Goal: Task Accomplishment & Management: Complete application form

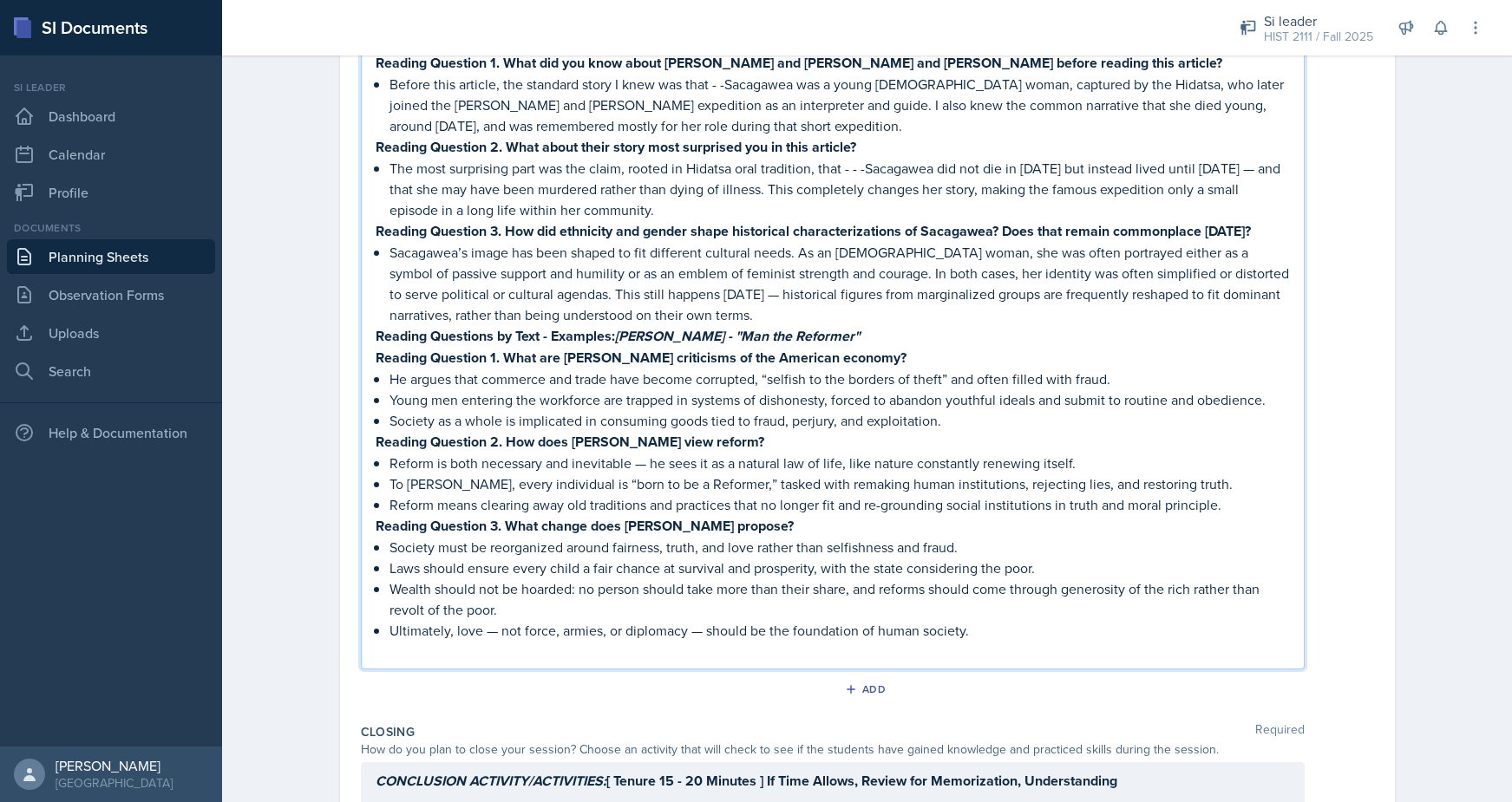
scroll to position [2960, 0]
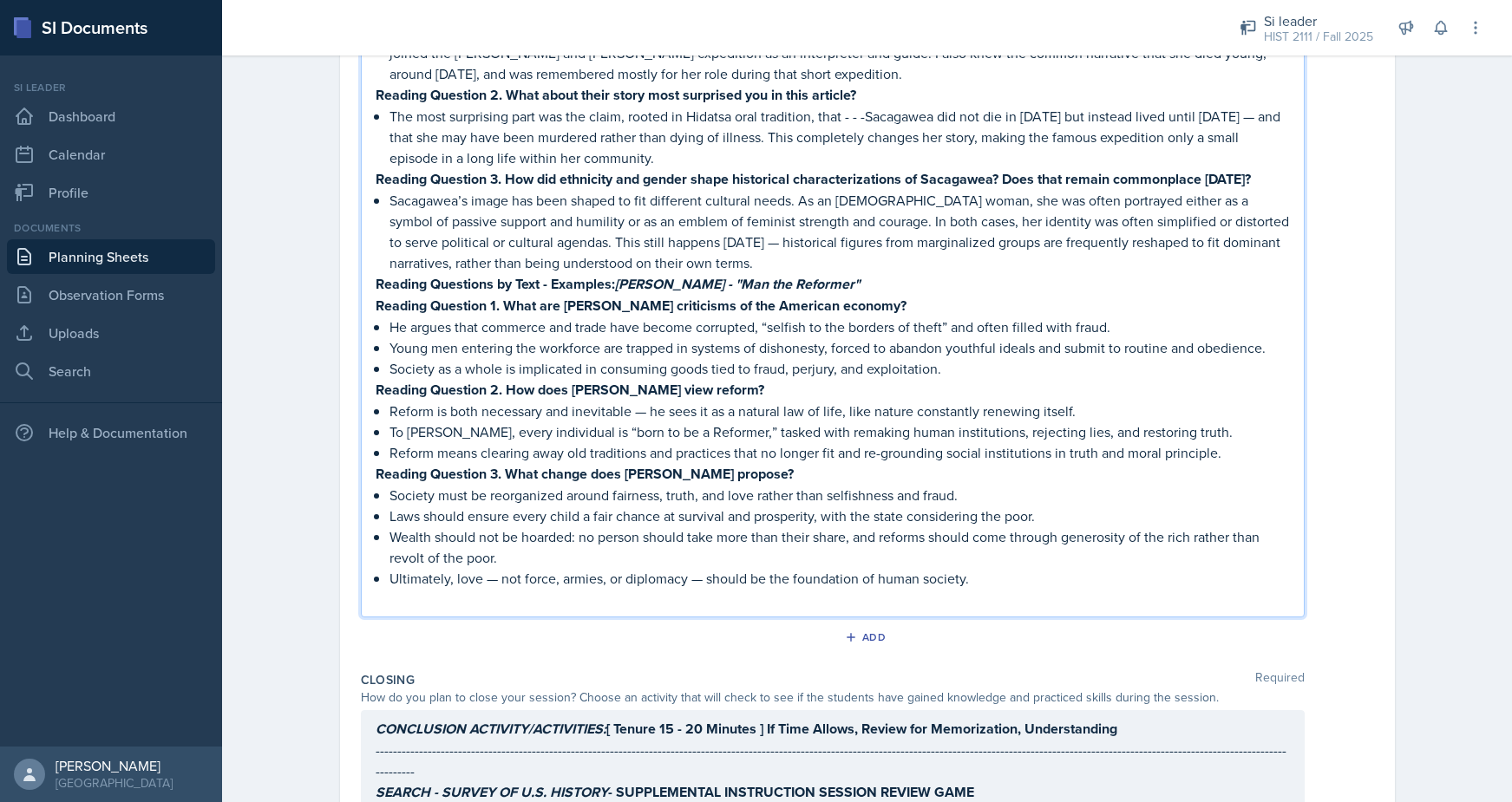
click at [842, 358] on p "Society as a whole is implicated in consuming goods tied to fraud, perjury, and…" at bounding box center [840, 368] width 900 height 21
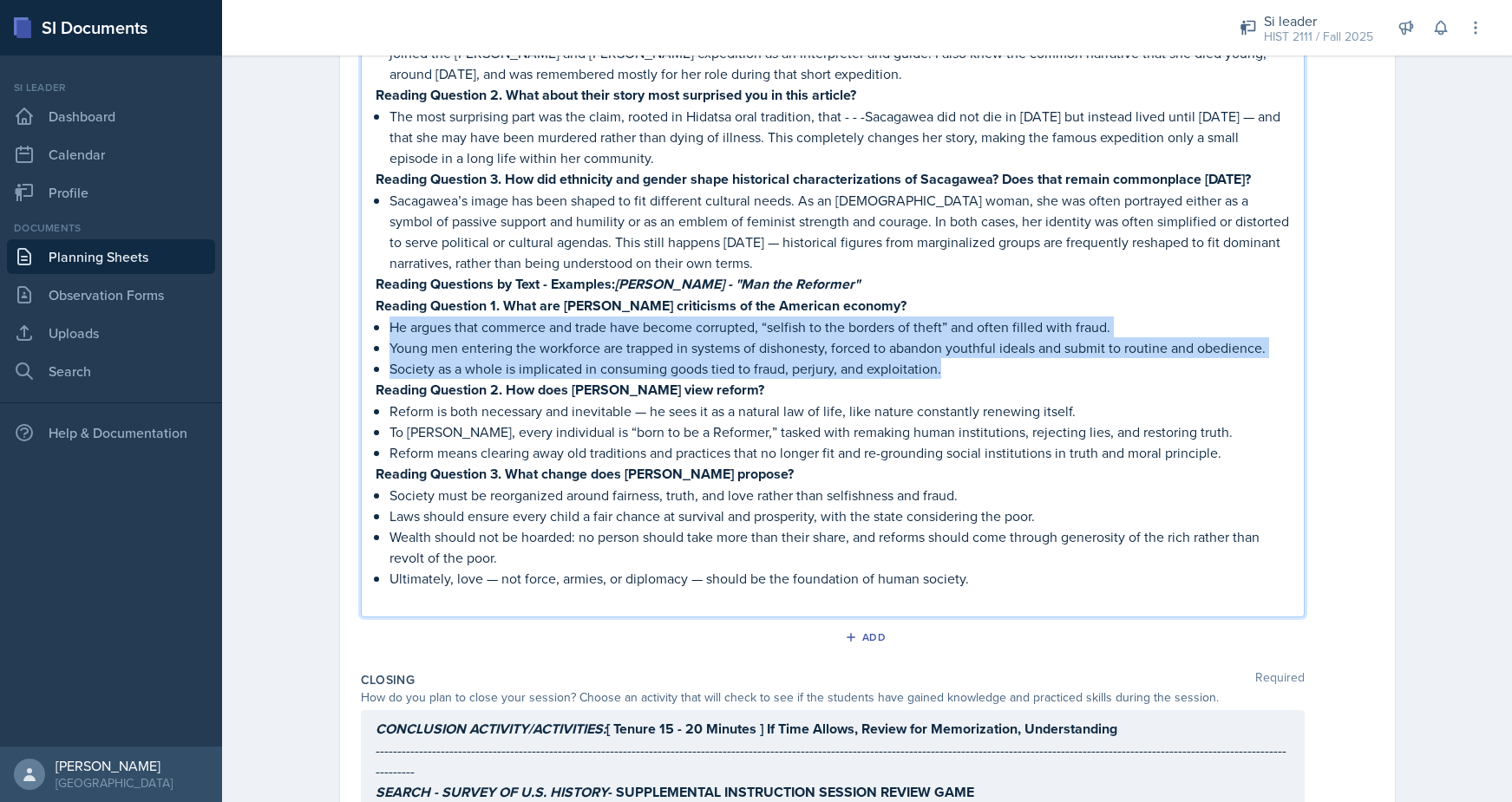
drag, startPoint x: 992, startPoint y: 250, endPoint x: 389, endPoint y: 200, distance: 605.1
click at [390, 316] on ul "He argues that commerce and trade have become corrupted, “selfish to the border…" at bounding box center [840, 347] width 900 height 62
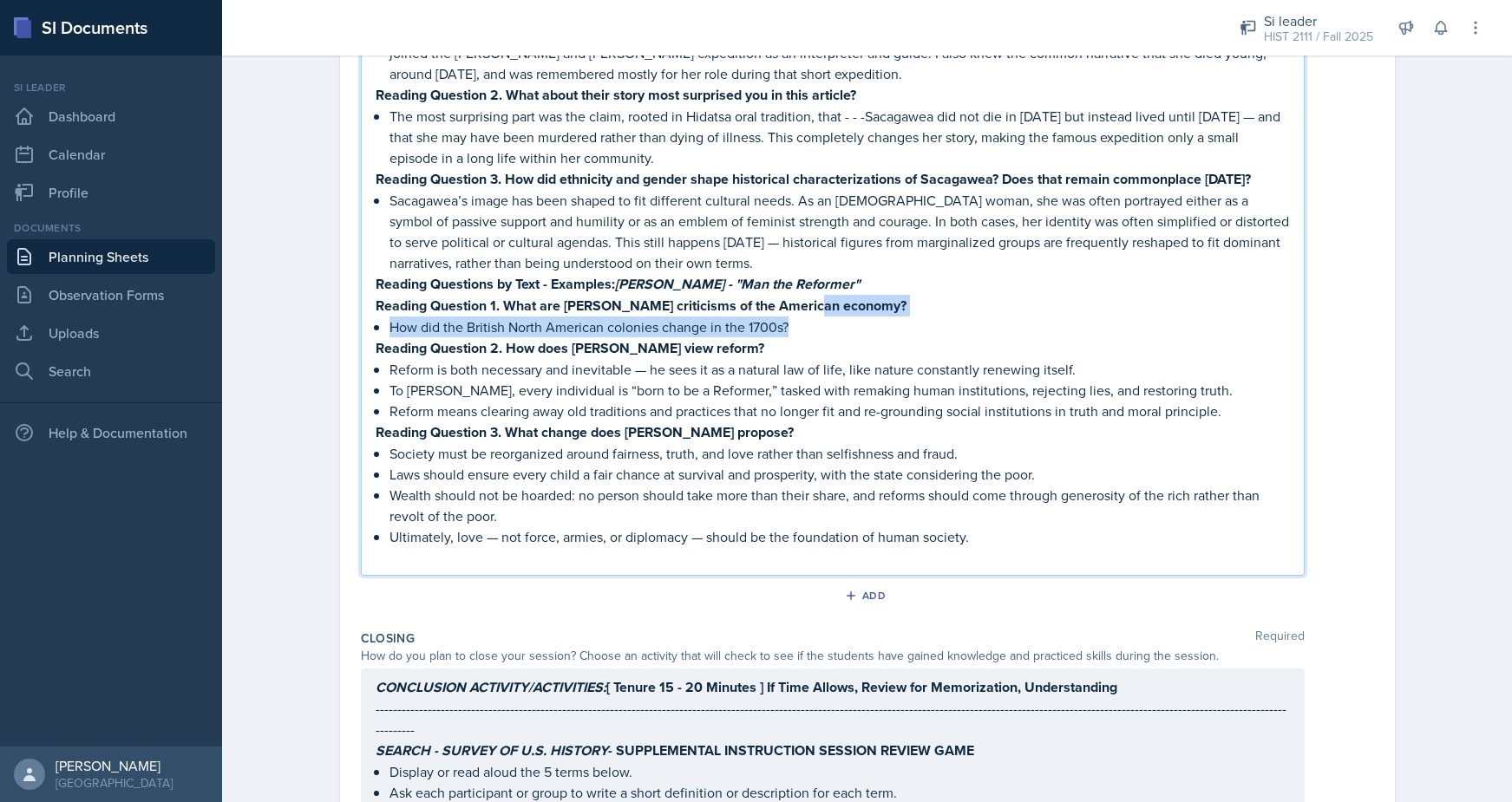
drag, startPoint x: 890, startPoint y: 198, endPoint x: 808, endPoint y: 193, distance: 82.2
click at [877, 295] on p "Reading Question 1. What are [PERSON_NAME] criticisms of the American economy?" at bounding box center [833, 306] width 914 height 22
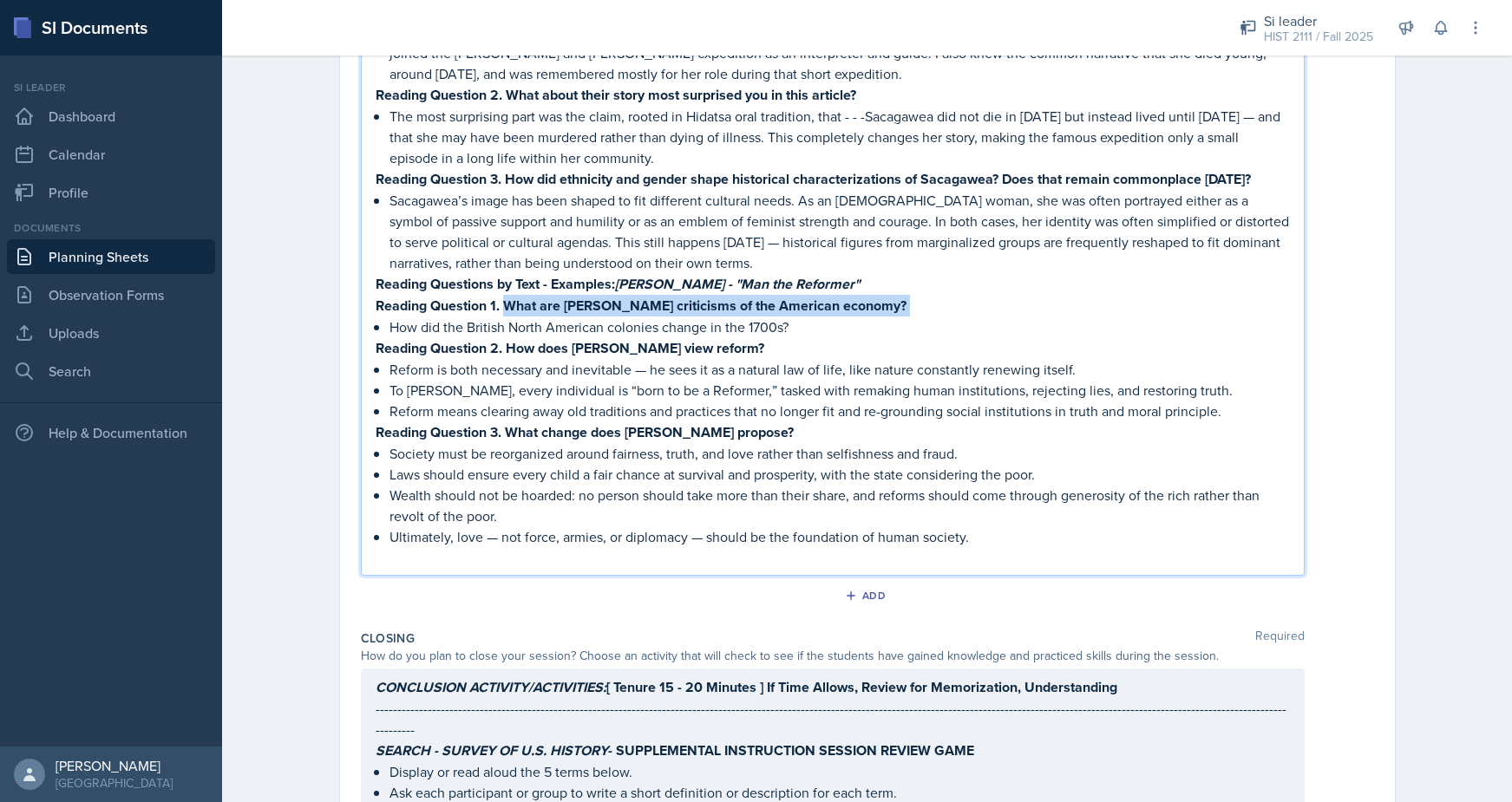
drag, startPoint x: 877, startPoint y: 189, endPoint x: 511, endPoint y: 187, distance: 366.0
click at [511, 295] on p "Reading Question 1. What are [PERSON_NAME] criticisms of the American economy?" at bounding box center [833, 306] width 914 height 22
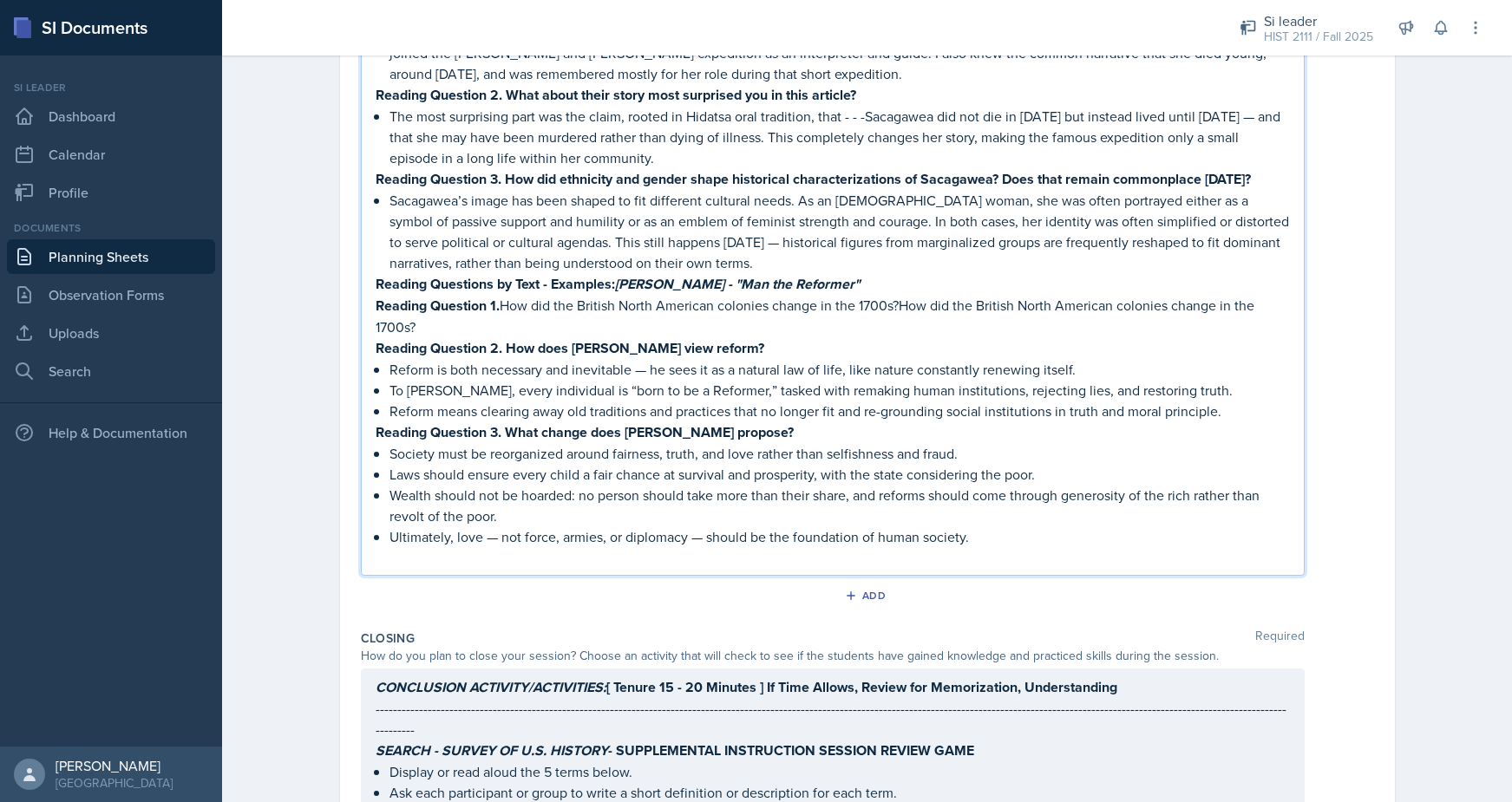
click at [875, 273] on p "Reading Questions by Text - Examples: Ralph Emerson - "Man the Reformer"" at bounding box center [833, 284] width 914 height 22
drag, startPoint x: 875, startPoint y: 166, endPoint x: 629, endPoint y: 159, distance: 246.1
click at [629, 273] on p "Reading Questions by Text - Examples: Ralph Emerson - "Man the Reformer"" at bounding box center [833, 284] width 914 height 22
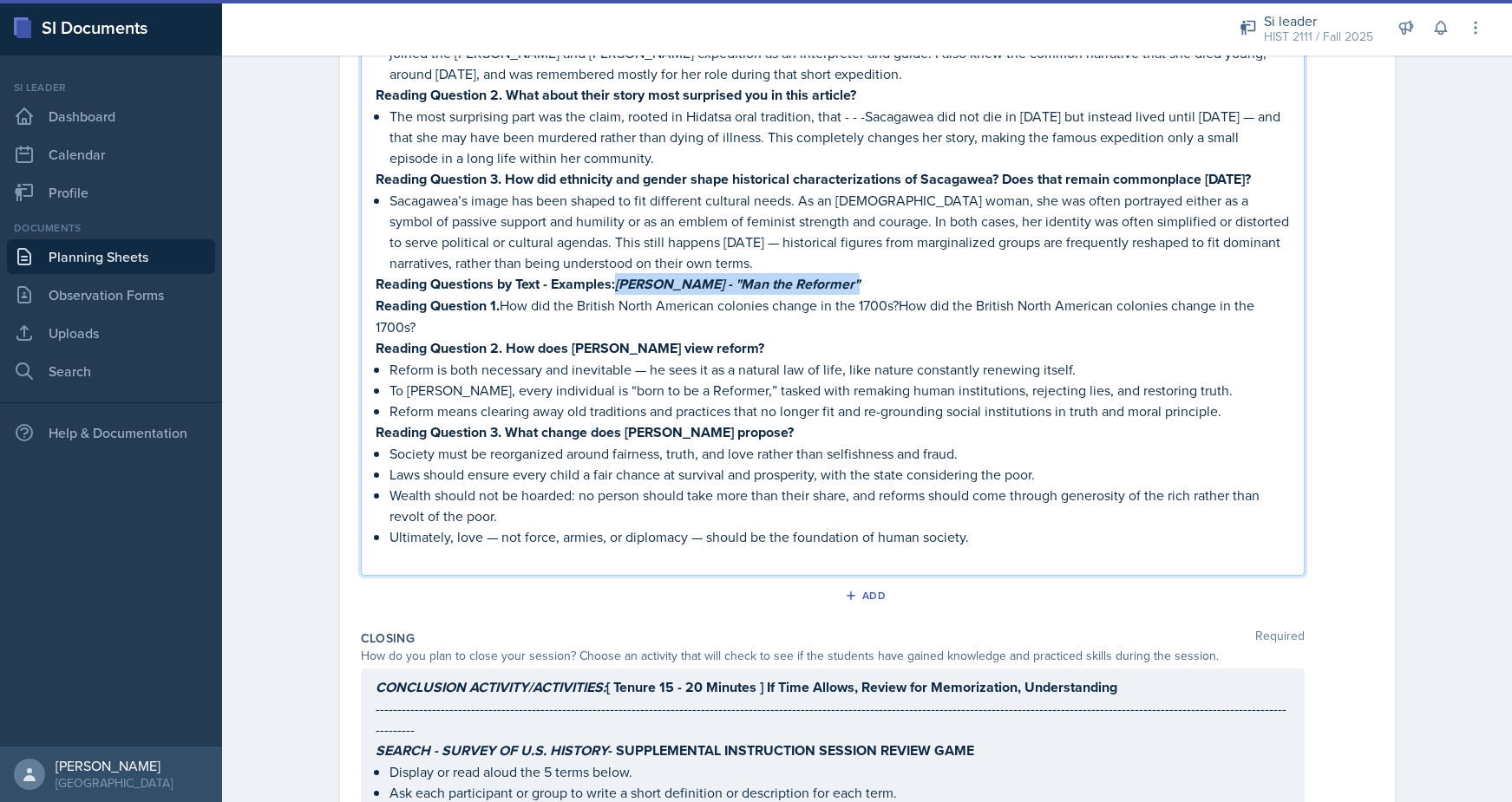
paste div
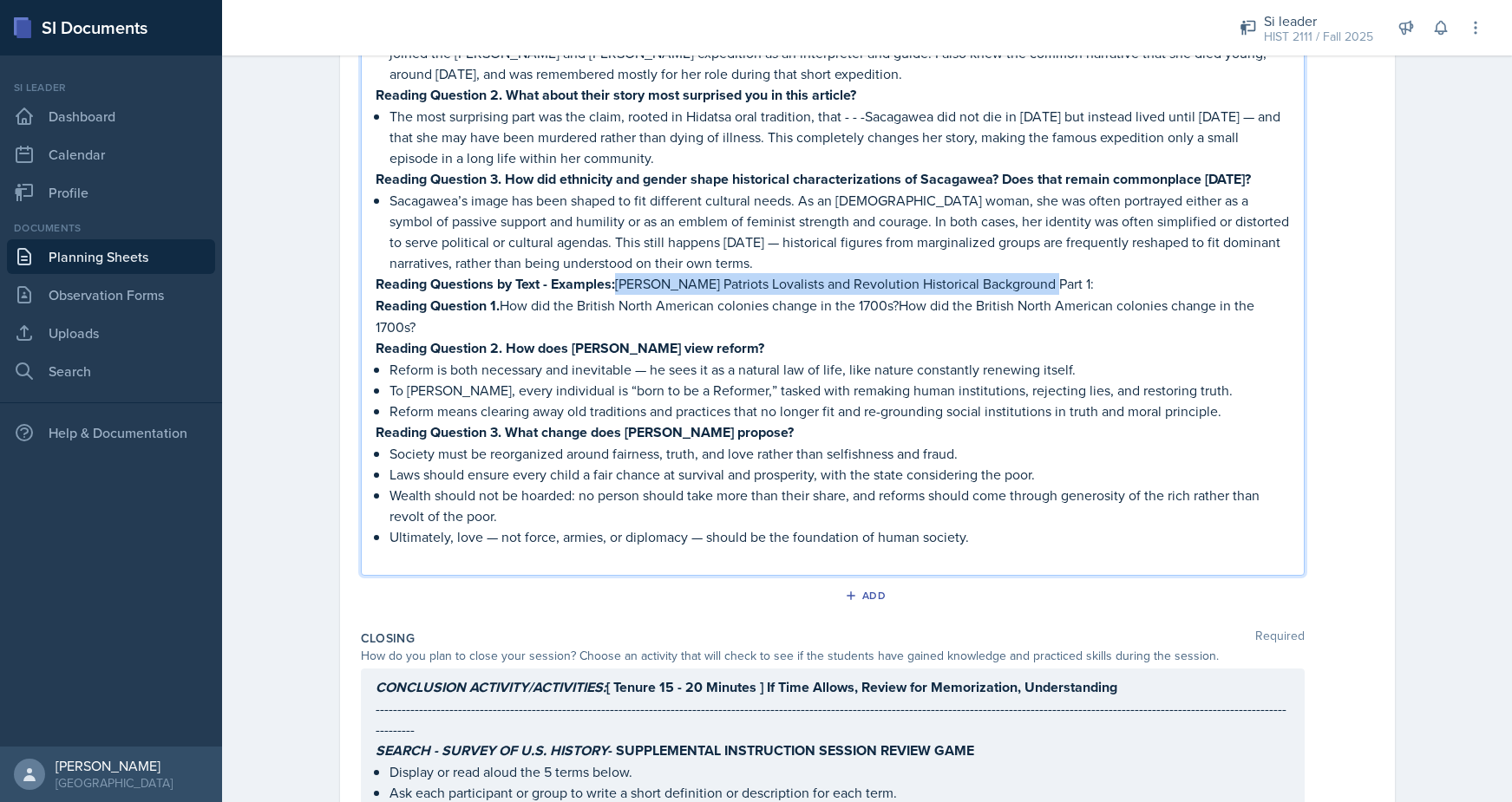
drag, startPoint x: 1041, startPoint y: 161, endPoint x: 621, endPoint y: 156, distance: 420.0
click at [621, 273] on p "Reading Questions by Text - Examples: Offutt Patriots Lovalists and Revolution …" at bounding box center [833, 284] width 914 height 22
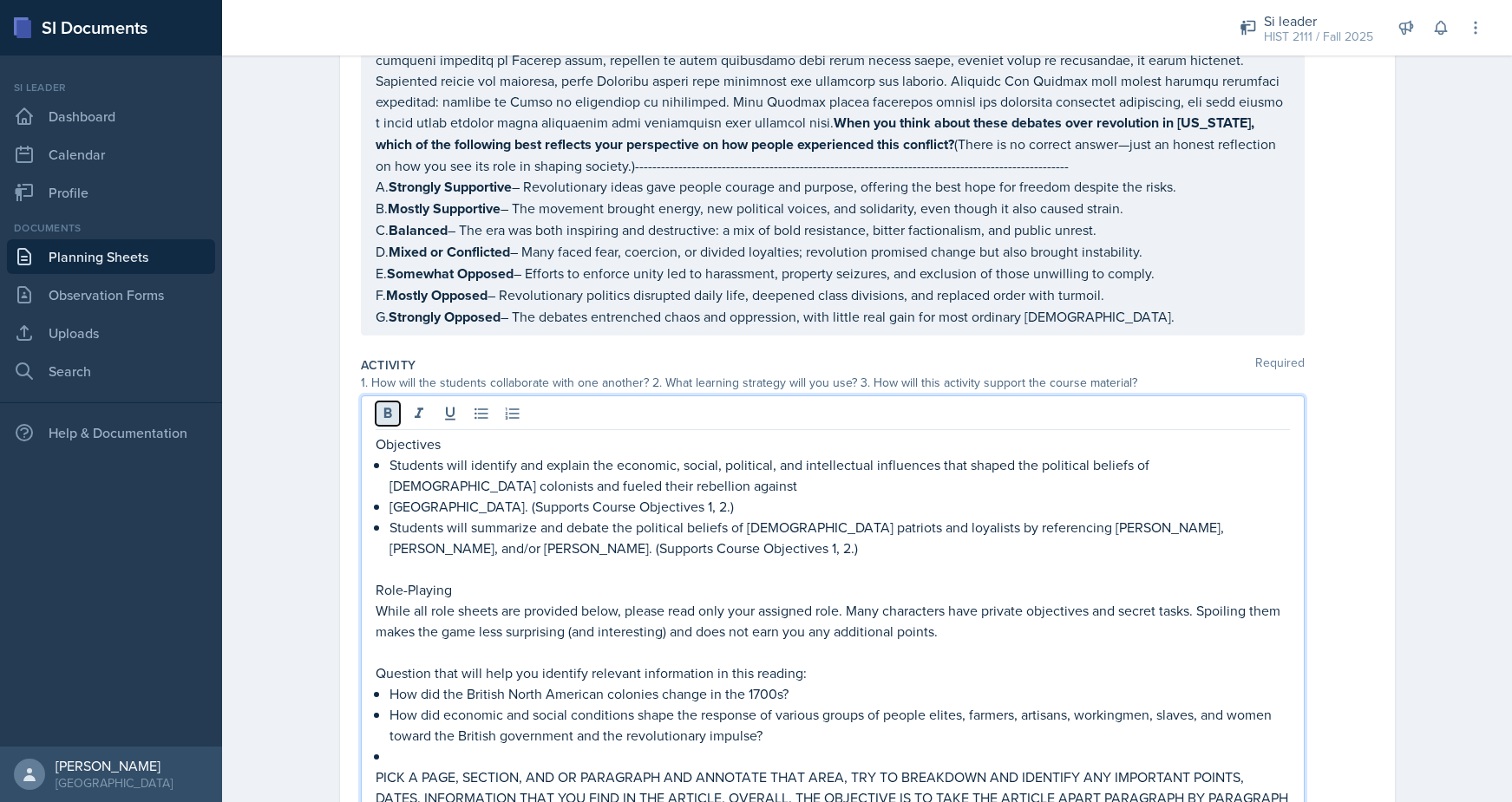
click at [382, 401] on button at bounding box center [388, 413] width 25 height 25
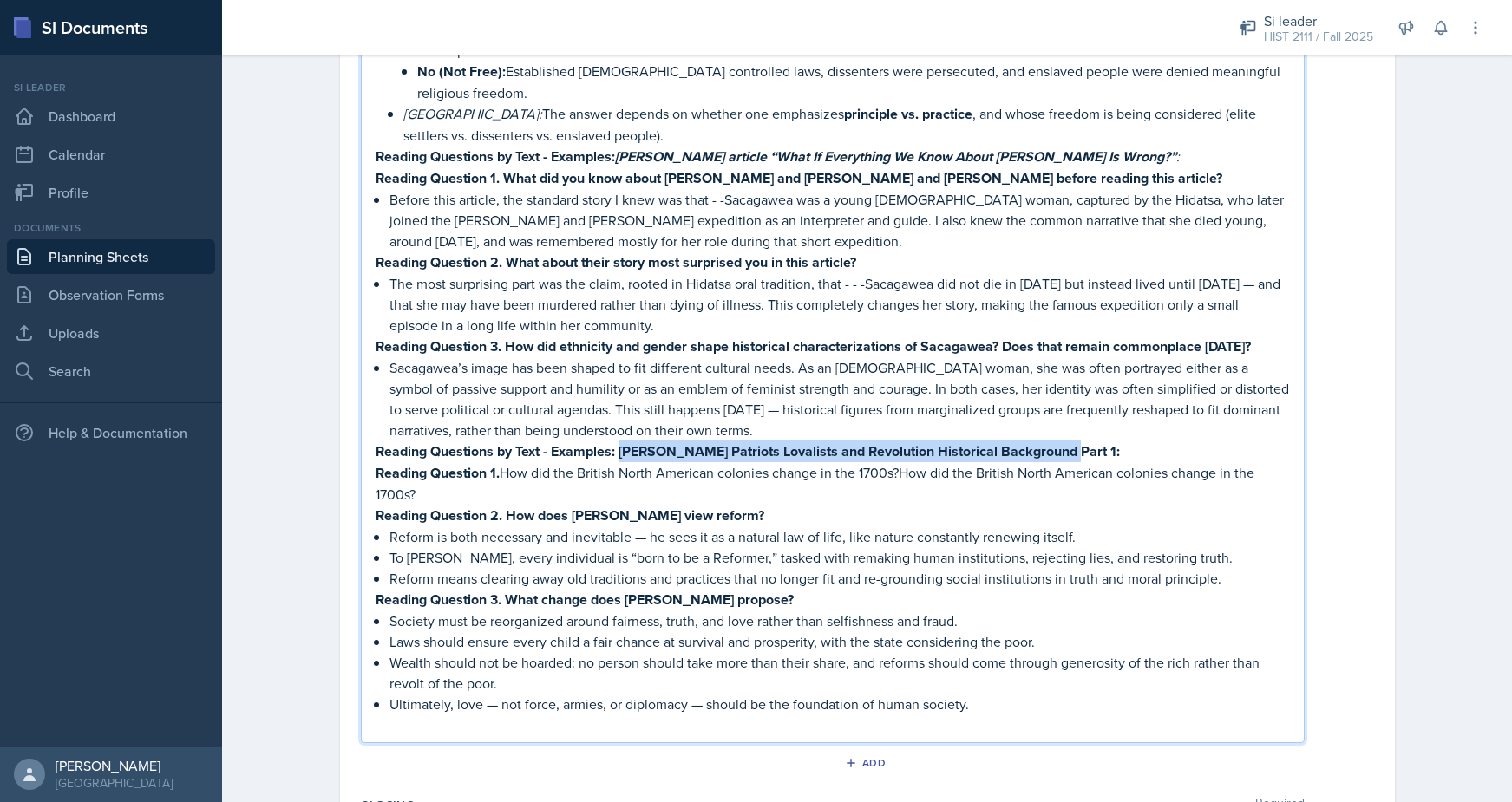
scroll to position [2844, 0]
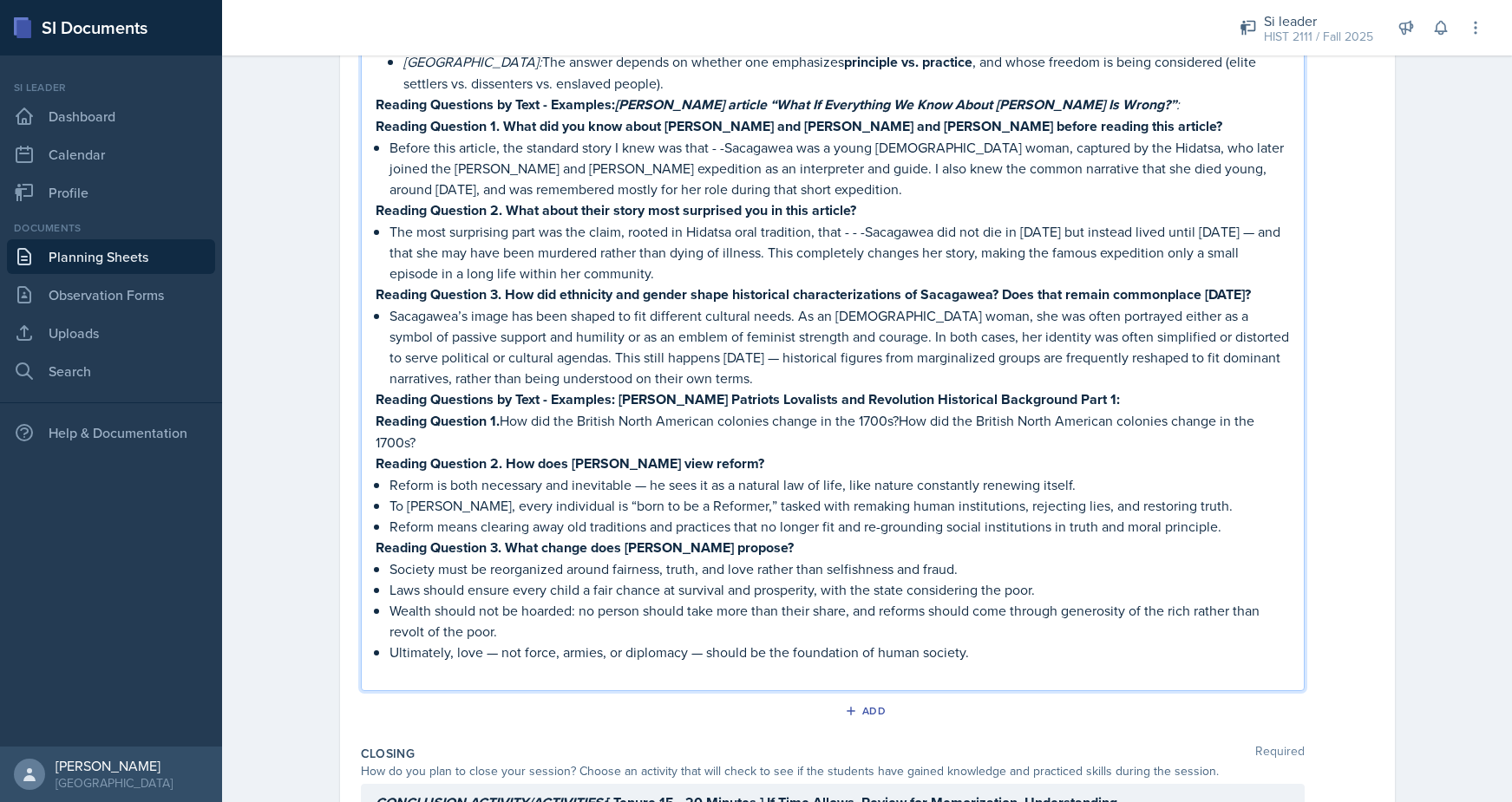
click at [487, 538] on strong "Reading Question 3. What change does [PERSON_NAME] propose?" at bounding box center [584, 548] width 418 height 20
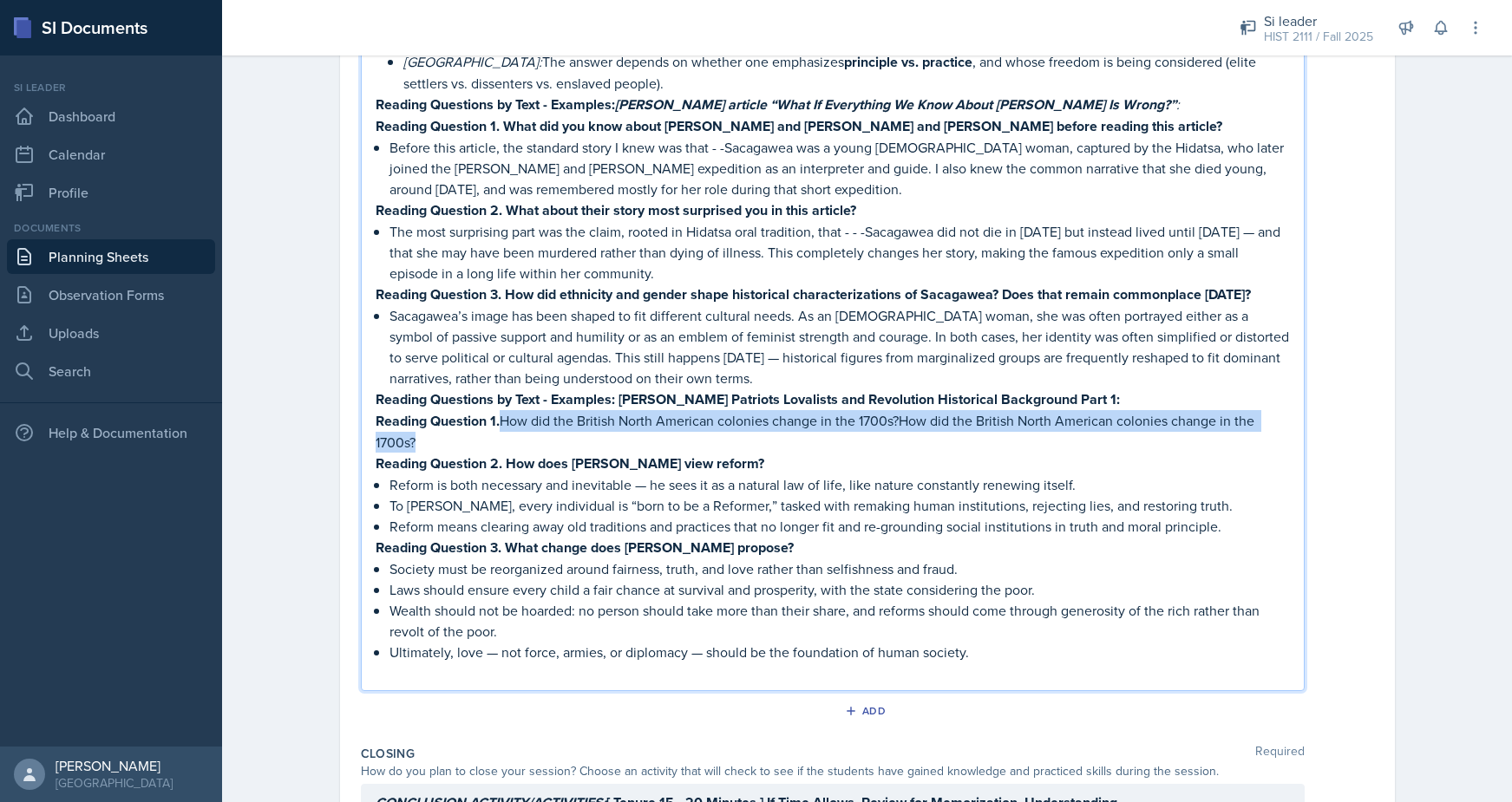
drag, startPoint x: 523, startPoint y: 326, endPoint x: 504, endPoint y: 299, distance: 33.0
click at [504, 410] on p "Reading Question 1. How did the British North American colonies change in the 1…" at bounding box center [833, 431] width 914 height 43
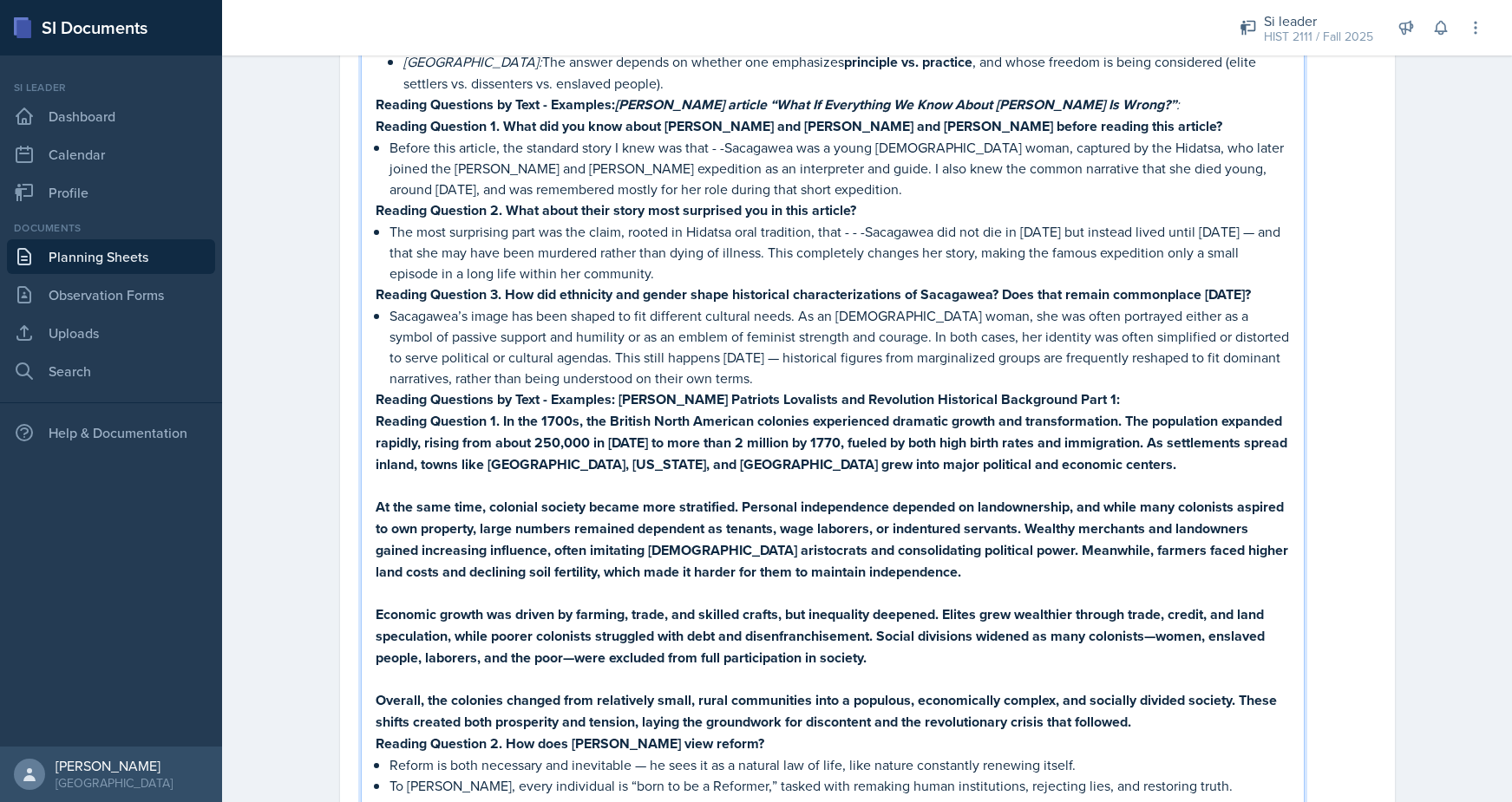
drag, startPoint x: 501, startPoint y: 297, endPoint x: 729, endPoint y: 589, distance: 370.5
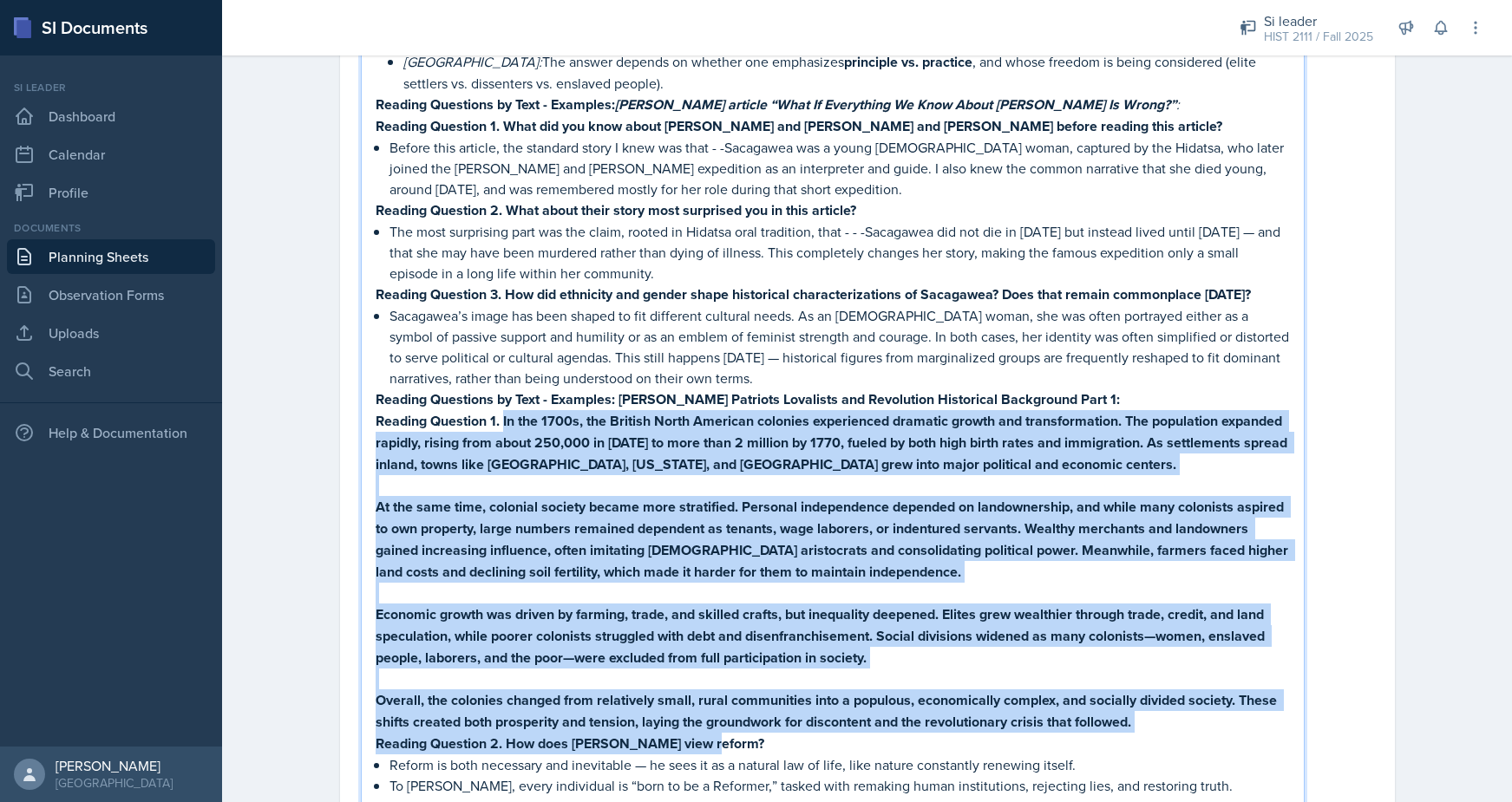
drag, startPoint x: 703, startPoint y: 594, endPoint x: 504, endPoint y: 288, distance: 365.0
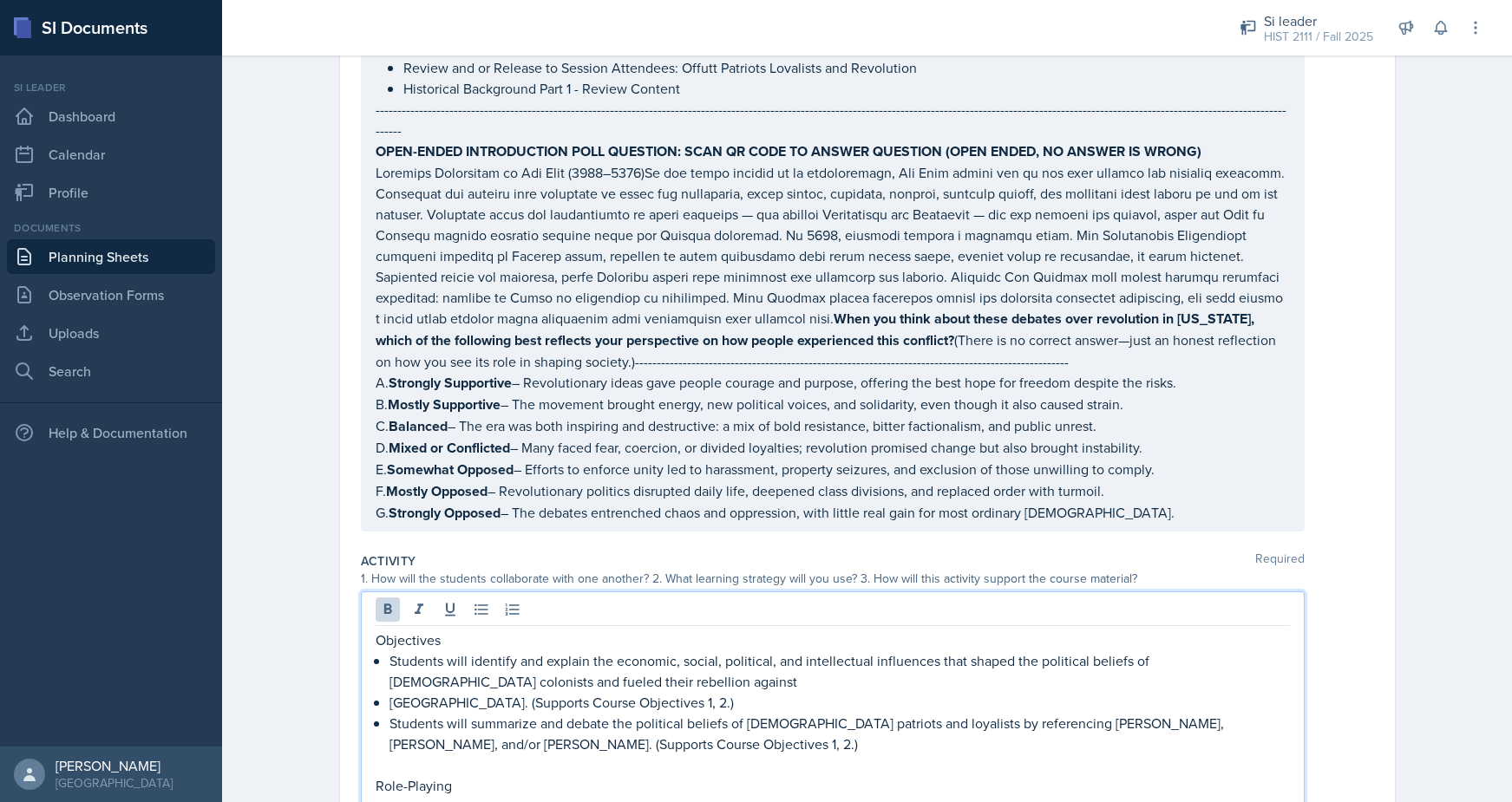
scroll to position [0, 0]
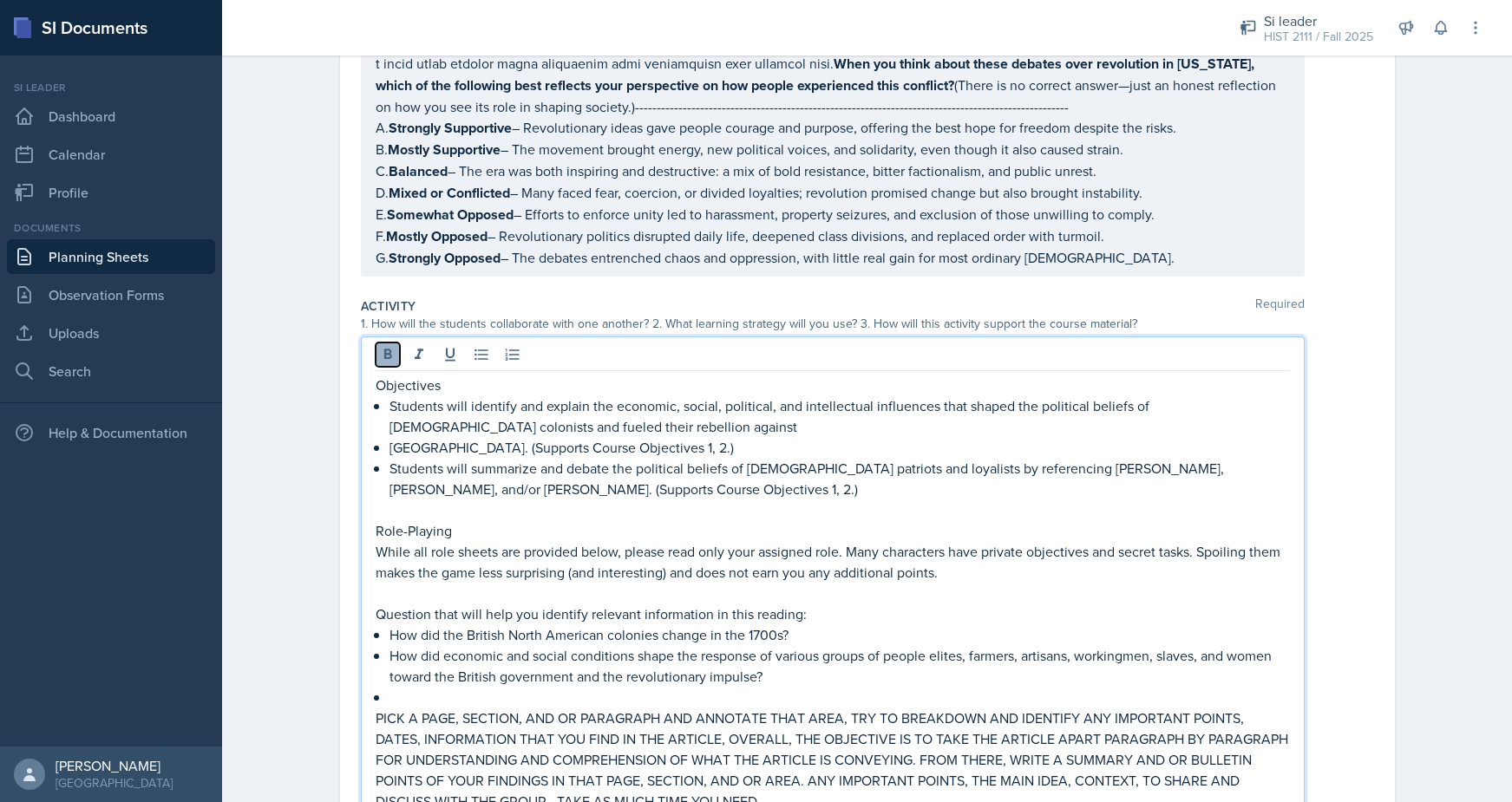
click at [391, 346] on icon at bounding box center [388, 355] width 18 height 18
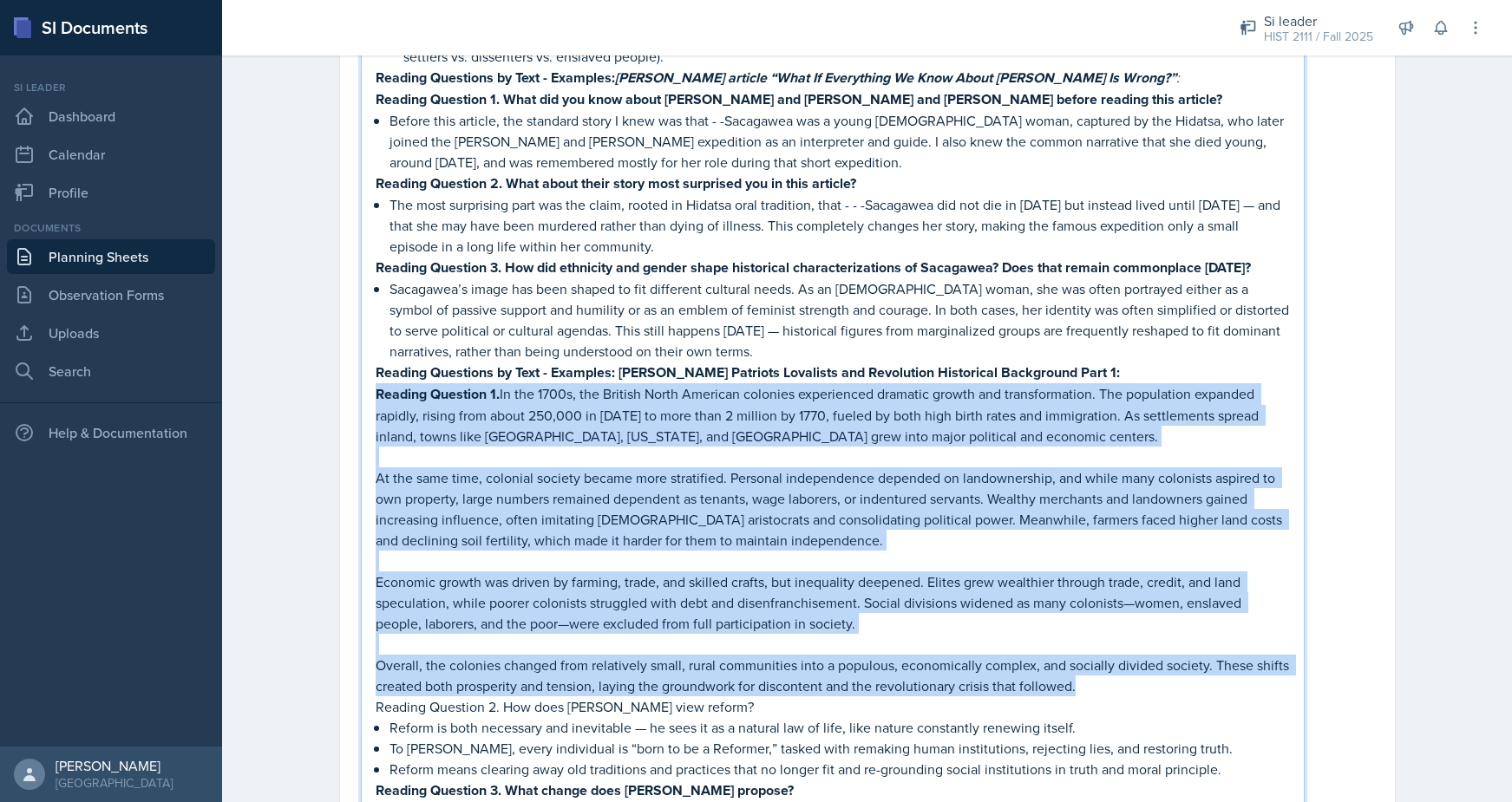
click at [453, 572] on p "Economic growth was driven by farming, trade, and skilled crafts, but inequalit…" at bounding box center [833, 602] width 914 height 62
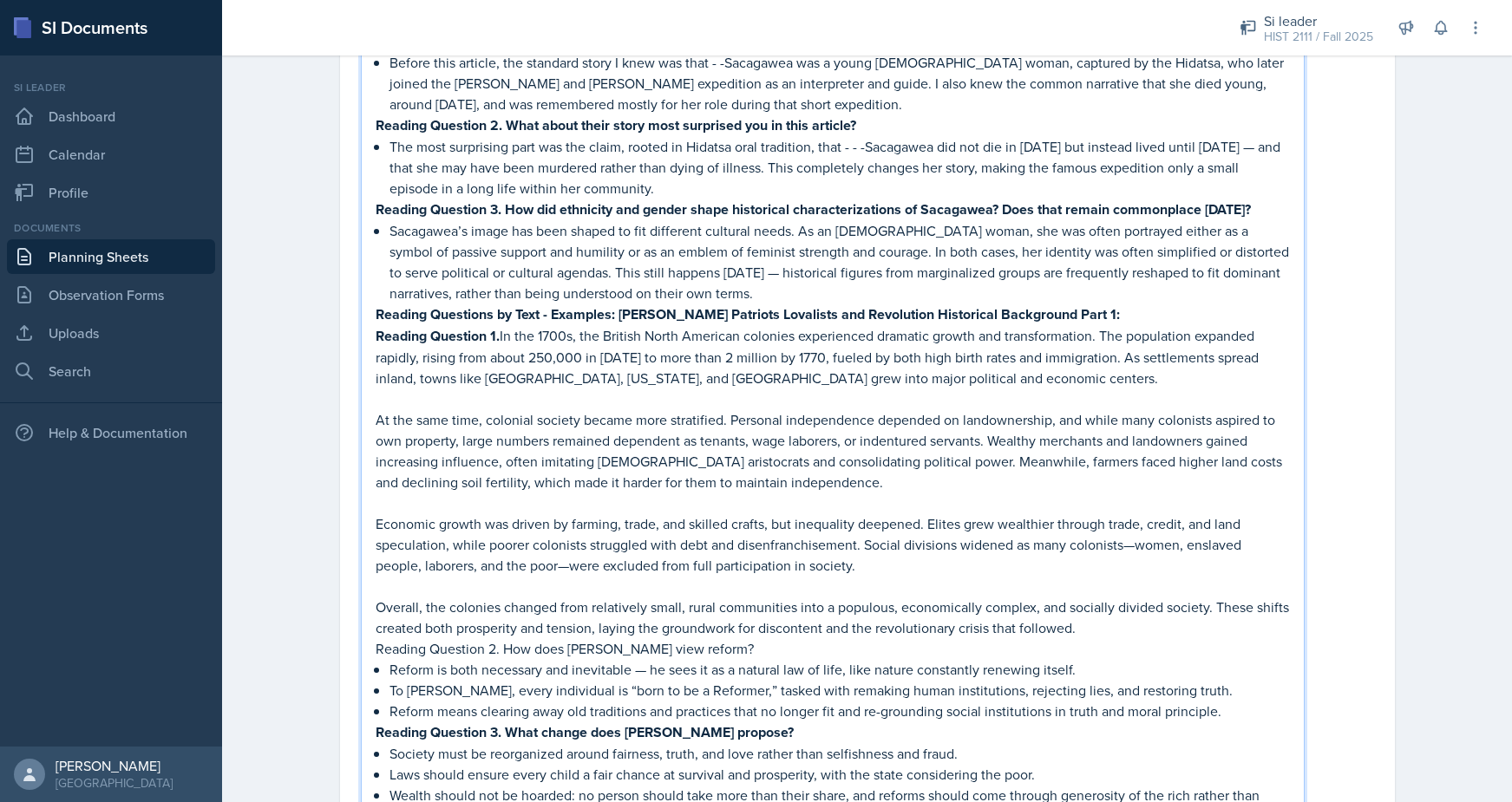
scroll to position [2978, 0]
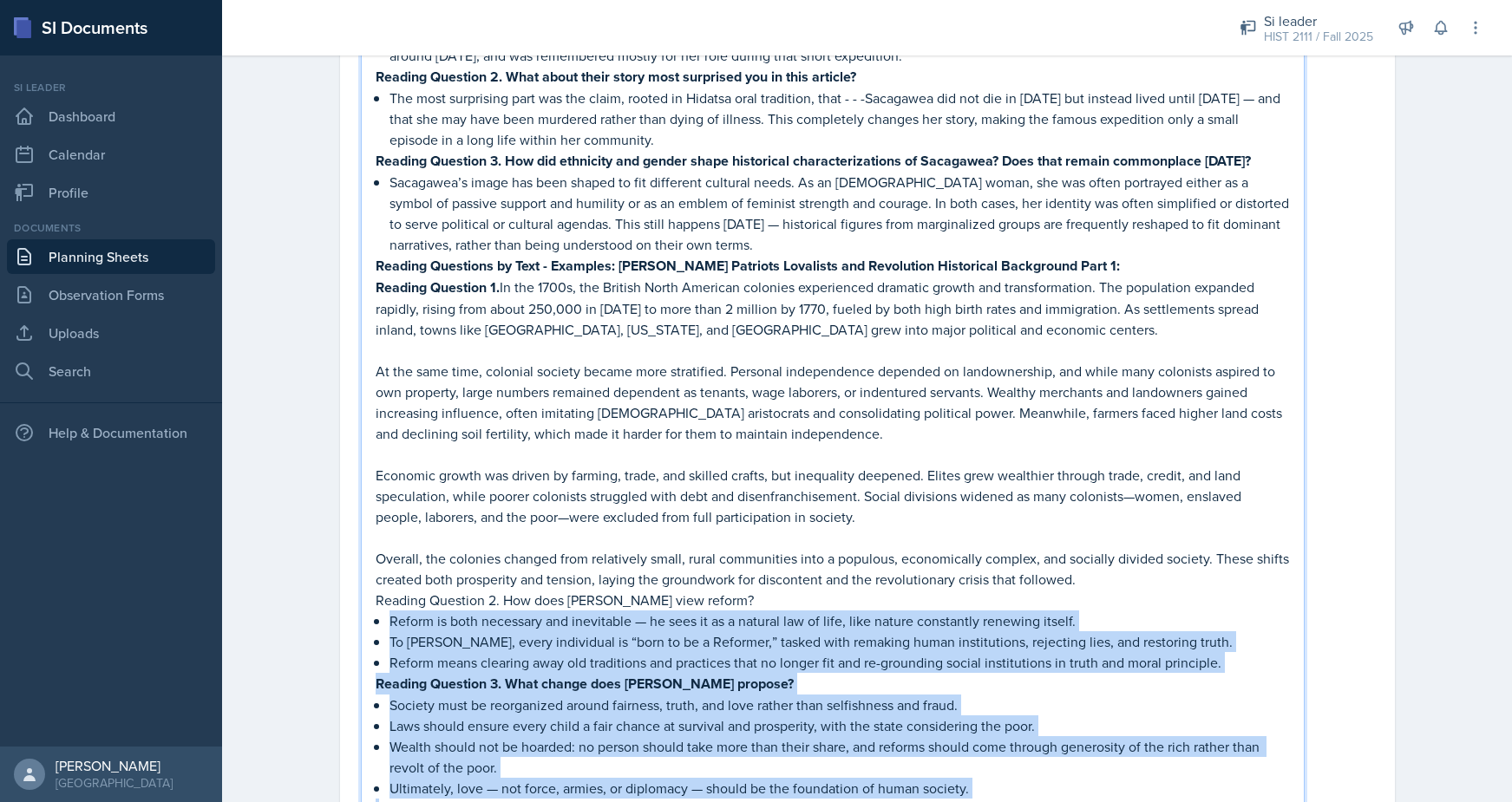
drag, startPoint x: 389, startPoint y: 495, endPoint x: 907, endPoint y: 677, distance: 549.0
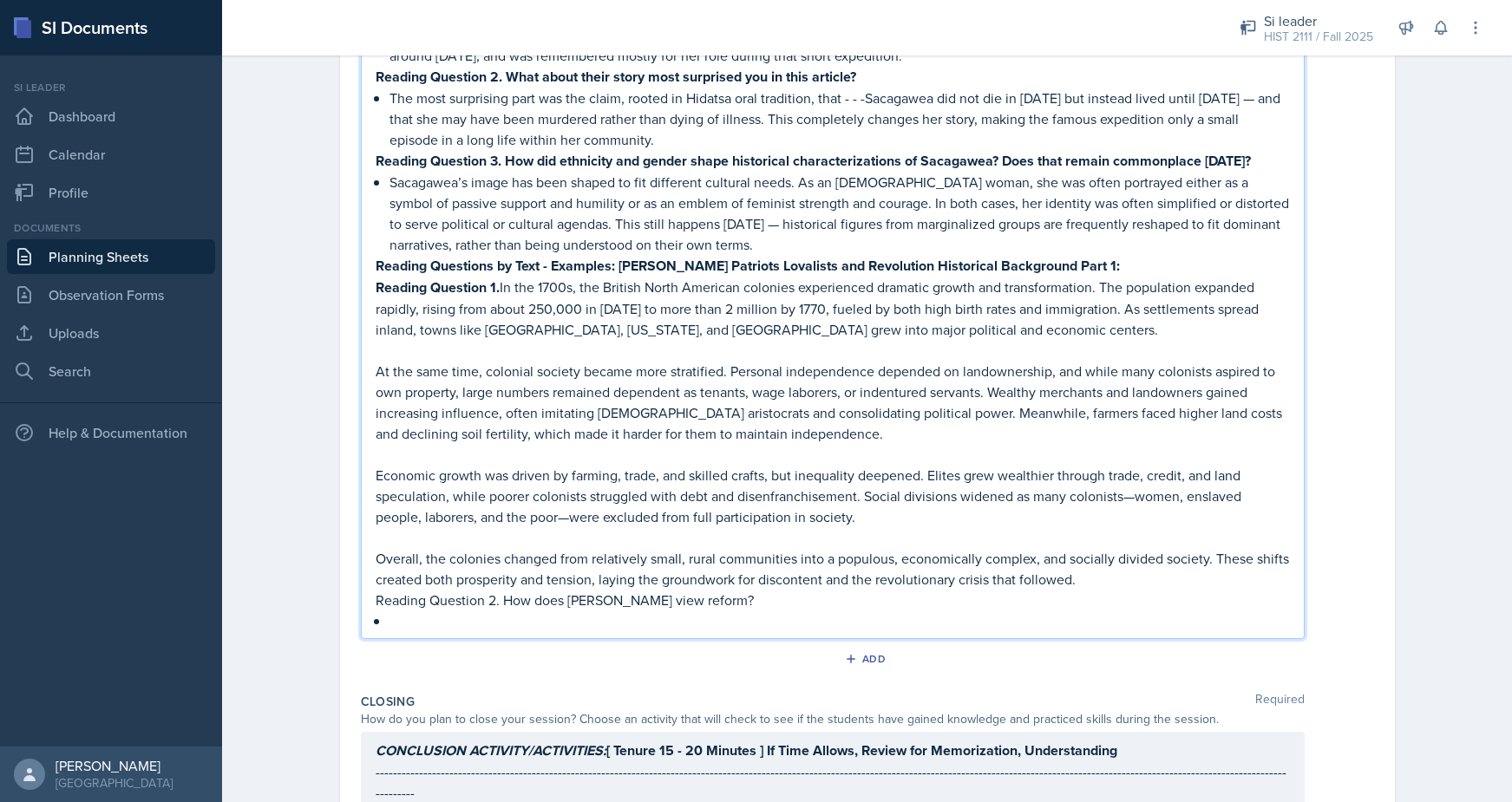
click at [571, 465] on p "Economic growth was driven by farming, trade, and skilled crafts, but inequalit…" at bounding box center [833, 495] width 914 height 62
click at [1137, 465] on p "Economic growth was driven by farming, trade, and skilled crafts, but inequalit…" at bounding box center [833, 495] width 914 height 62
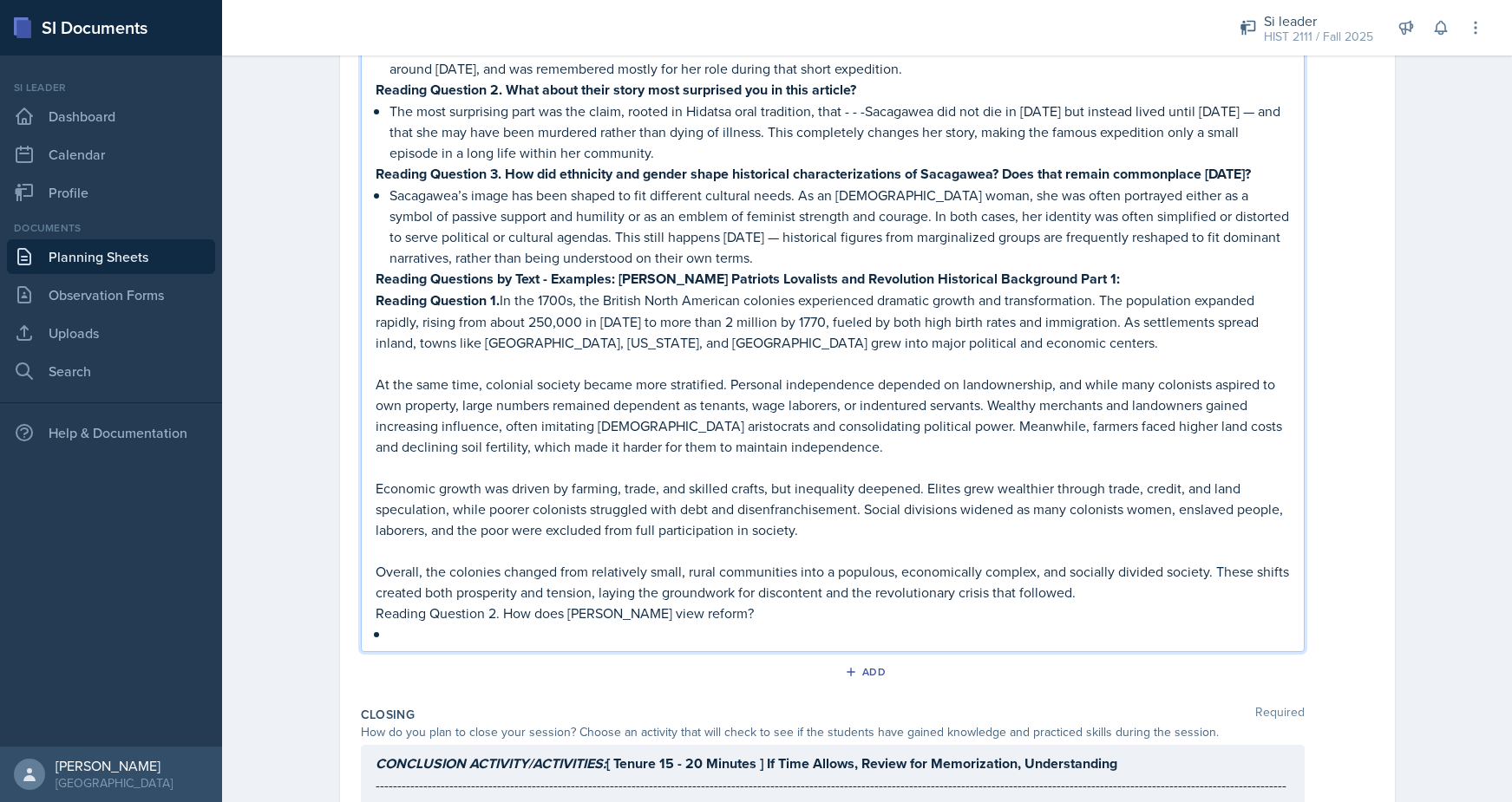
scroll to position [2964, 0]
click at [441, 624] on p at bounding box center [840, 634] width 900 height 21
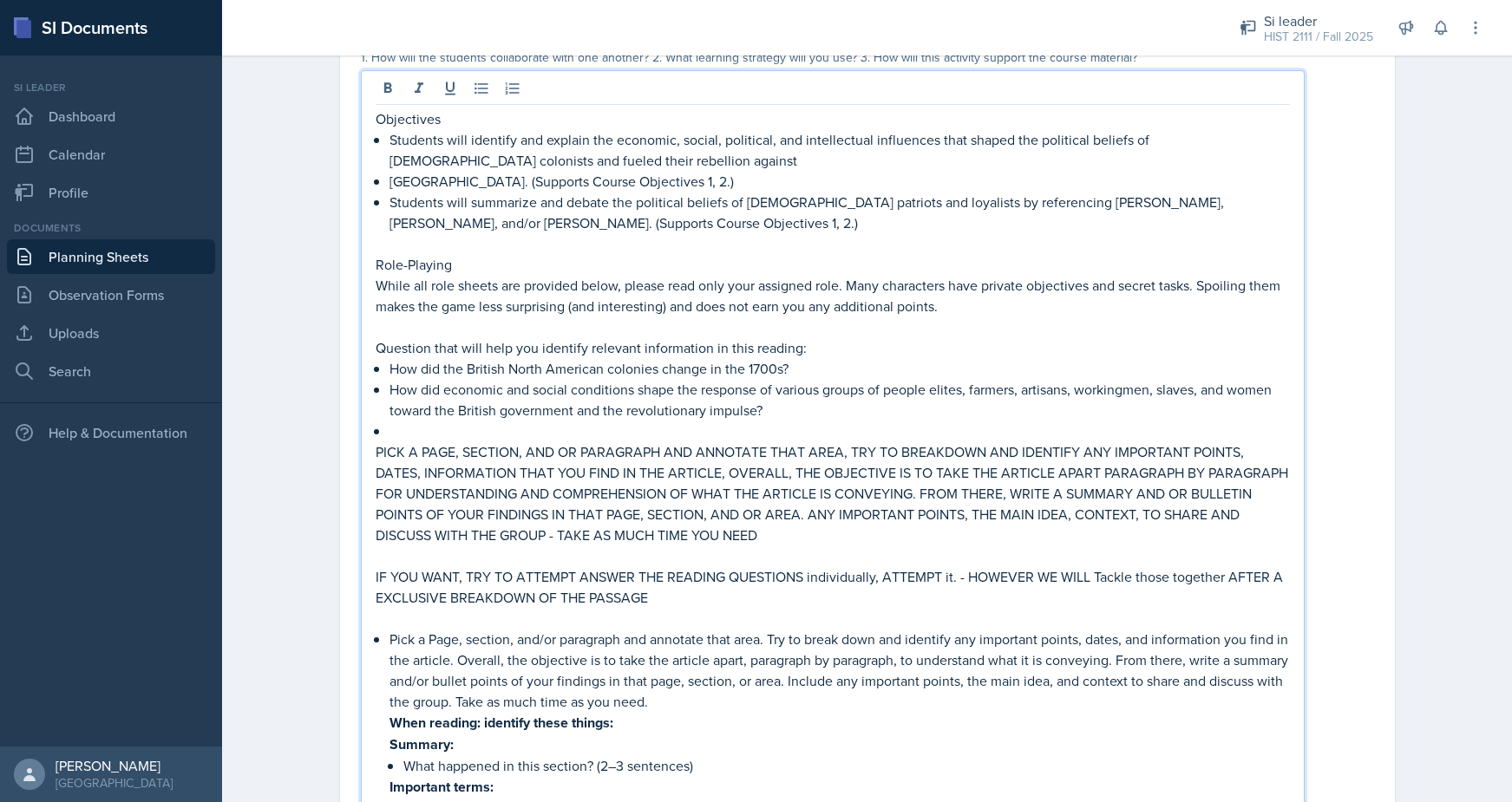
scroll to position [1131, 0]
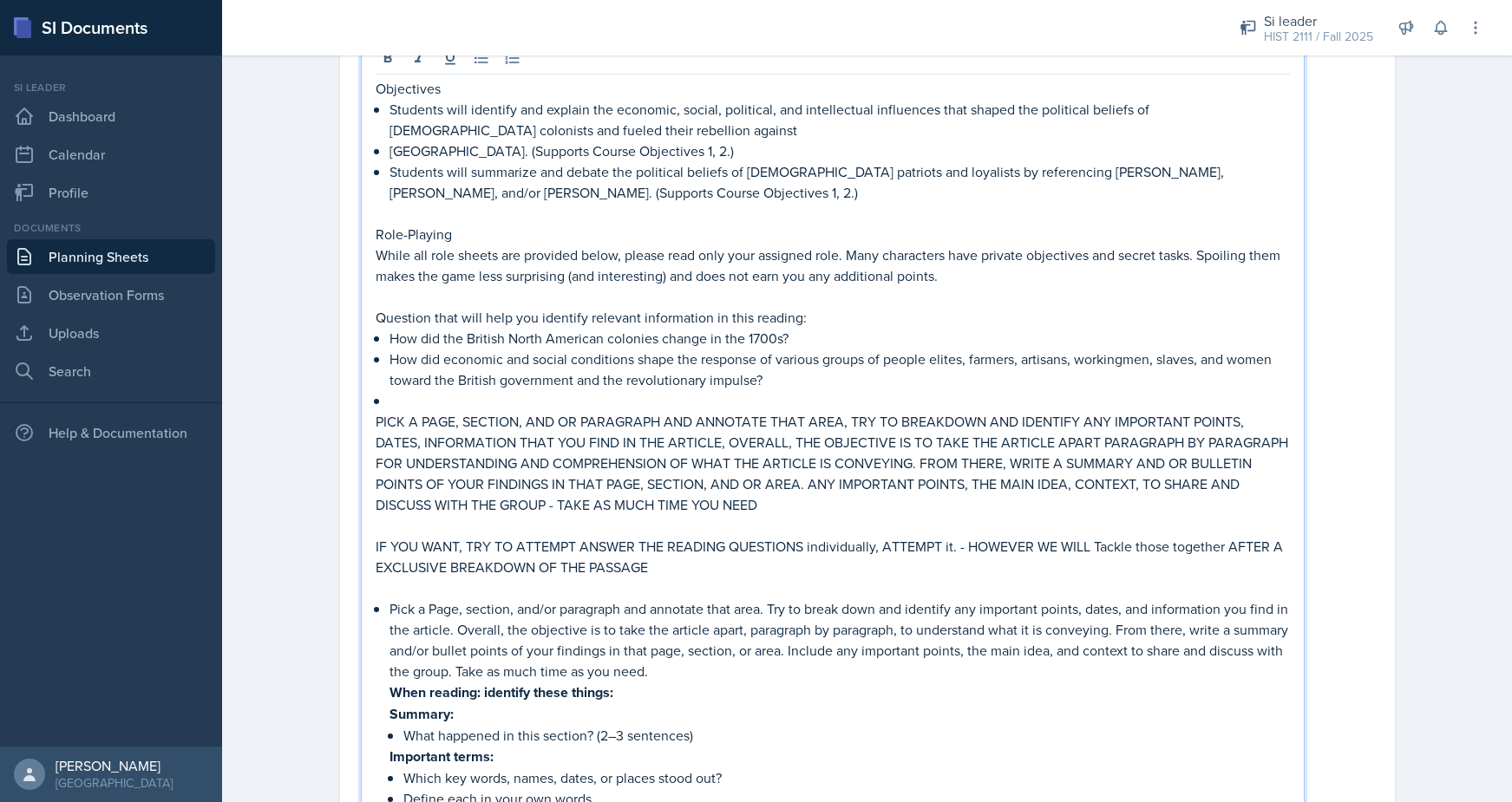
click at [505, 536] on p "IF YOU WANT, TRY TO ATTEMPT ANSWER THE READING QUESTIONS individually, ATTEMPT …" at bounding box center [833, 557] width 914 height 42
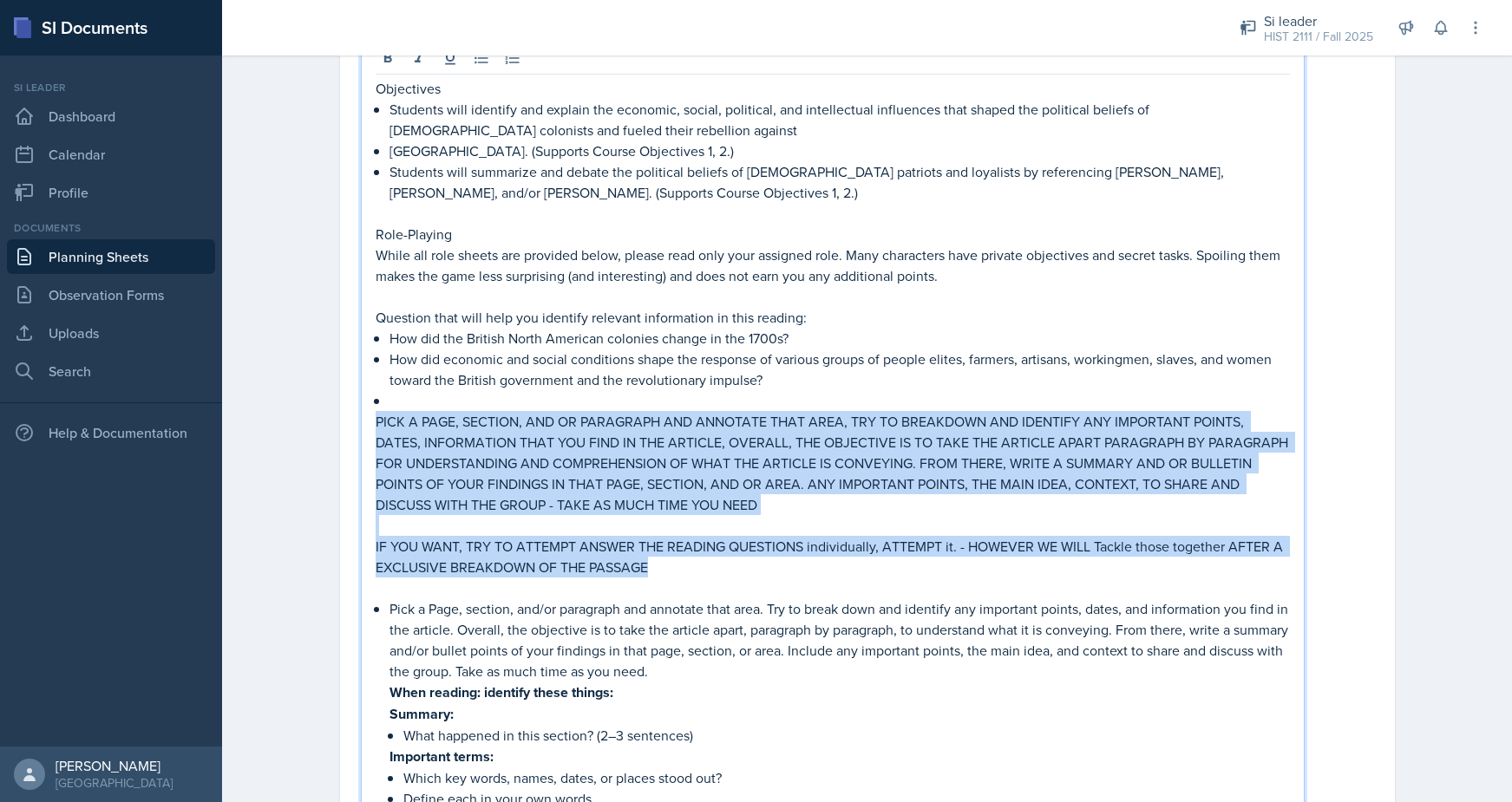
drag, startPoint x: 671, startPoint y: 514, endPoint x: 371, endPoint y: 365, distance: 335.0
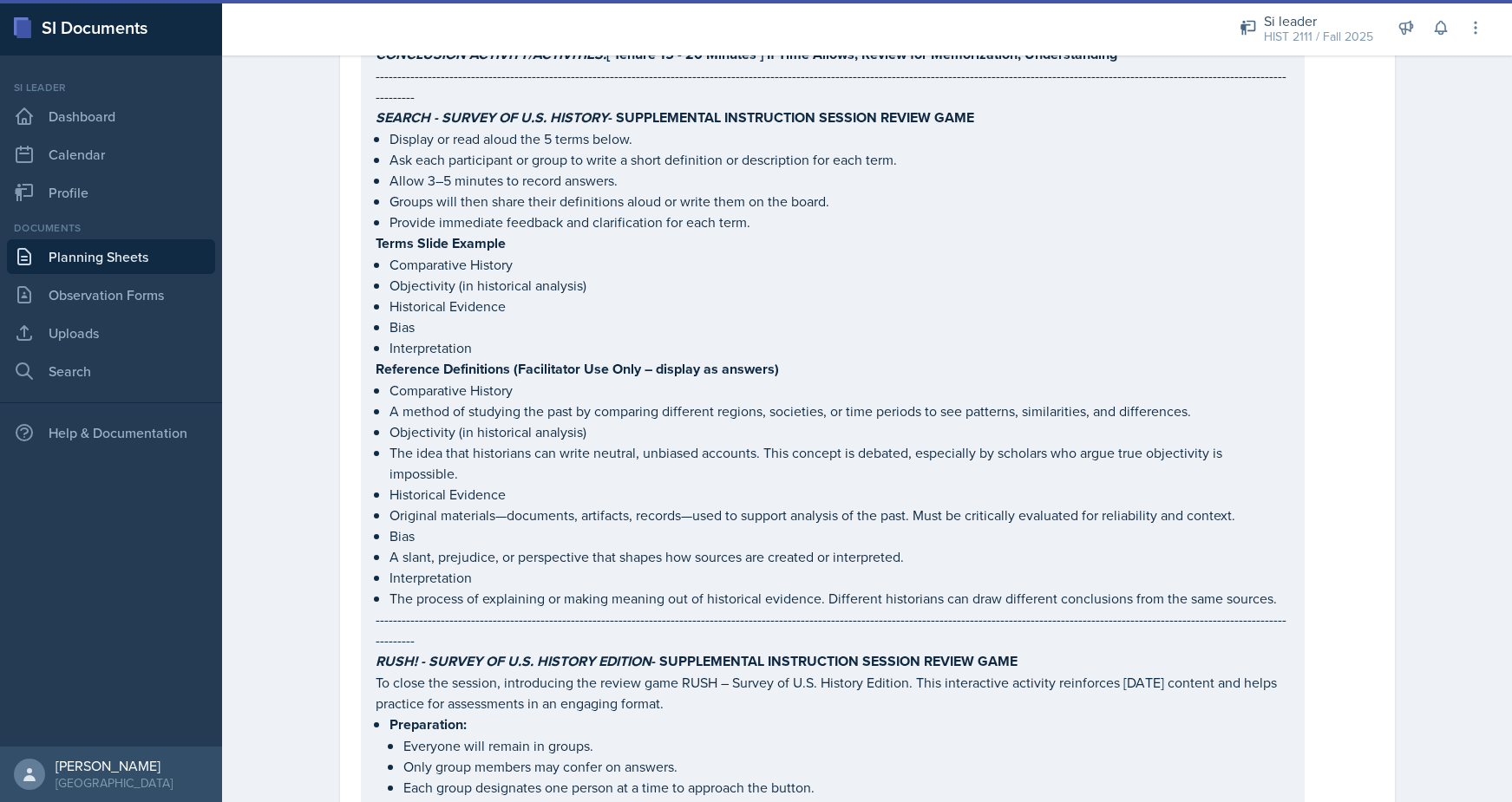
scroll to position [4240, 0]
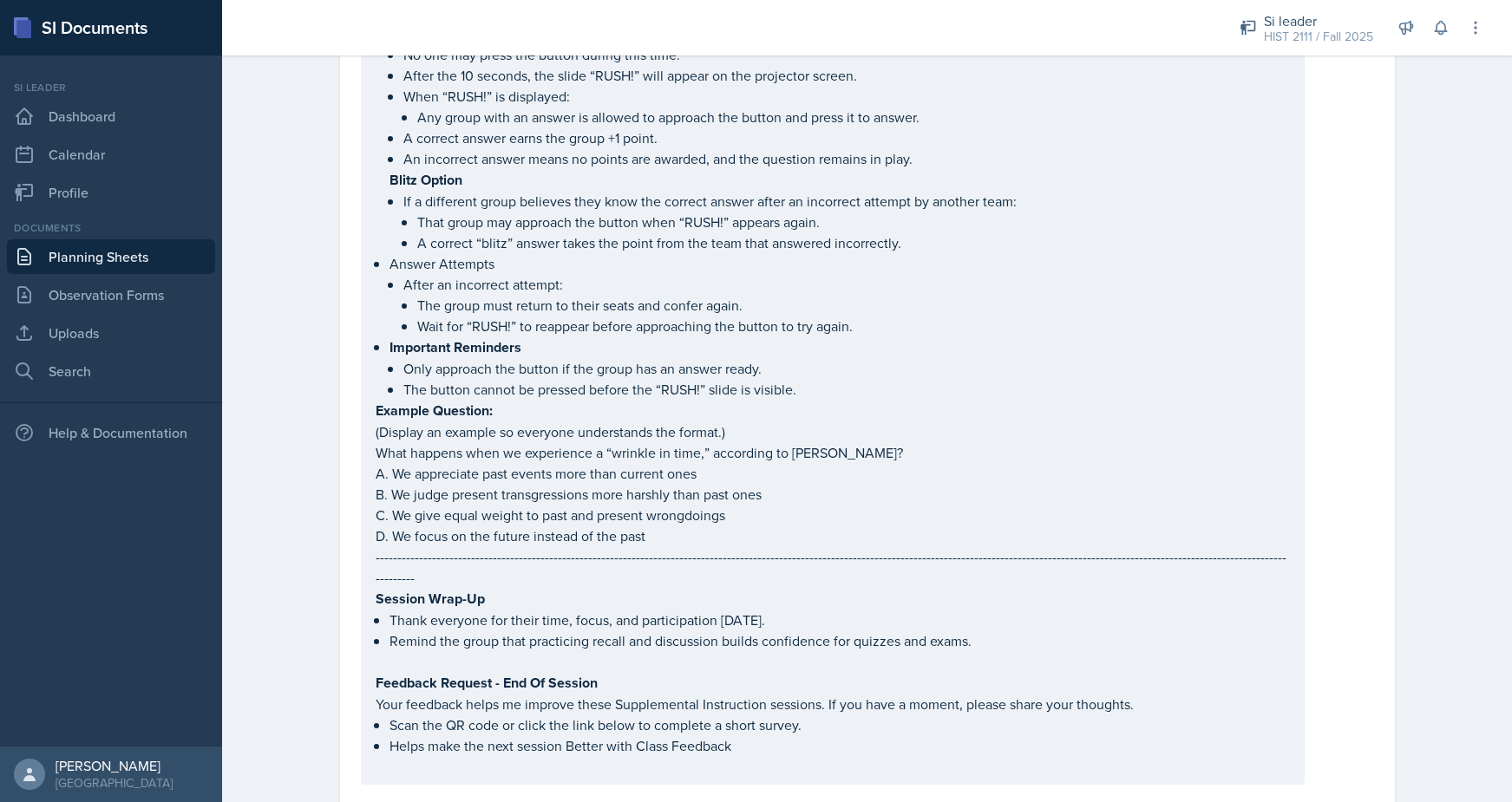
scroll to position [4283, 0]
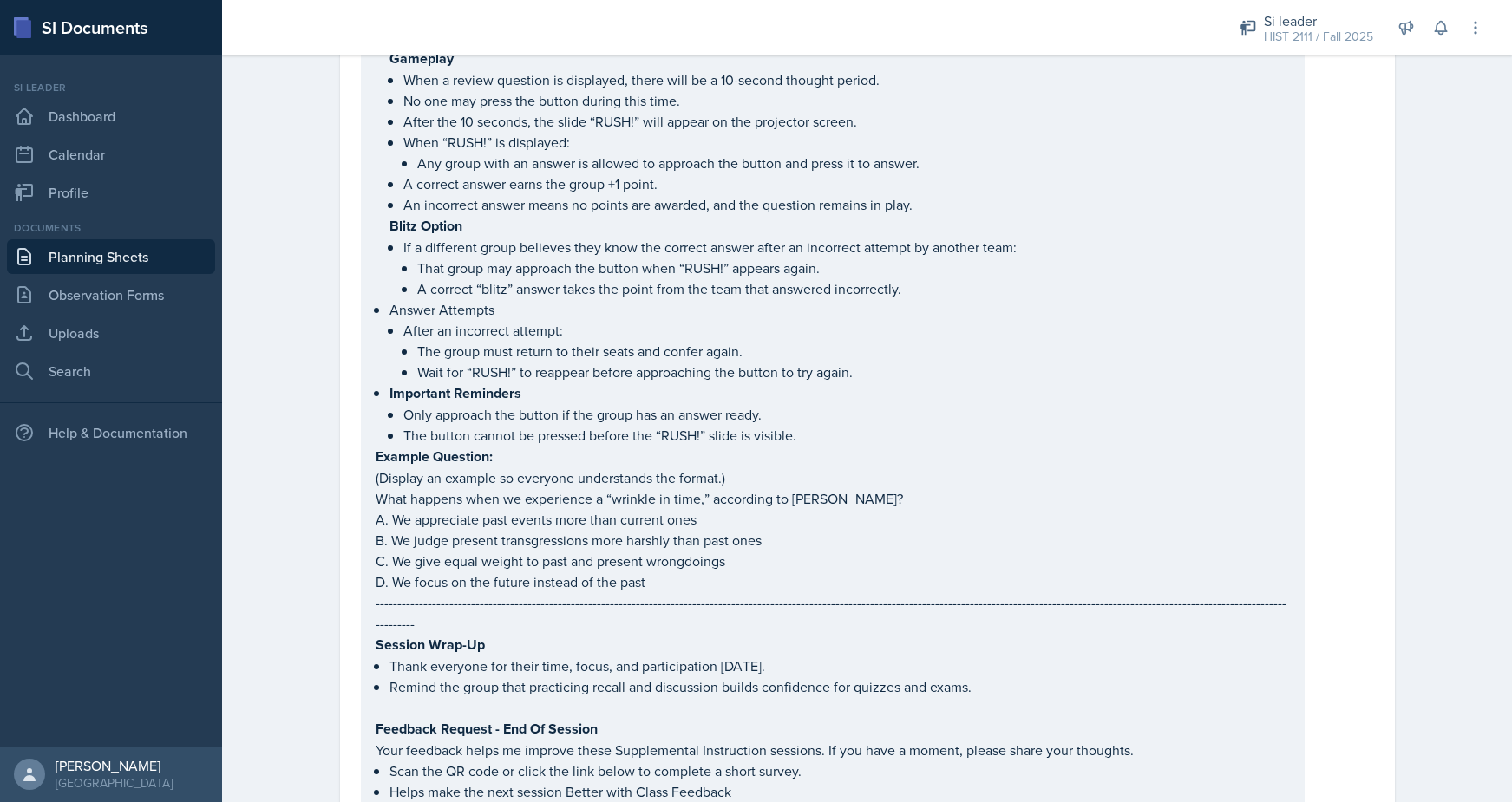
scroll to position [4316, 0]
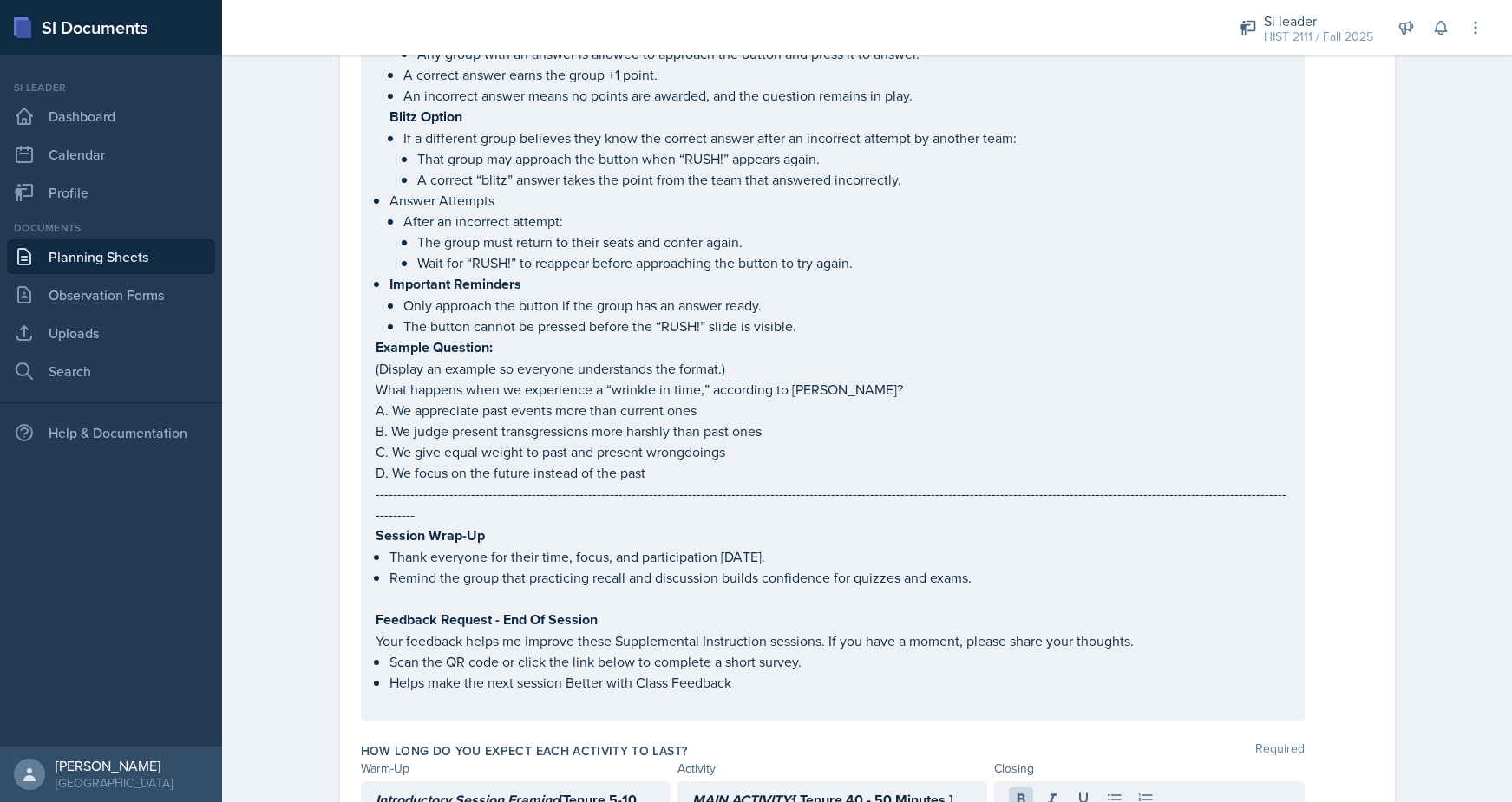
click at [1371, 743] on div "How long do you expect each activity to last? Required" at bounding box center [867, 752] width 1013 height 18
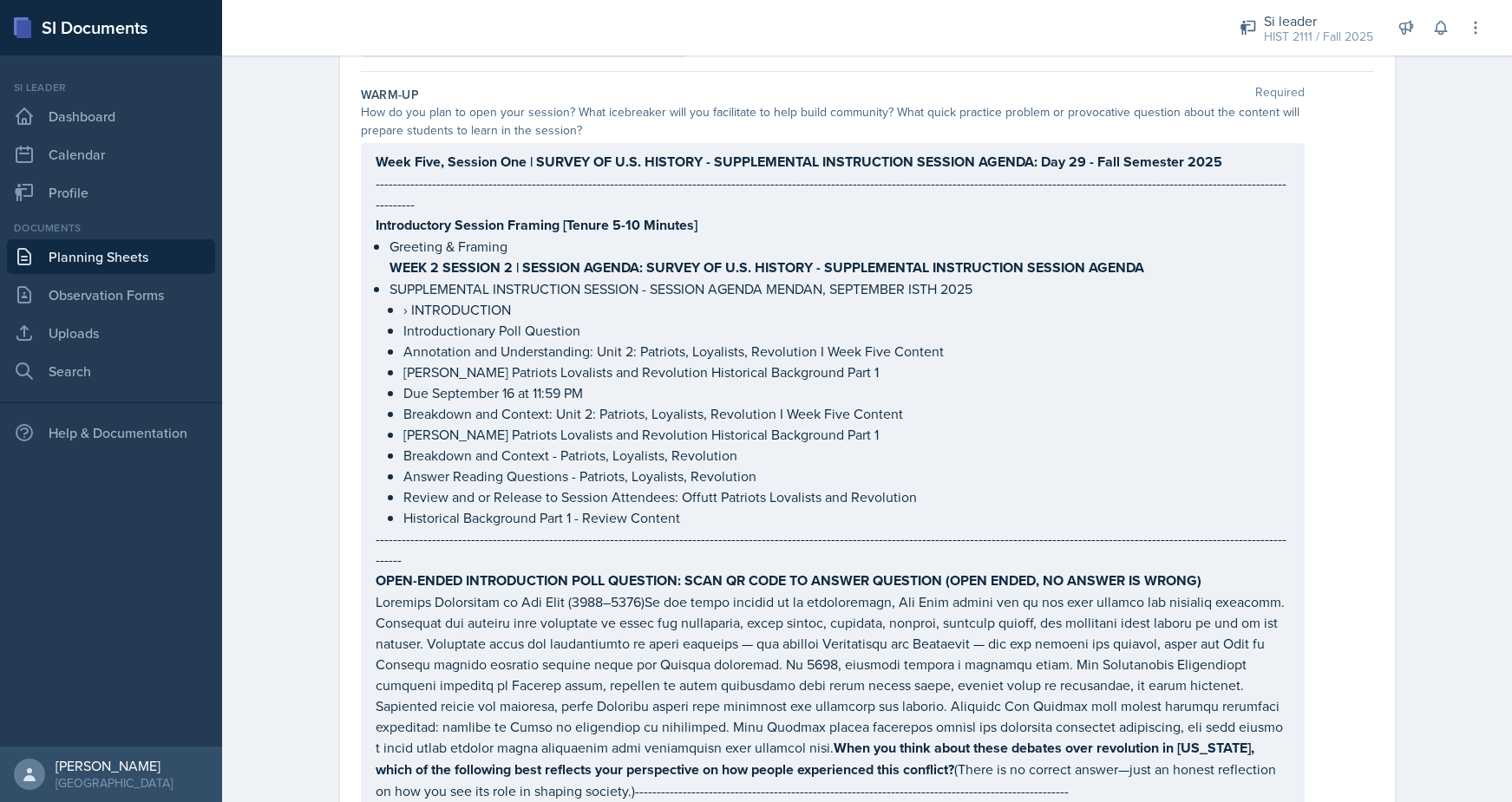
scroll to position [0, 0]
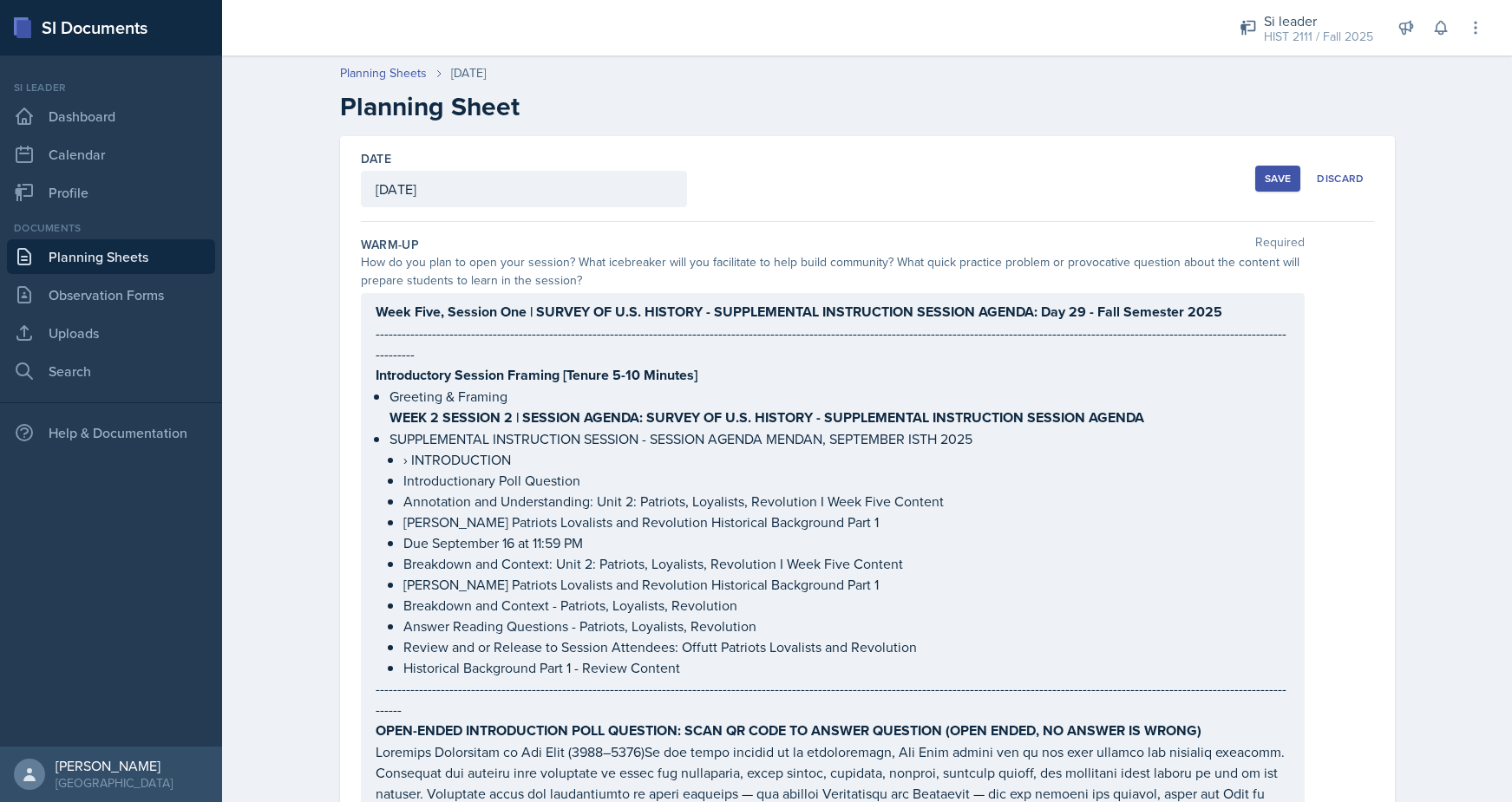
click at [1278, 175] on div "Save" at bounding box center [1278, 179] width 26 height 14
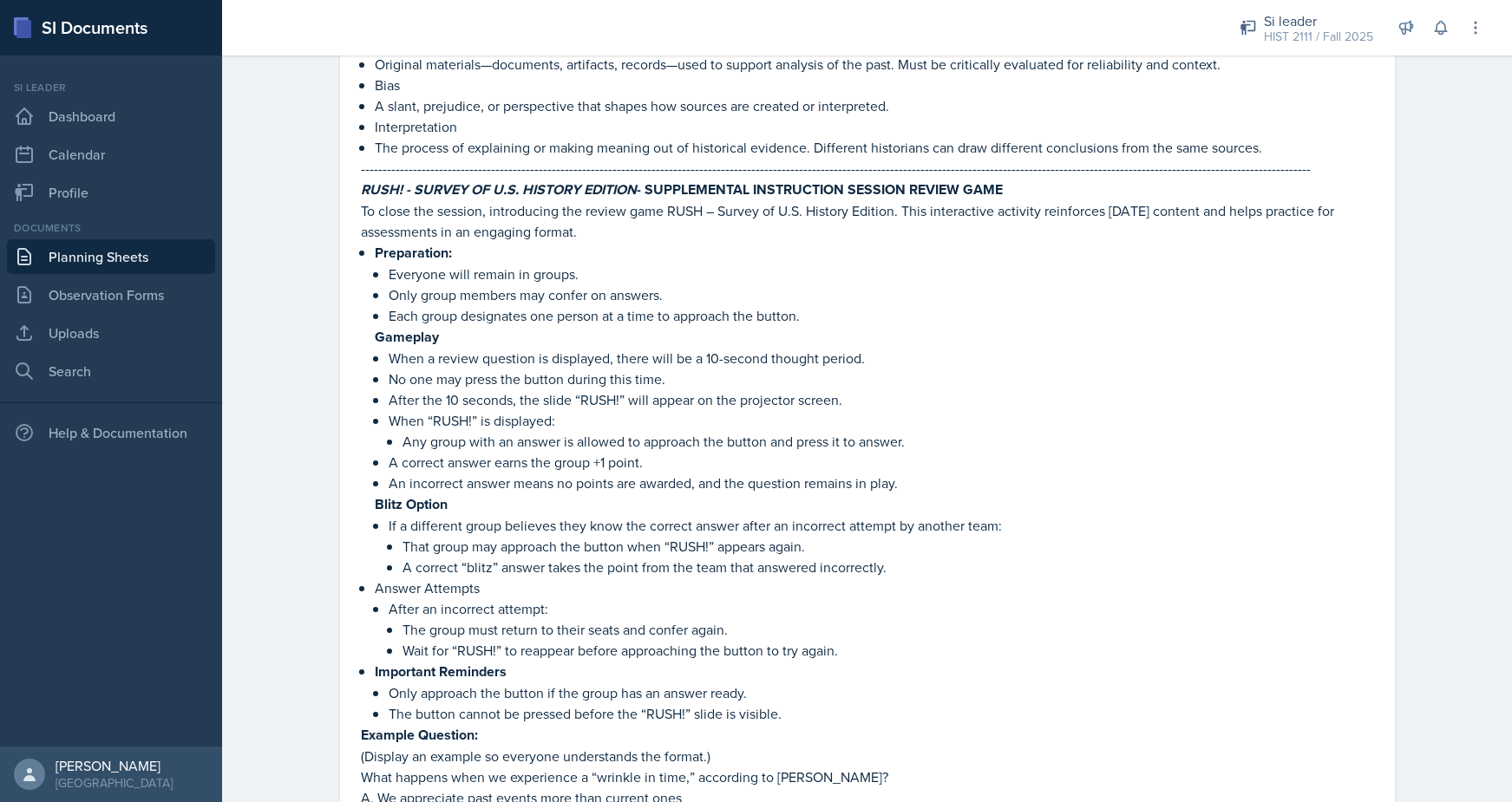
scroll to position [4101, 0]
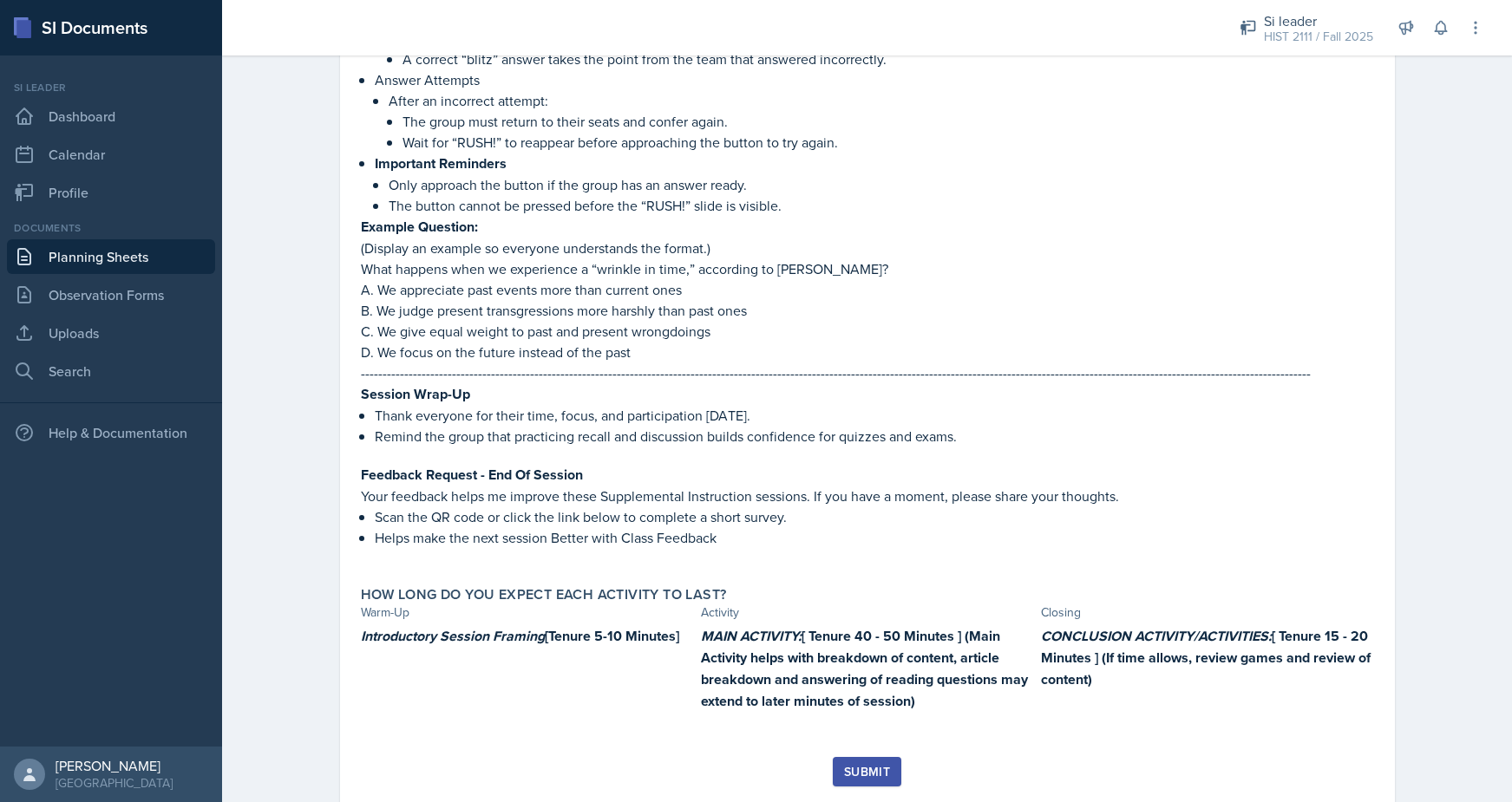
click at [861, 765] on div "Submit" at bounding box center [866, 772] width 45 height 14
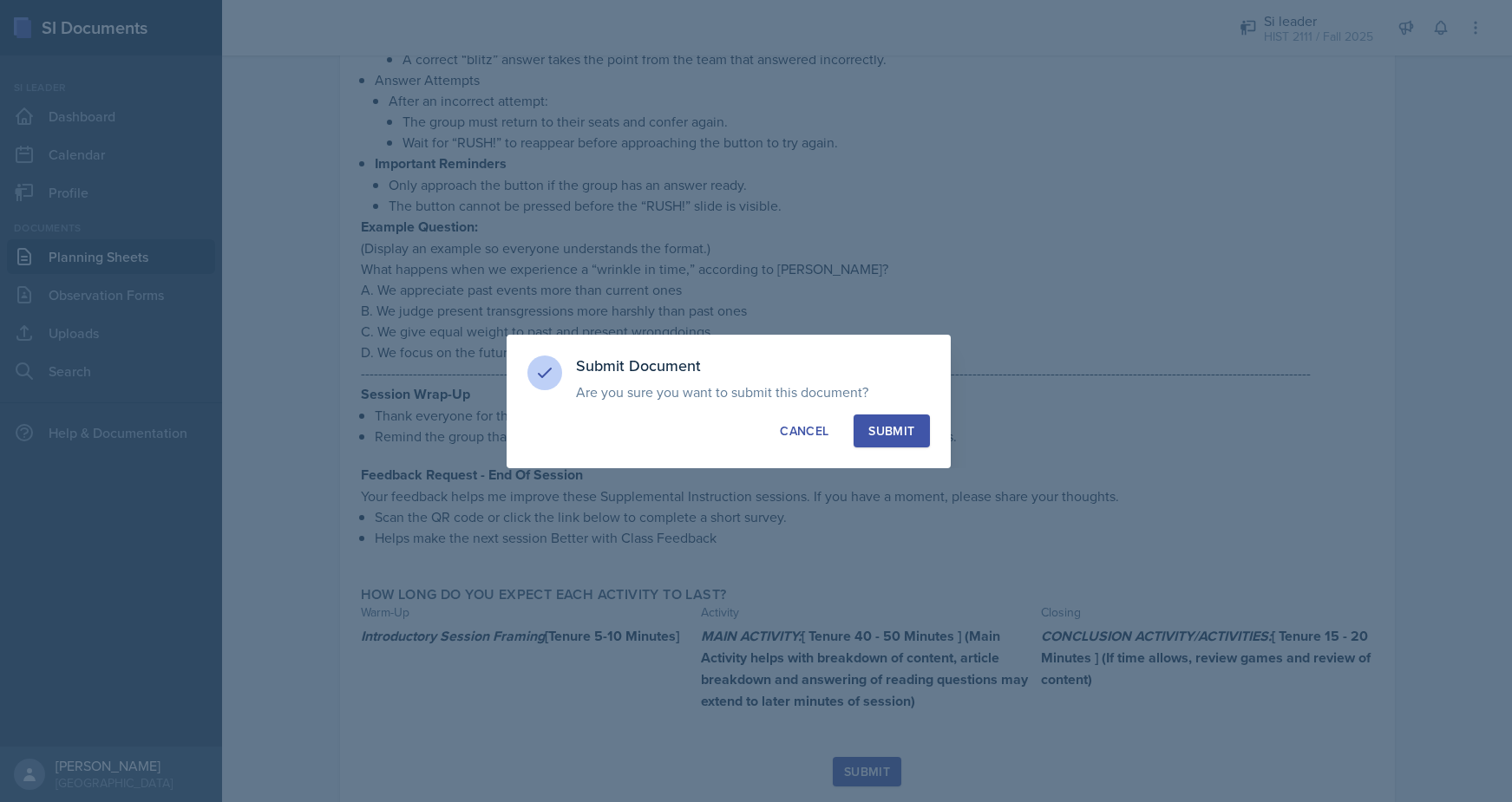
click at [893, 424] on div "Submit" at bounding box center [891, 431] width 45 height 18
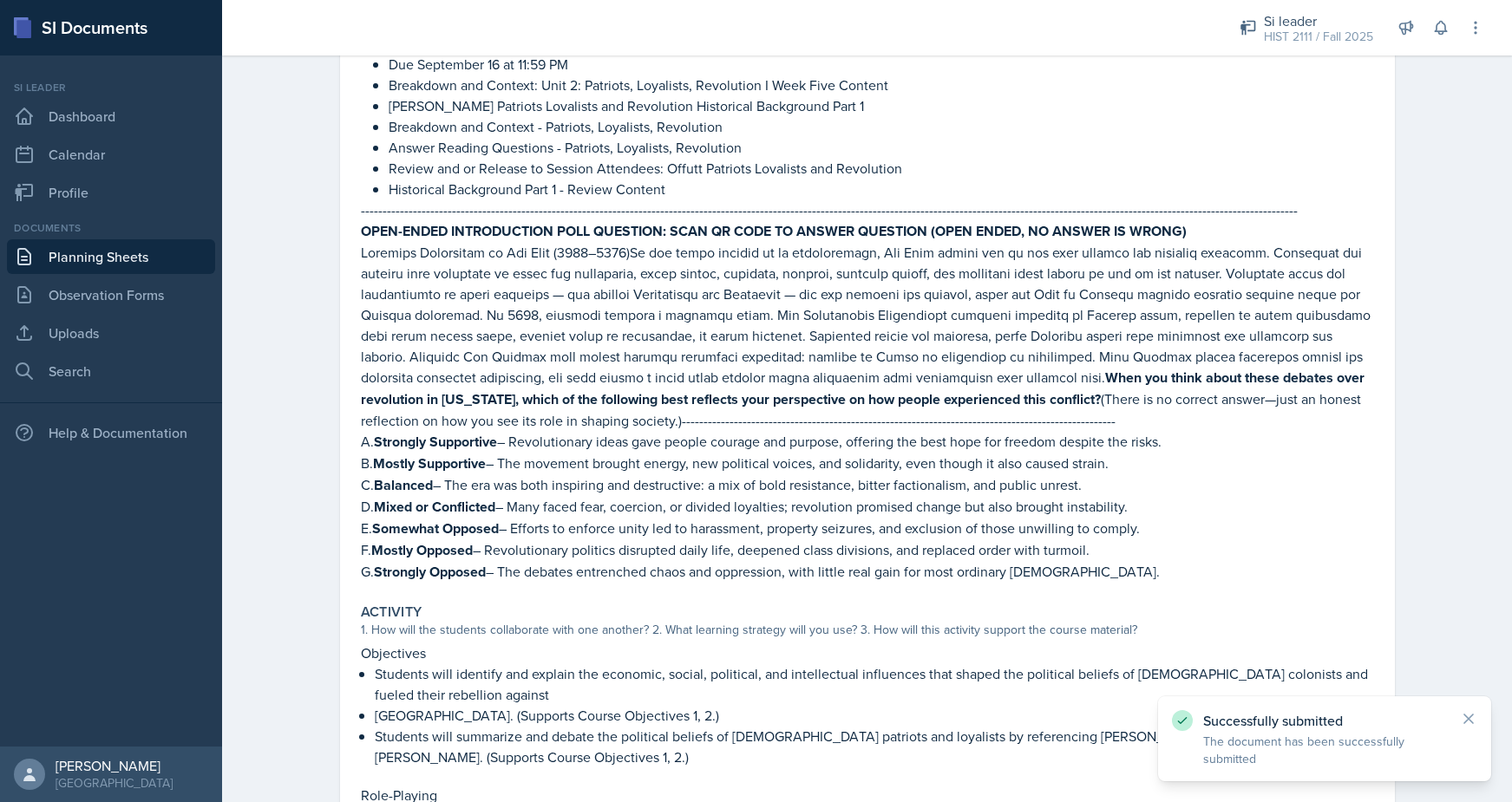
scroll to position [0, 0]
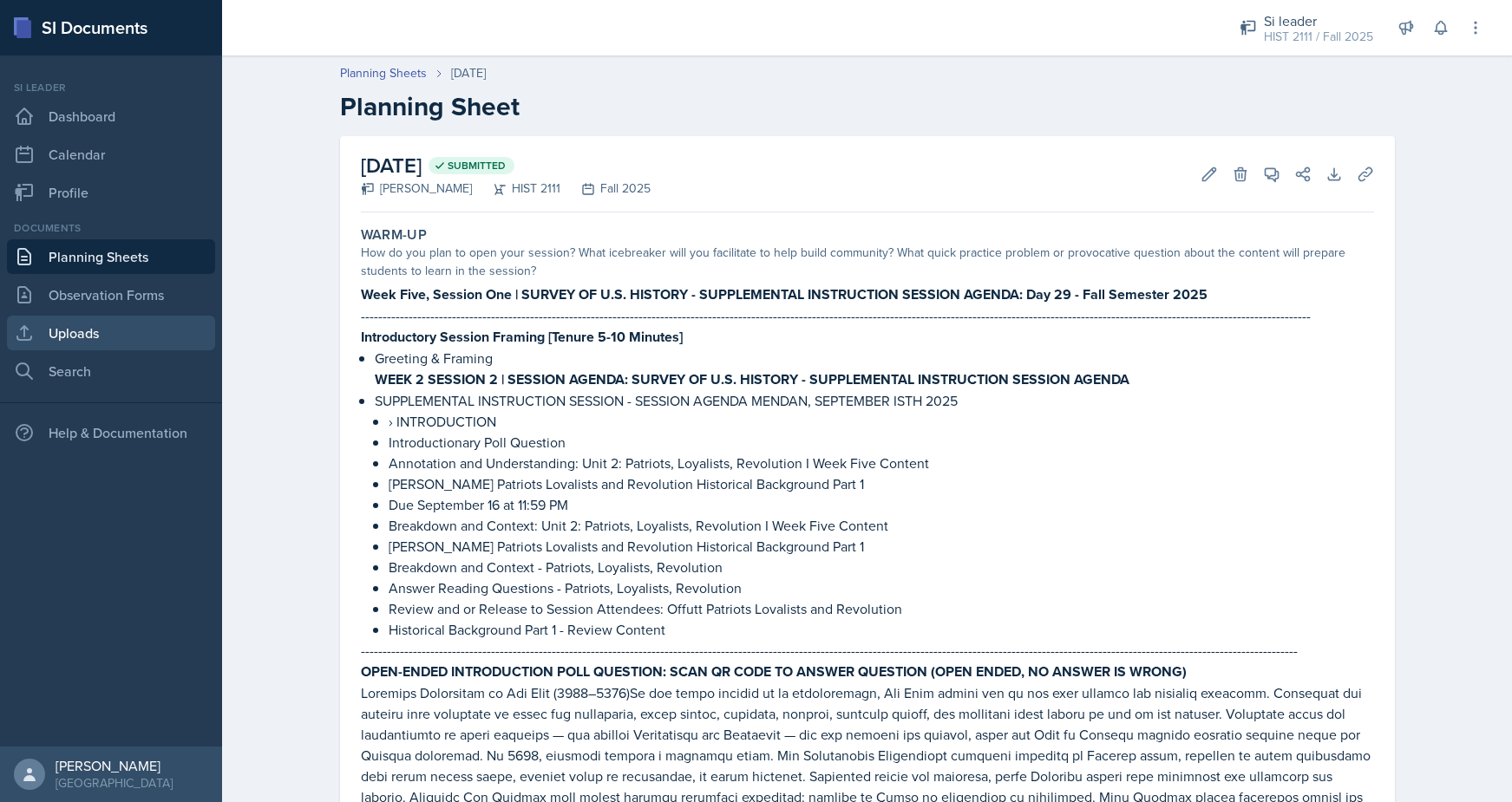
click at [94, 344] on link "Uploads" at bounding box center [111, 332] width 208 height 35
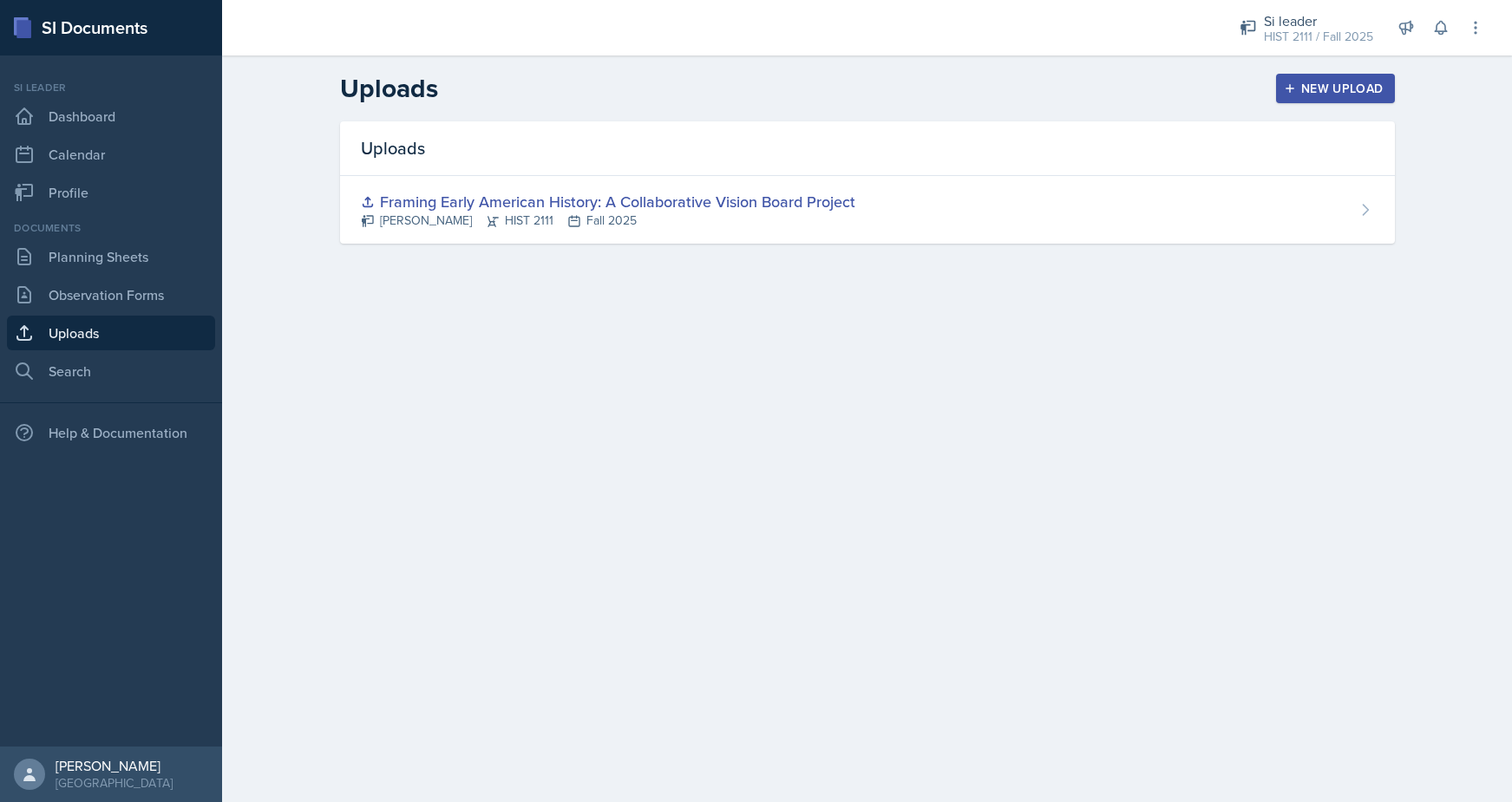
click at [1299, 87] on div "New Upload" at bounding box center [1335, 88] width 96 height 14
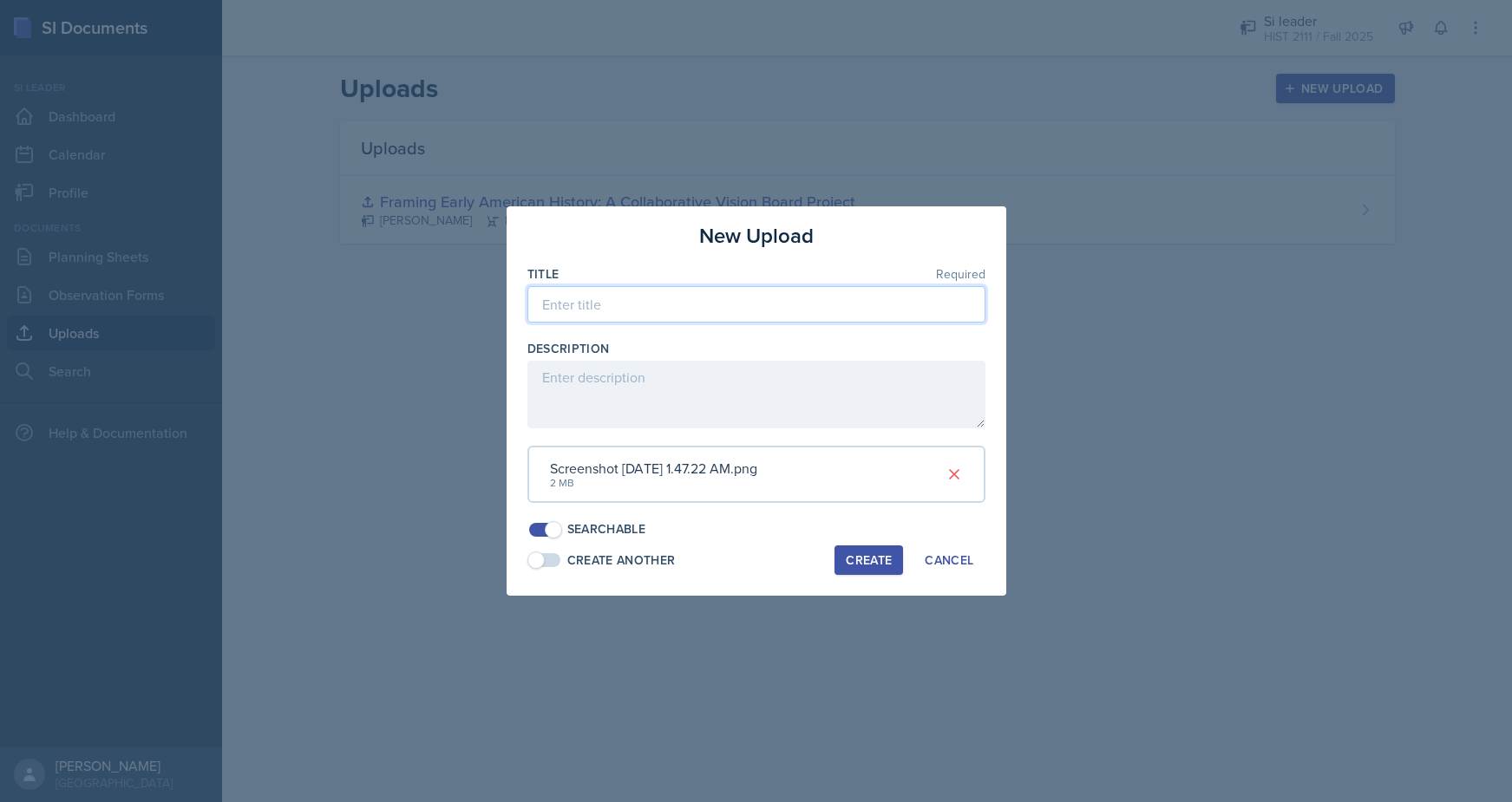
click at [643, 314] on input at bounding box center [756, 304] width 458 height 37
click at [710, 301] on input "Week 5, Session One - Introductionary Poll Question" at bounding box center [756, 304] width 458 height 37
click at [586, 302] on input "Week 5, Session One - Introdcutionary Poll Question" at bounding box center [756, 304] width 458 height 37
type input "Week Five, Session One - Introdcutionary Poll Question"
click at [854, 554] on div "Create" at bounding box center [868, 561] width 45 height 14
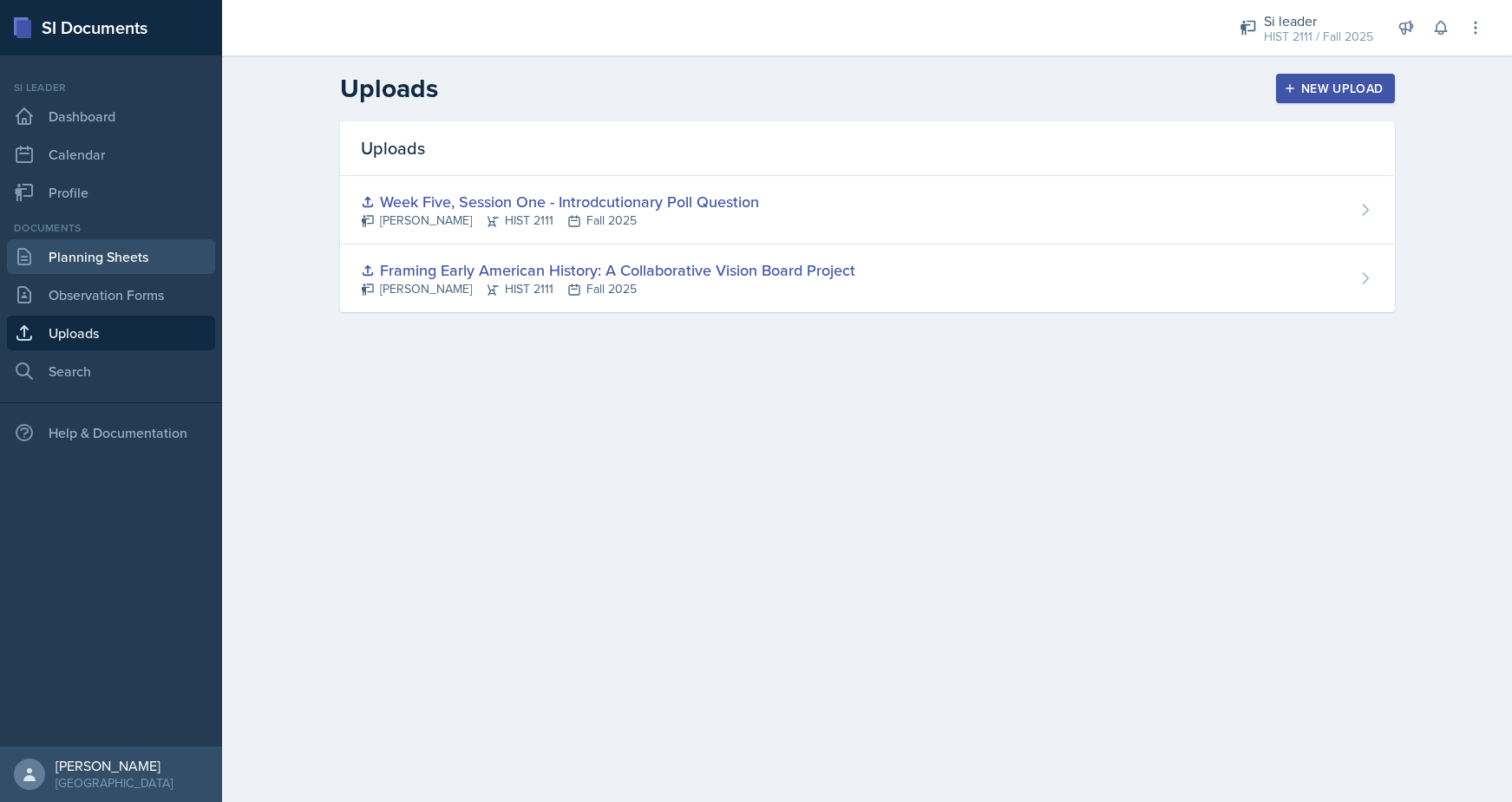
click at [65, 259] on link "Planning Sheets" at bounding box center [111, 256] width 208 height 35
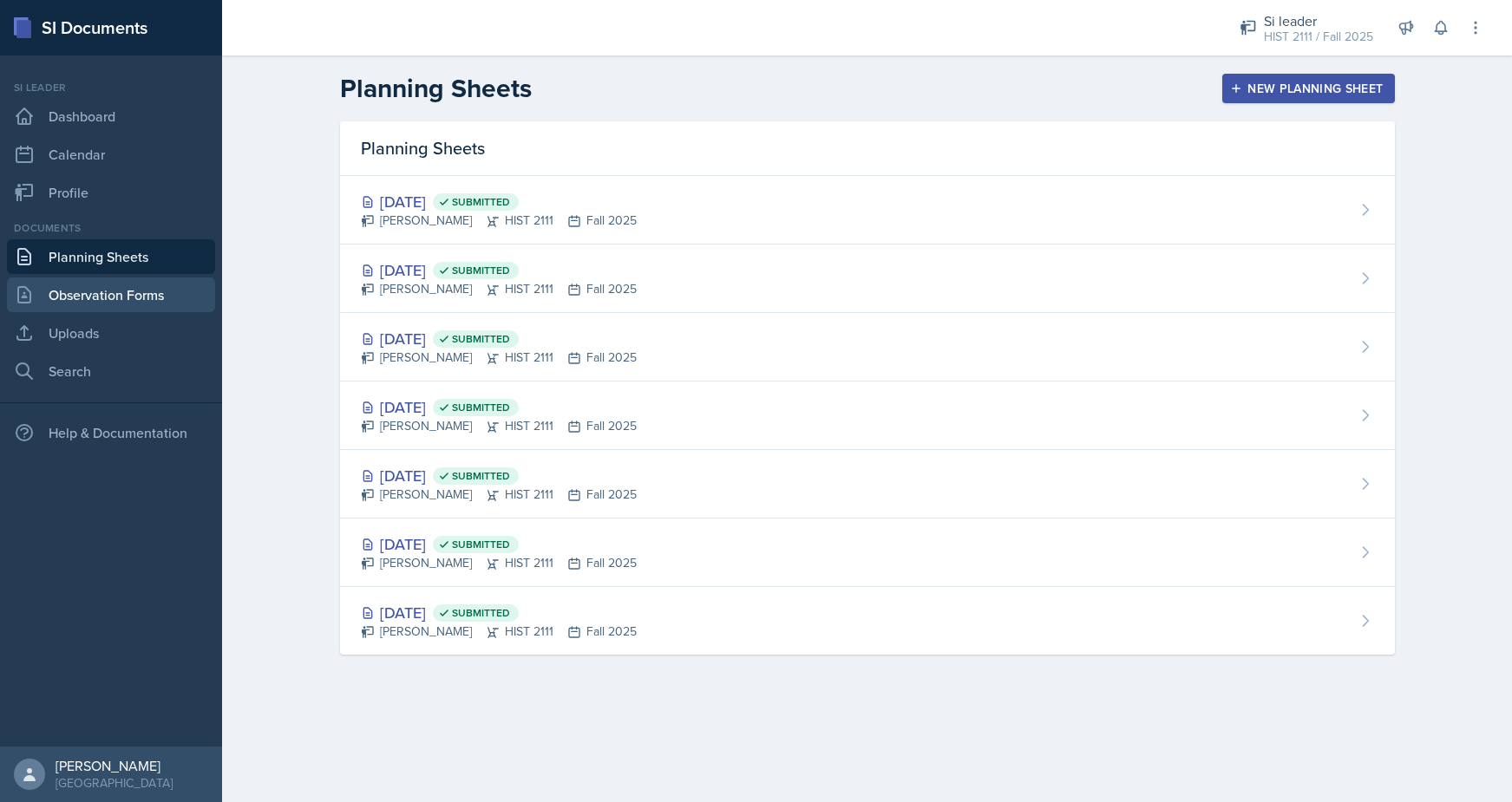
click at [74, 293] on link "Observation Forms" at bounding box center [111, 295] width 208 height 35
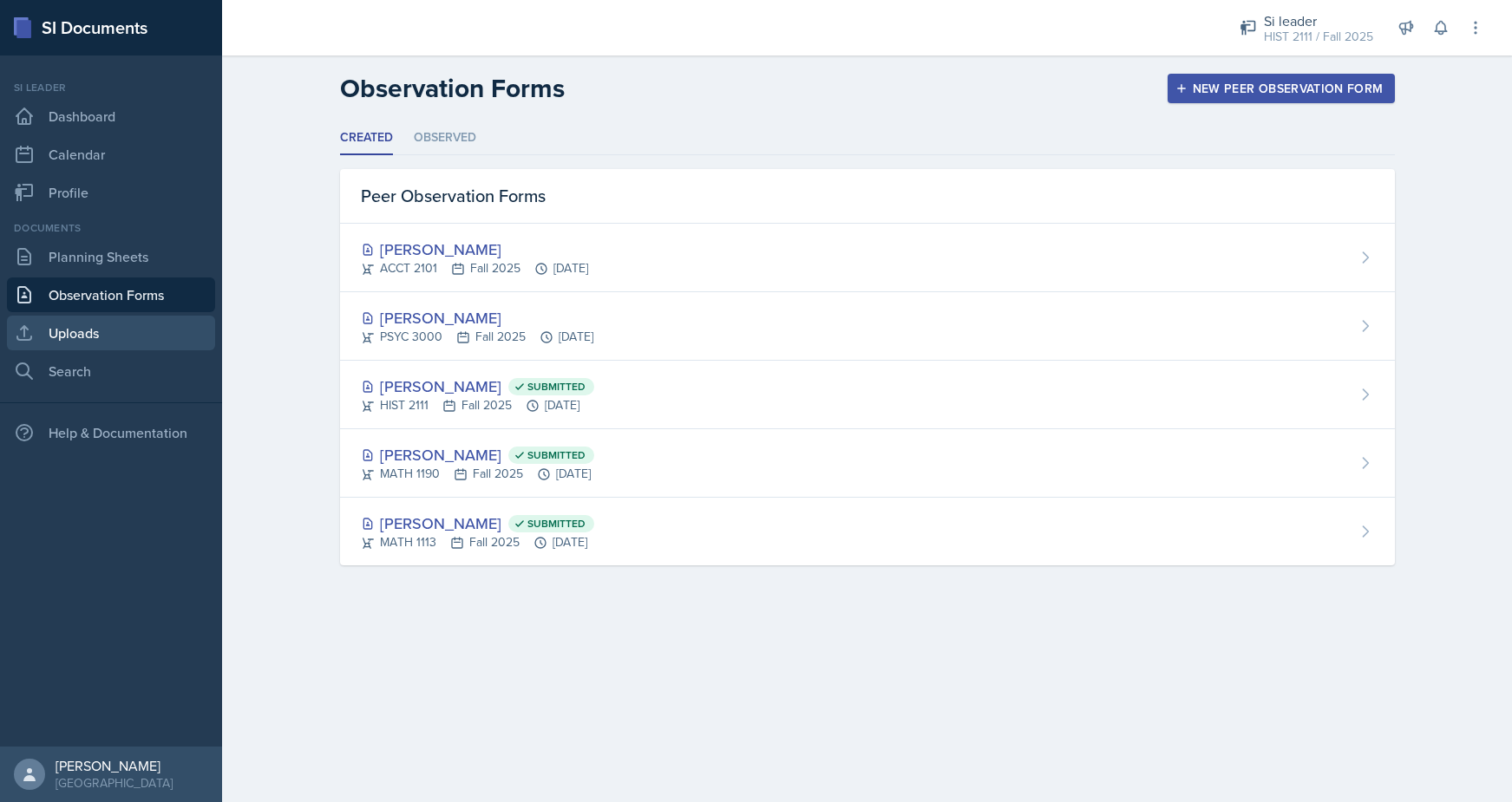
click at [70, 338] on link "Uploads" at bounding box center [111, 332] width 208 height 35
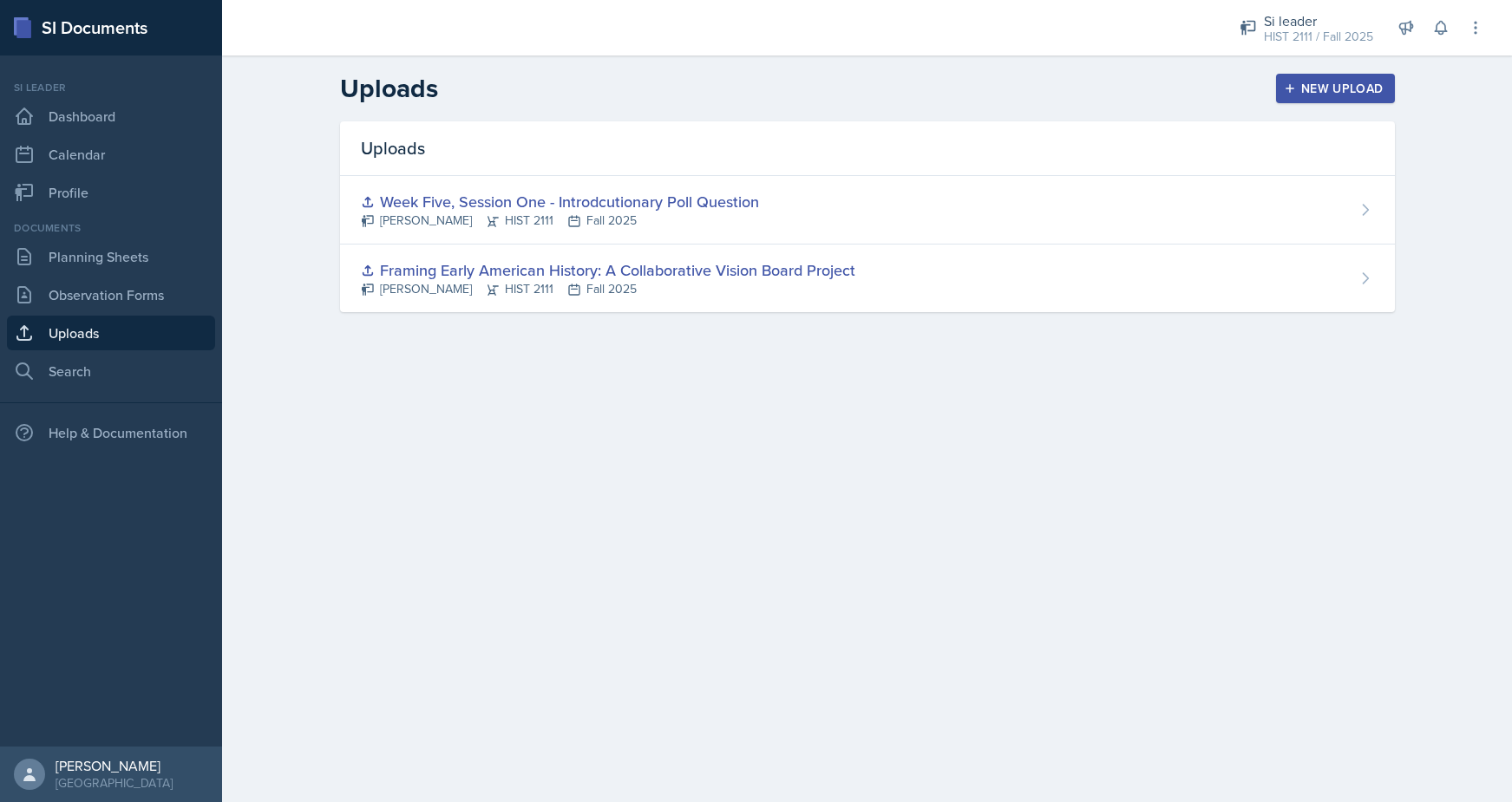
click at [1350, 99] on button "New Upload" at bounding box center [1335, 89] width 119 height 30
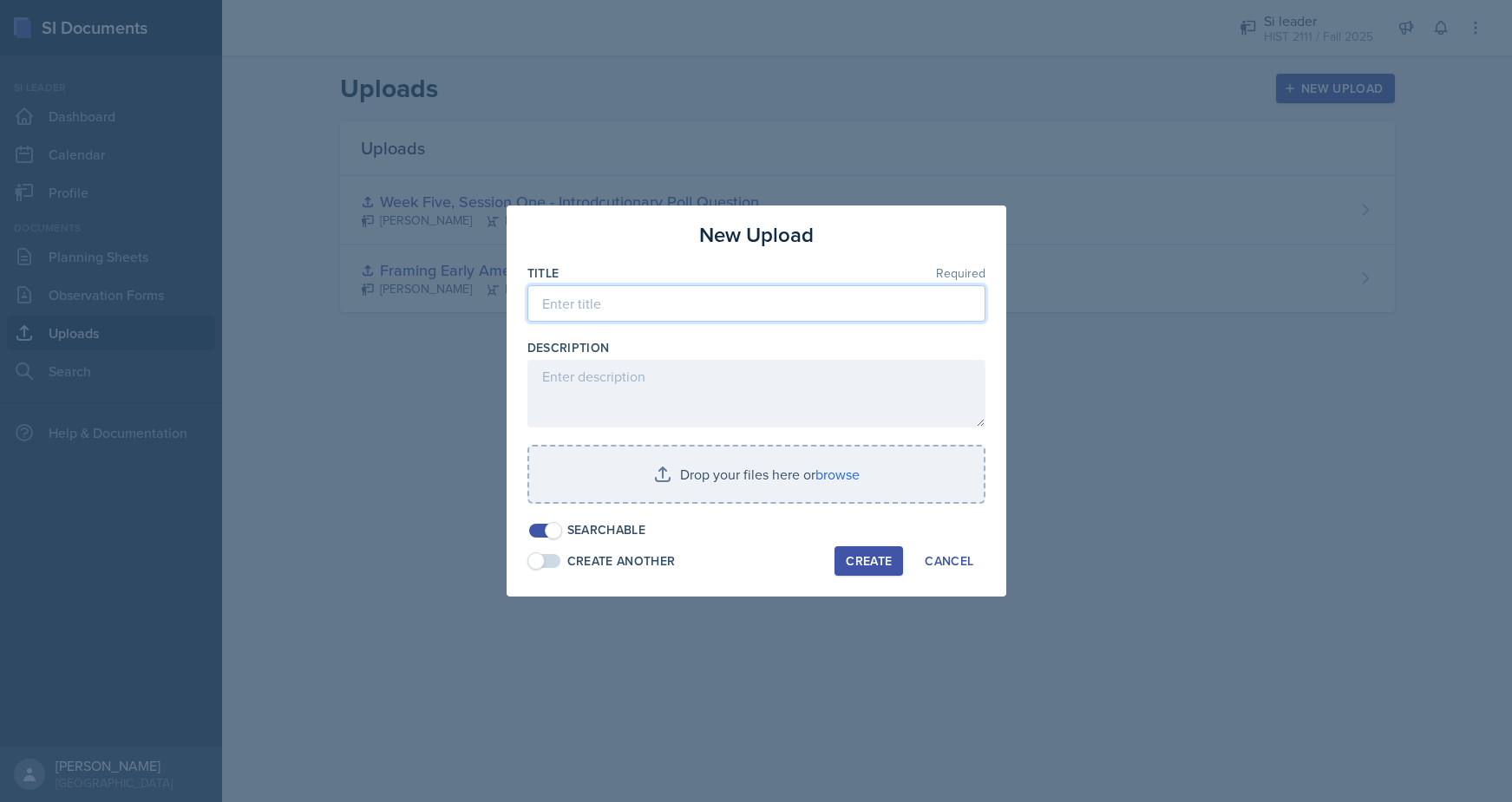
click at [849, 298] on input at bounding box center [756, 304] width 458 height 37
click at [706, 306] on input "Week Five - Session One | Session Agenda" at bounding box center [756, 304] width 458 height 37
type input "Week Five - Session One | Supplemental Instruction Session Agenda"
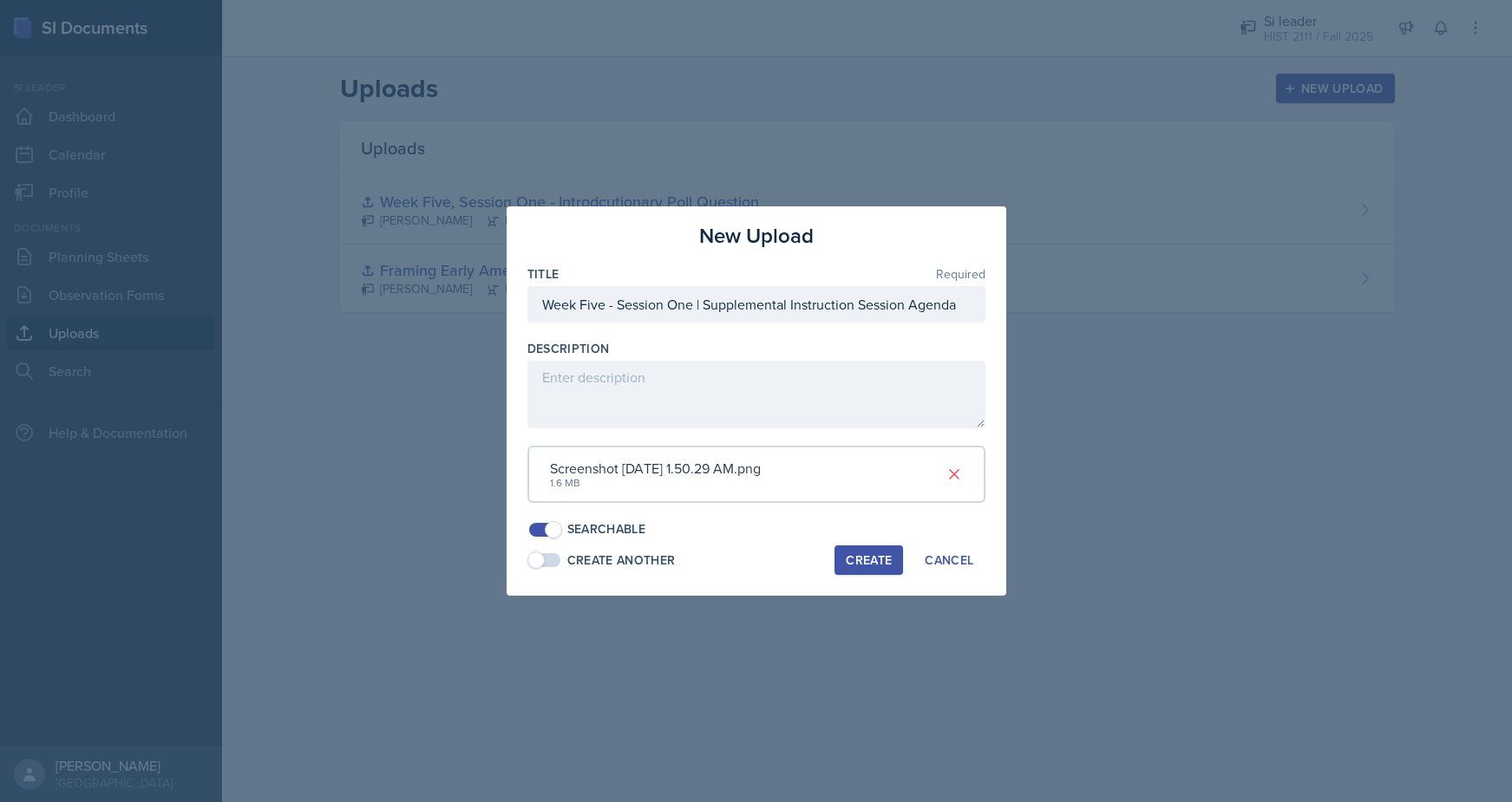
click at [855, 558] on div "Create" at bounding box center [868, 561] width 45 height 14
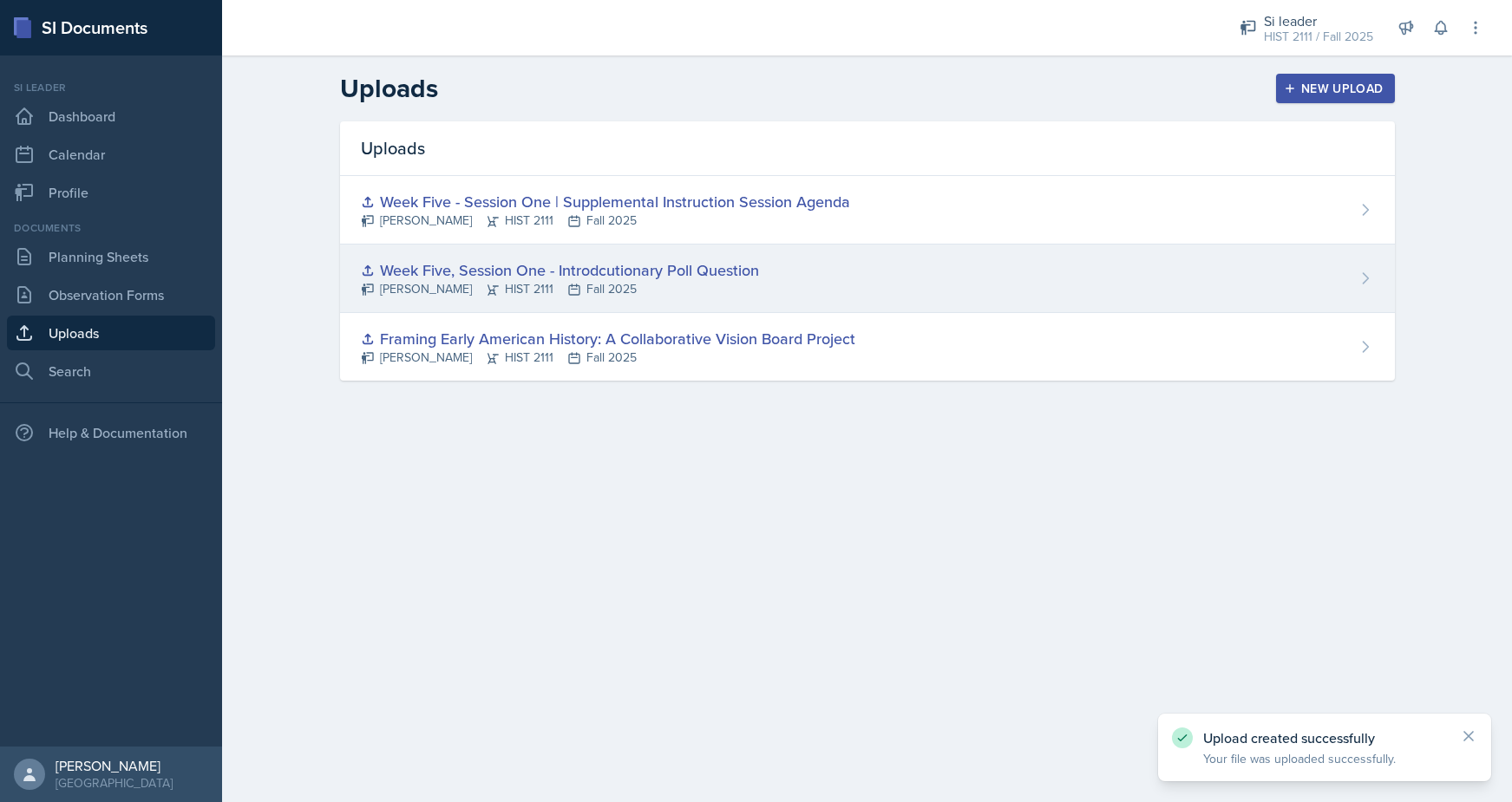
click at [659, 267] on div "Week Five, Session One - Introdcutionary Poll Question" at bounding box center [560, 270] width 399 height 24
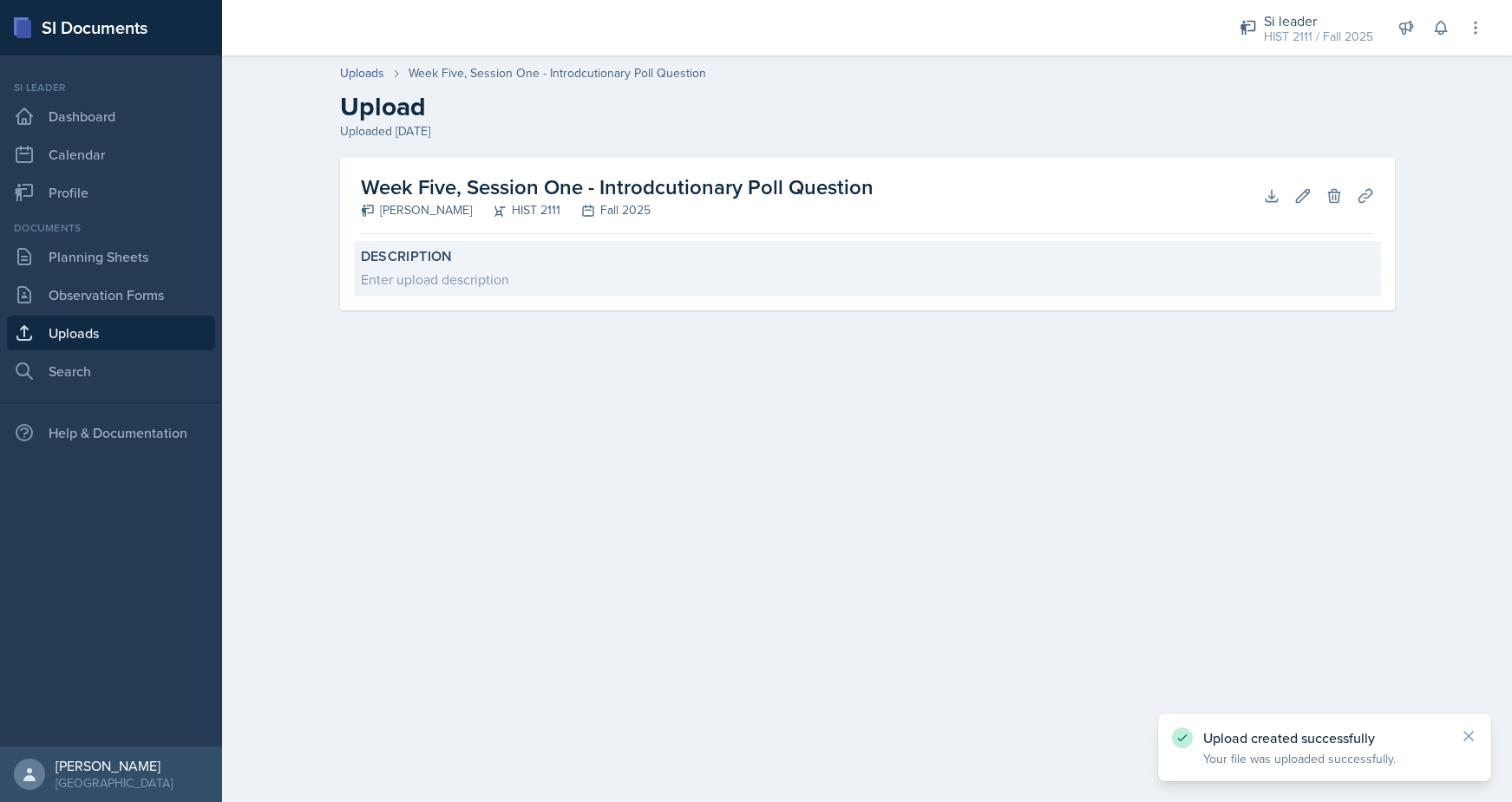
click at [600, 273] on div "Enter upload description" at bounding box center [867, 279] width 1013 height 21
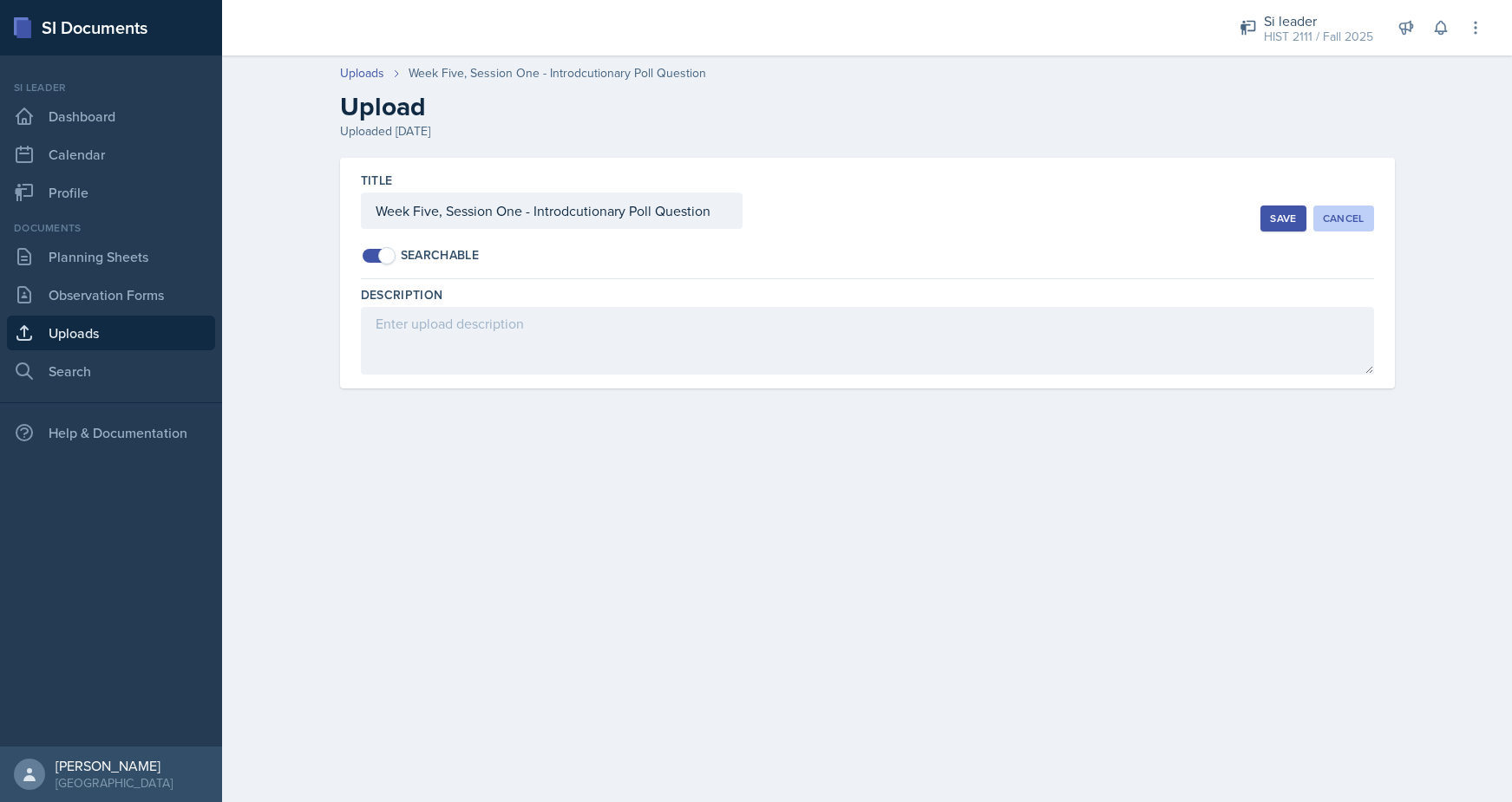
click at [1330, 221] on div "Cancel" at bounding box center [1344, 219] width 42 height 14
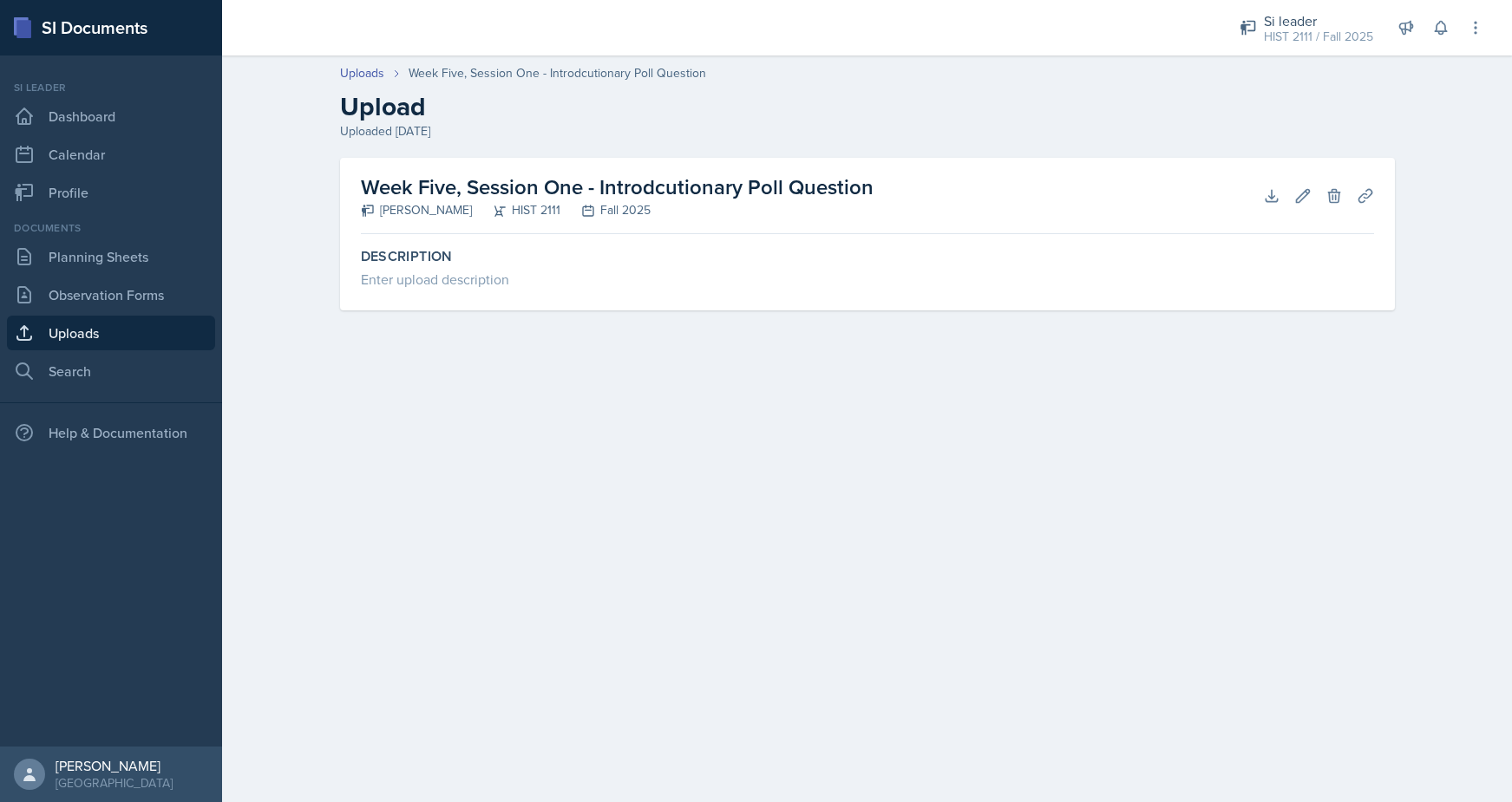
click at [667, 189] on h2 "Week Five, Session One - Introdcutionary Poll Question" at bounding box center [617, 188] width 512 height 32
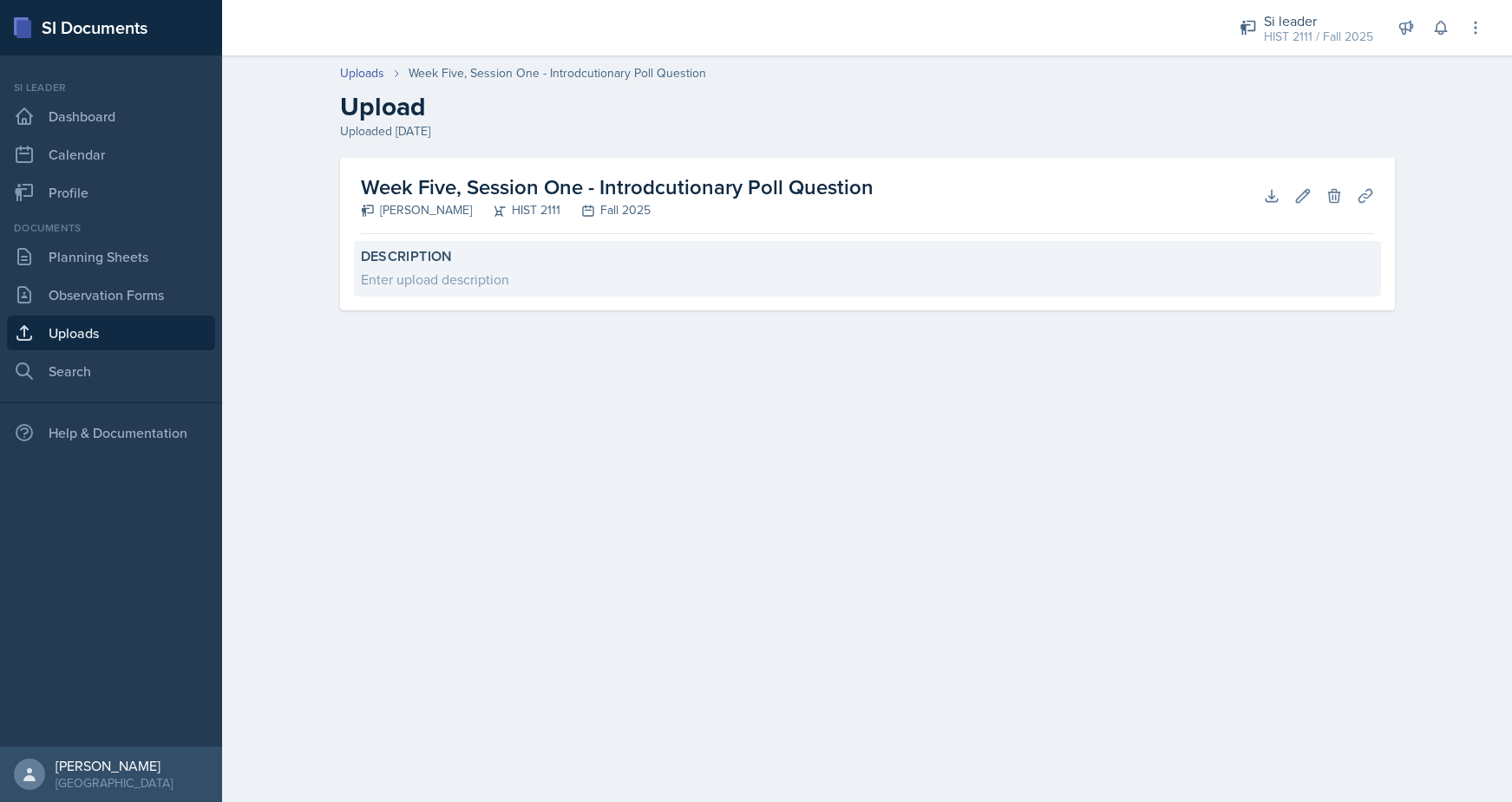
click at [446, 272] on div "Enter upload description" at bounding box center [867, 279] width 1013 height 21
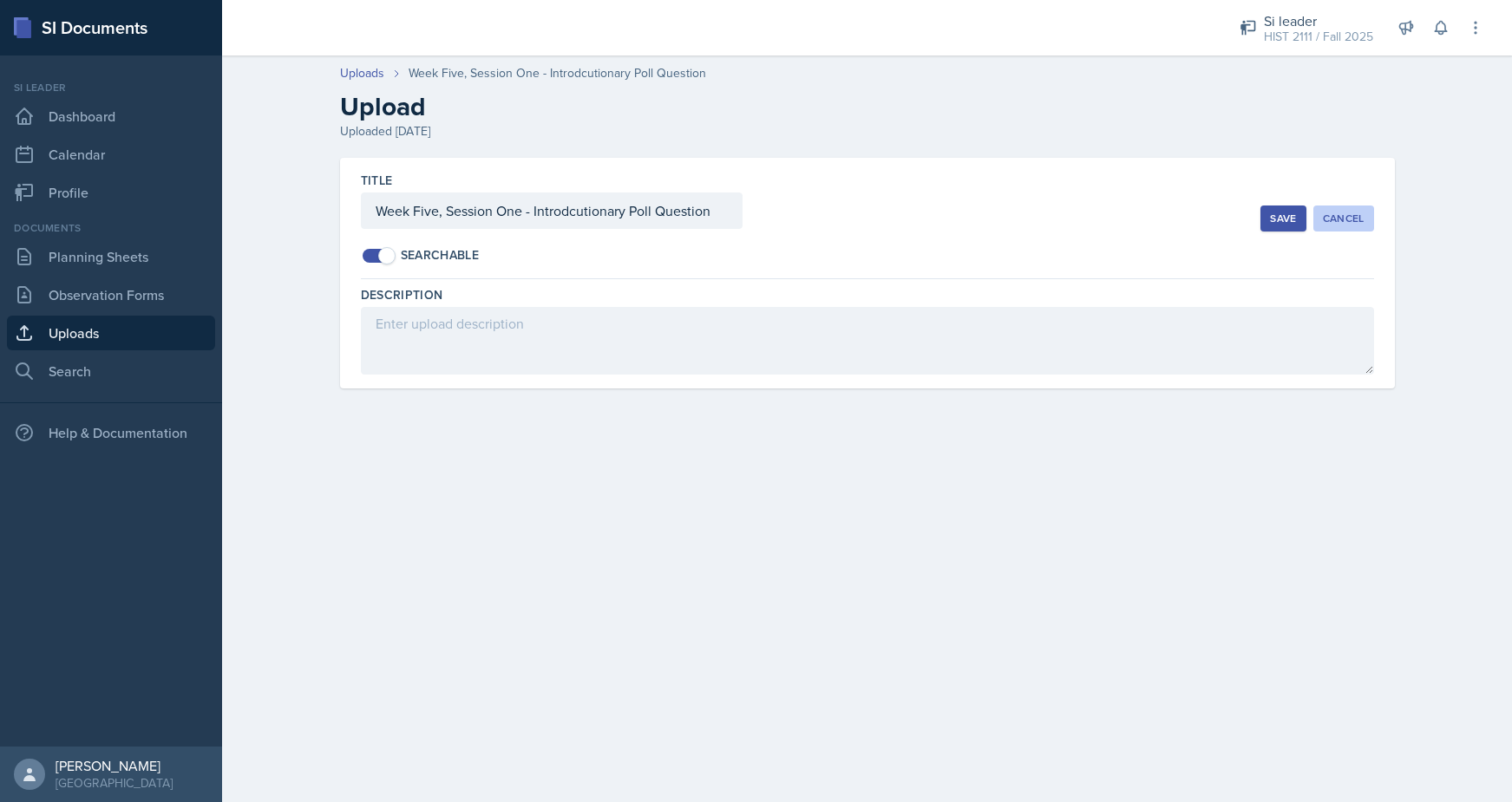
click at [1366, 216] on button "Cancel" at bounding box center [1343, 219] width 60 height 26
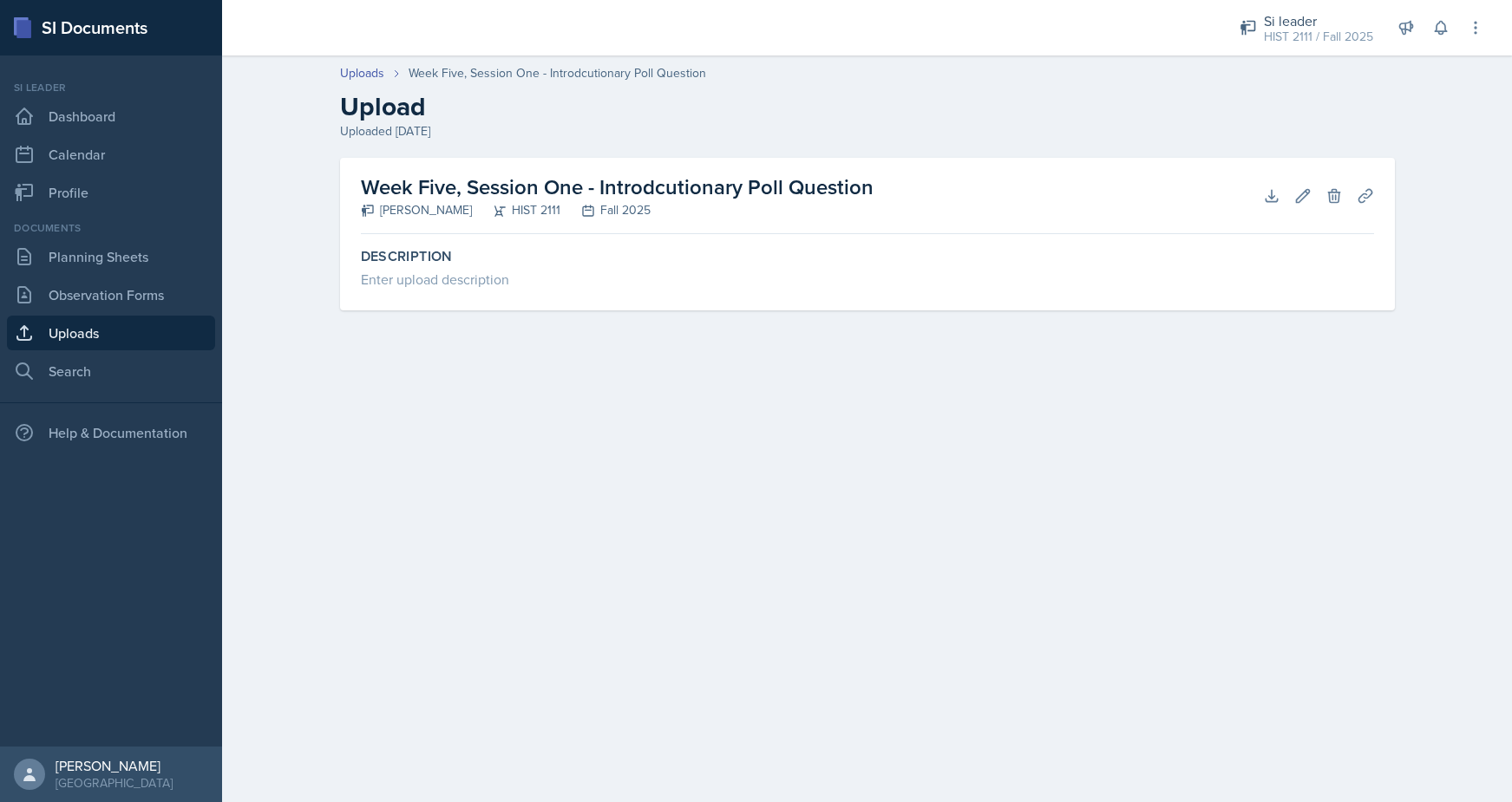
click at [168, 328] on link "Uploads" at bounding box center [111, 332] width 208 height 35
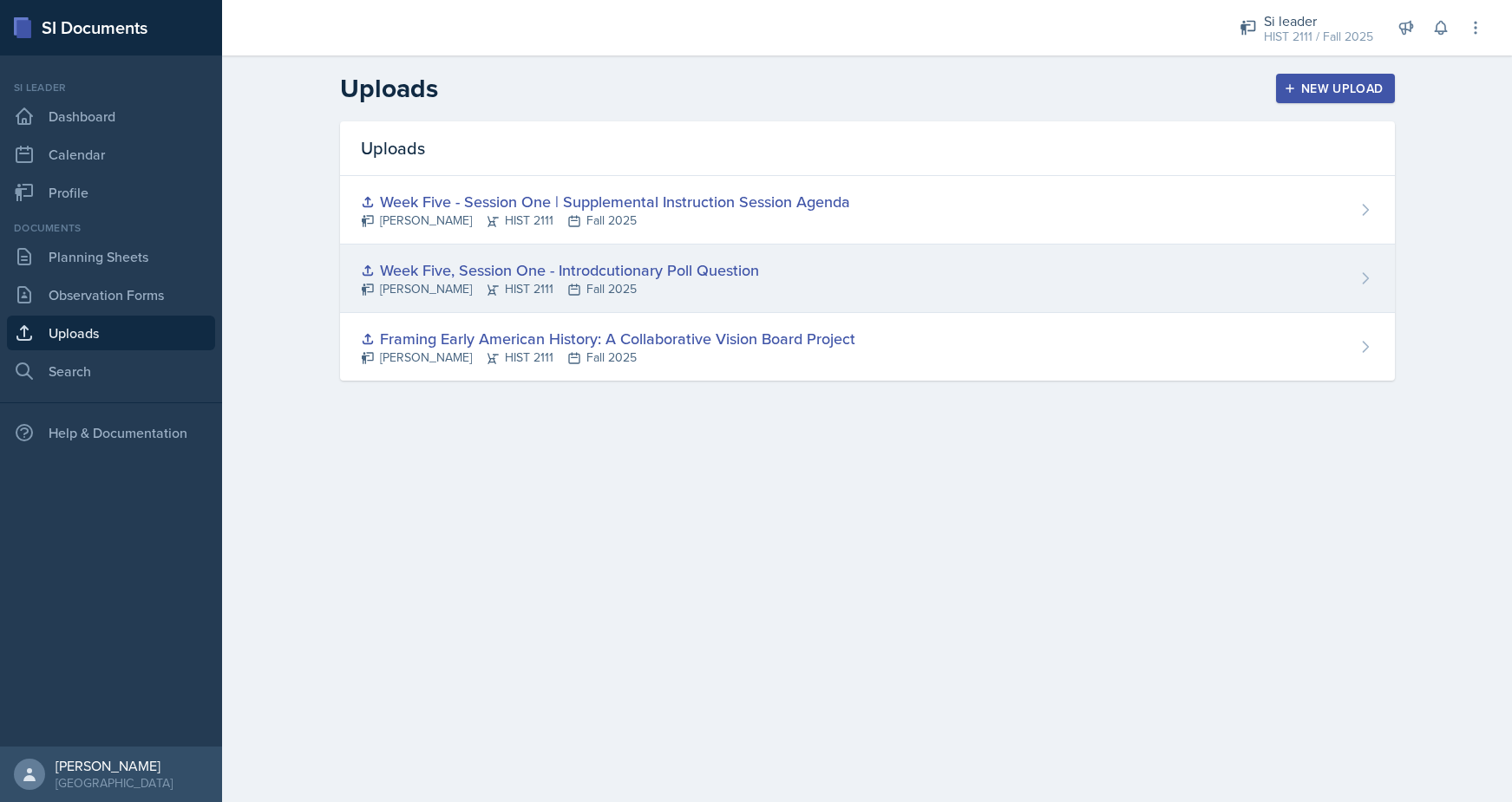
click at [367, 266] on icon at bounding box center [368, 270] width 10 height 10
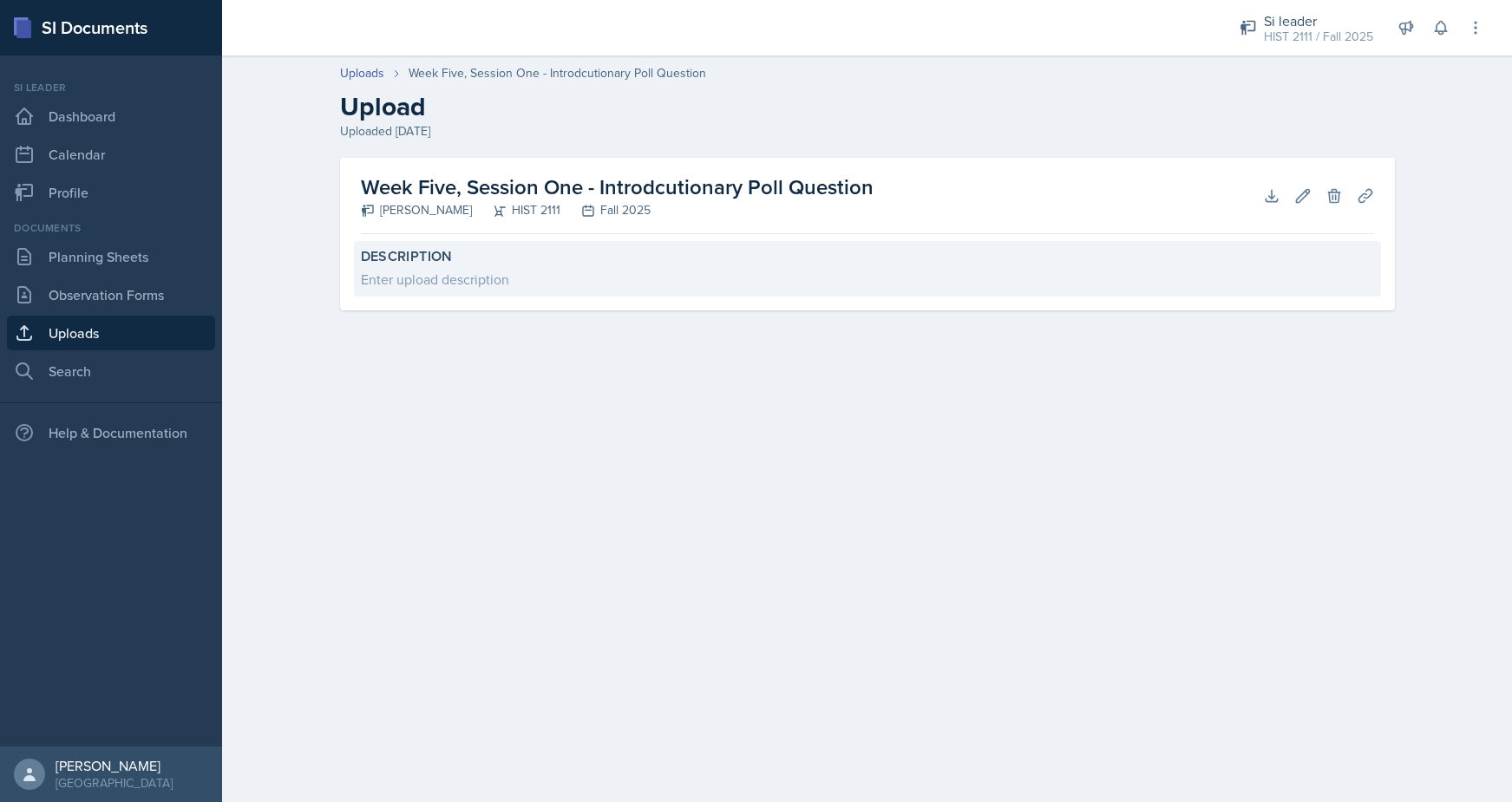
click at [386, 262] on label "Description" at bounding box center [867, 257] width 1013 height 18
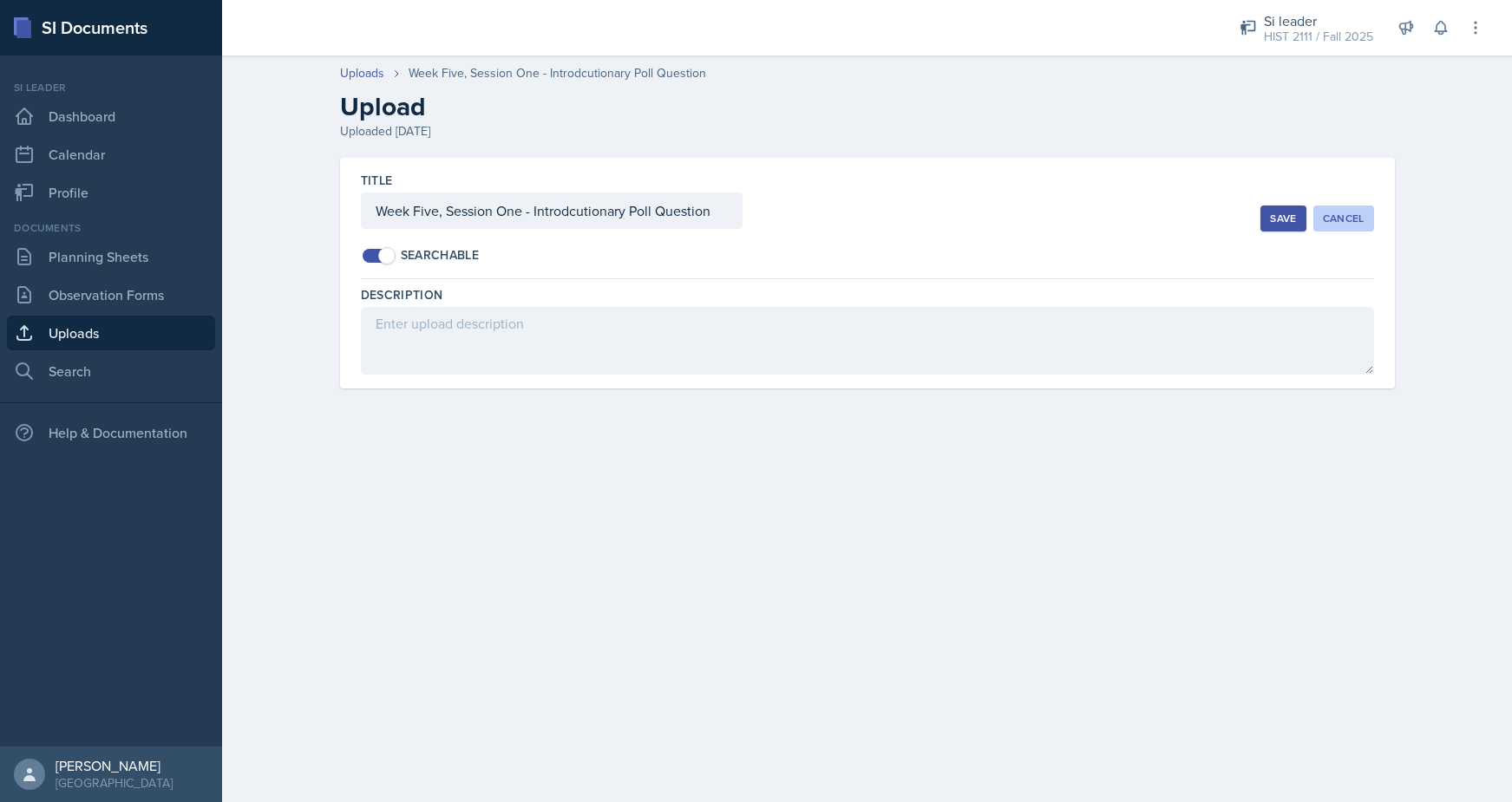
click at [1342, 209] on button "Cancel" at bounding box center [1343, 219] width 60 height 26
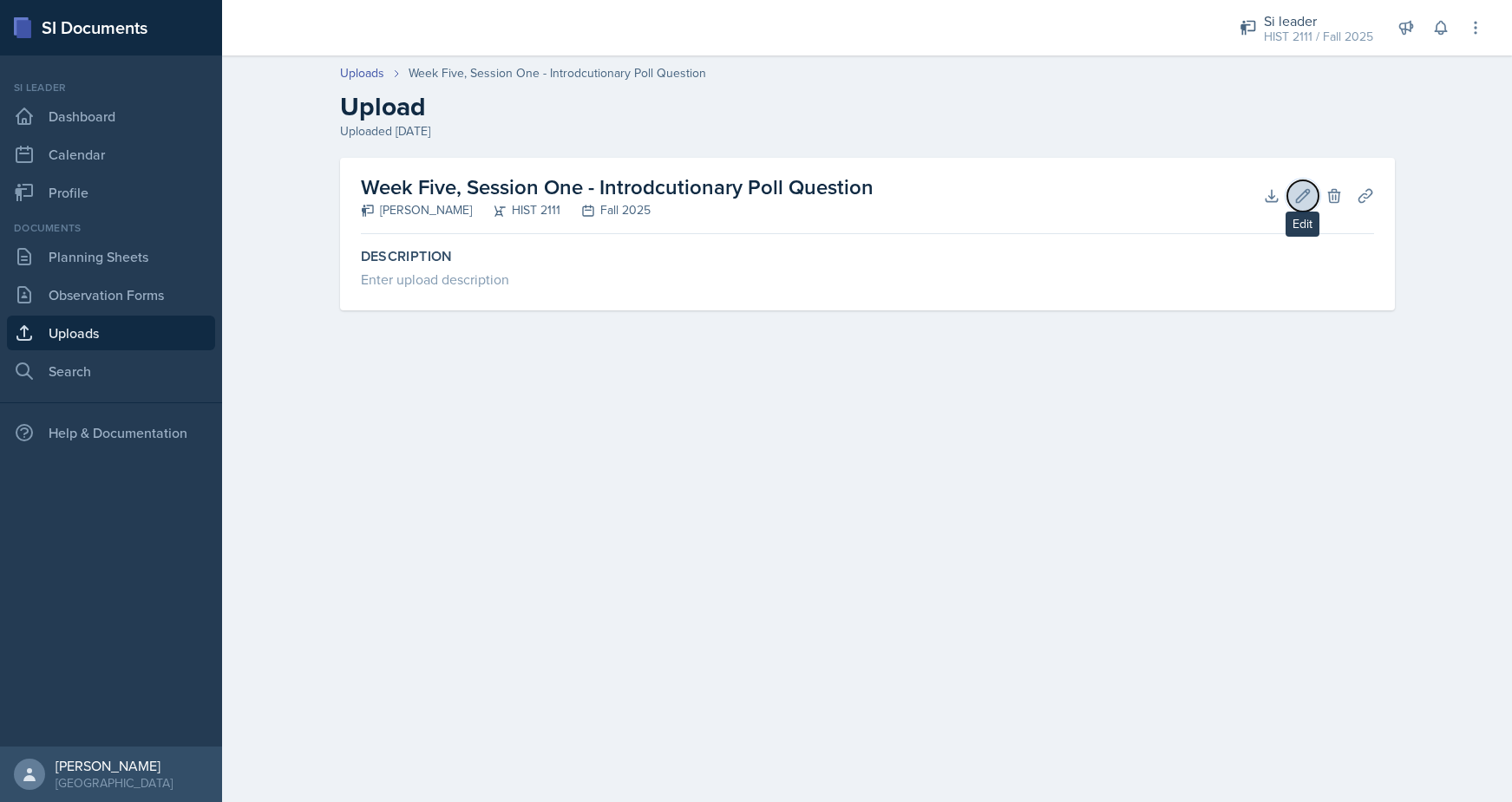
click at [1308, 202] on icon at bounding box center [1303, 196] width 18 height 18
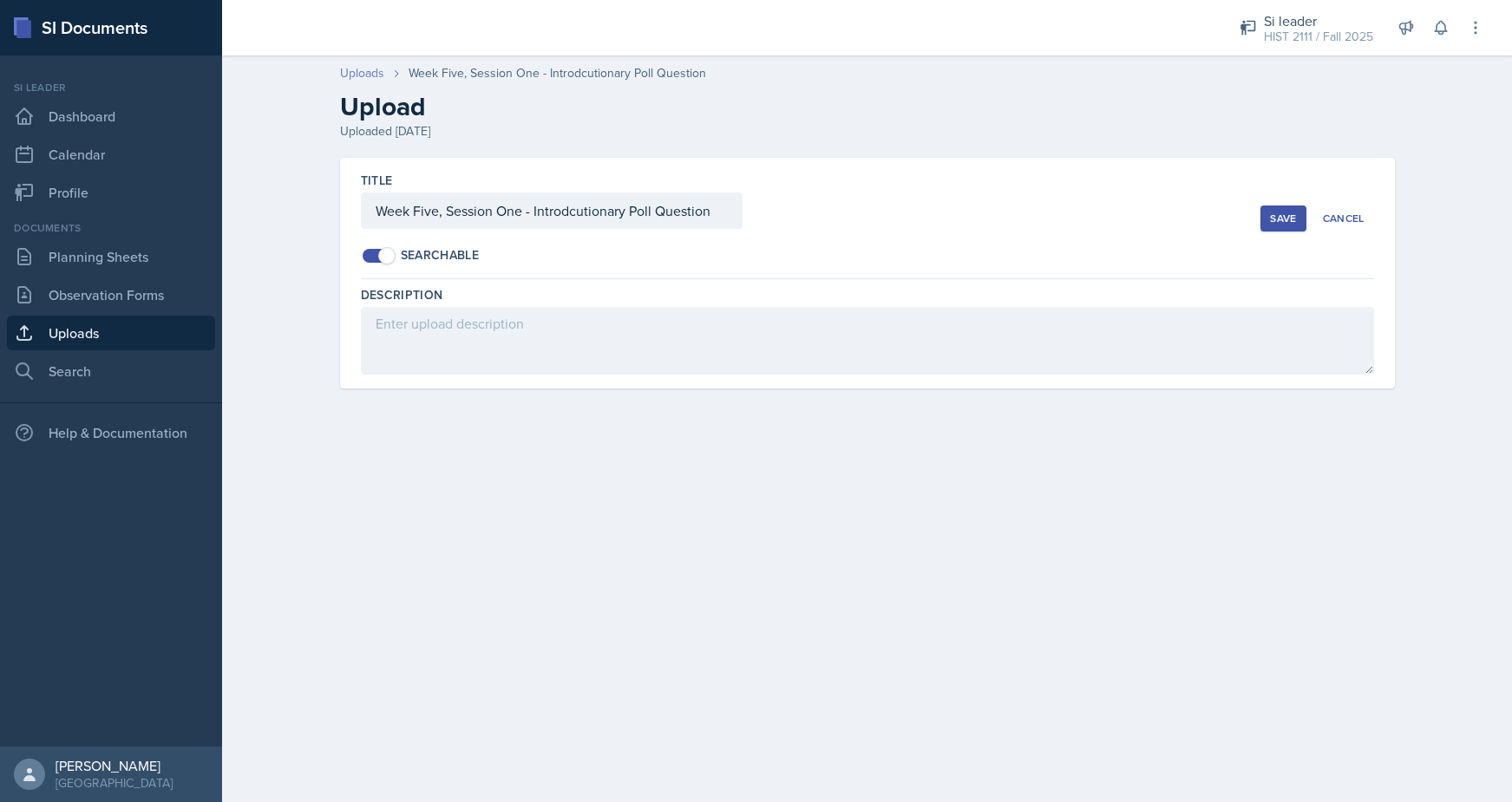
click at [358, 70] on link "Uploads" at bounding box center [362, 73] width 44 height 18
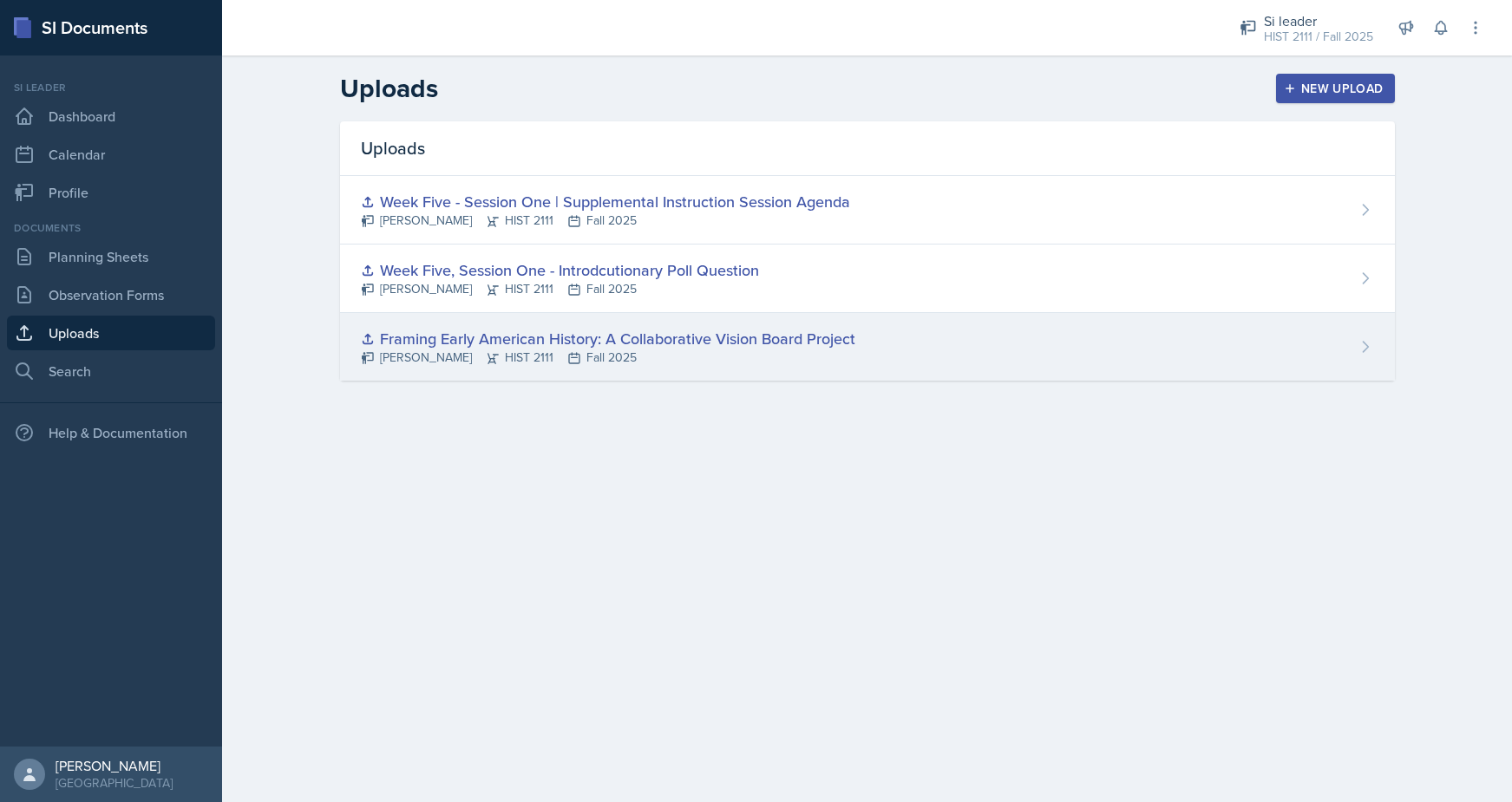
click at [426, 332] on div "Framing Early American History: A Collaborative Vision Board Project" at bounding box center [608, 339] width 494 height 24
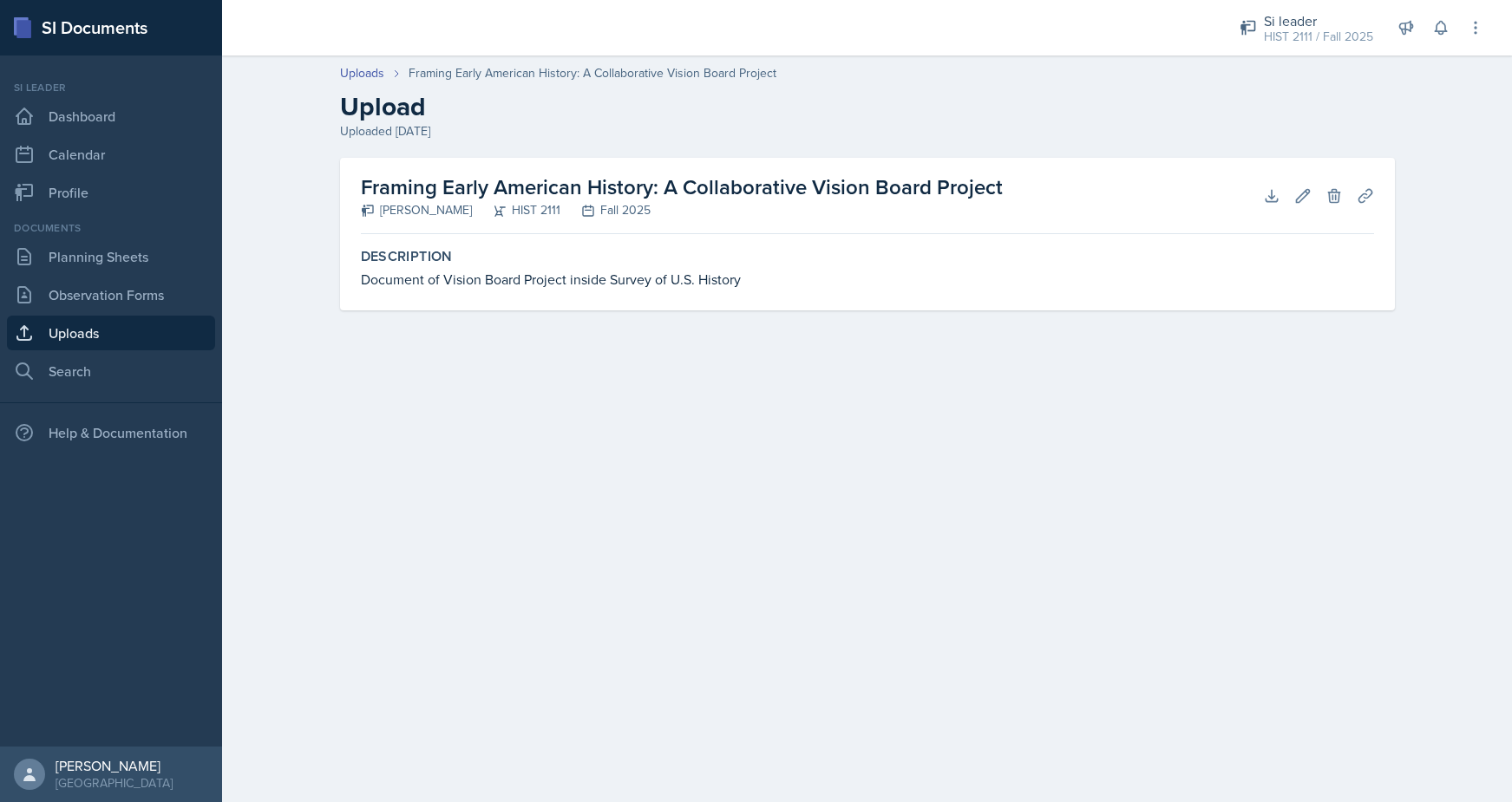
click at [132, 329] on link "Uploads" at bounding box center [111, 332] width 208 height 35
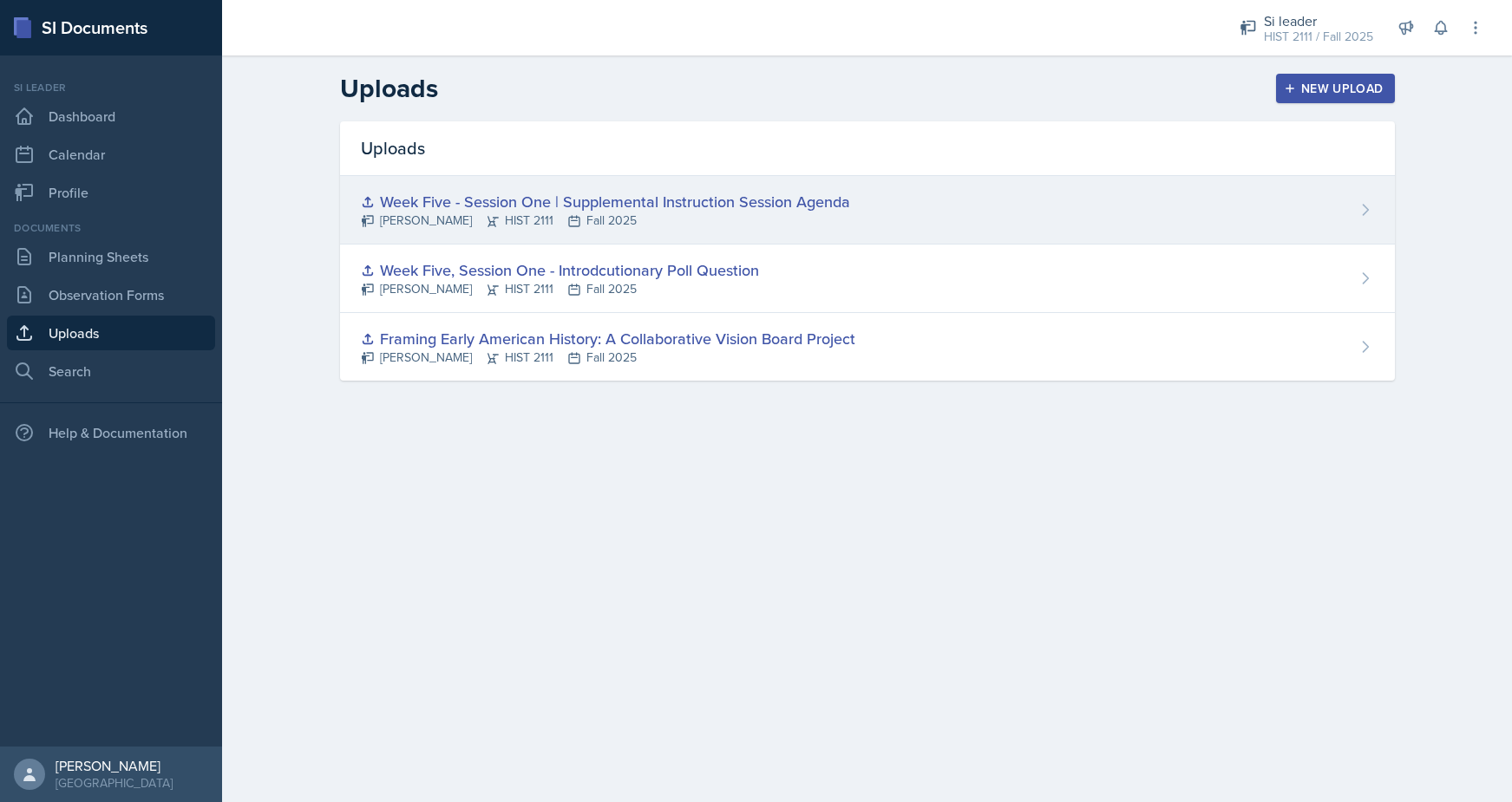
click at [419, 198] on div "Week Five - Session One | Supplemental Instruction Session Agenda" at bounding box center [605, 202] width 489 height 24
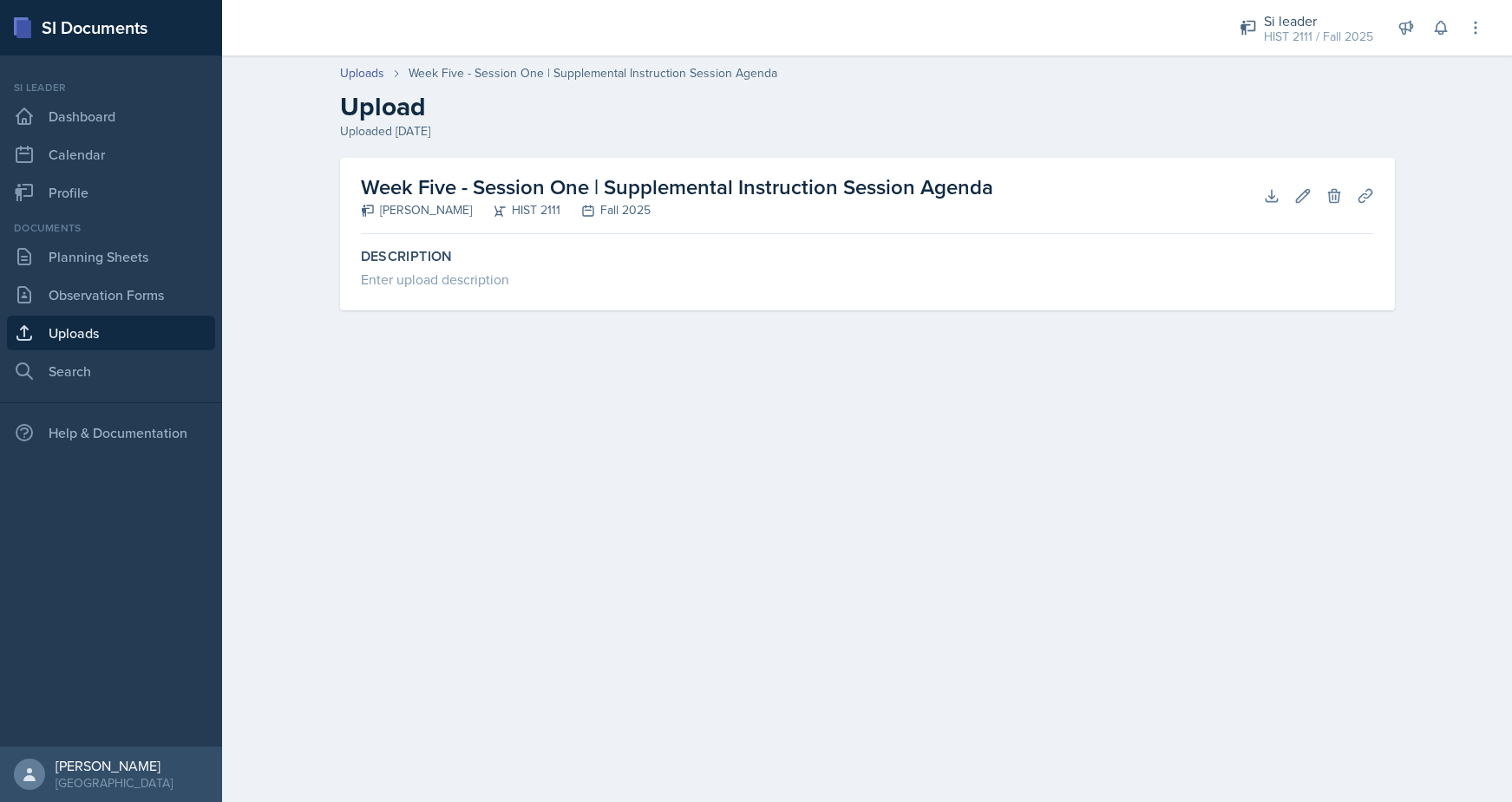
click at [120, 333] on link "Uploads" at bounding box center [111, 332] width 208 height 35
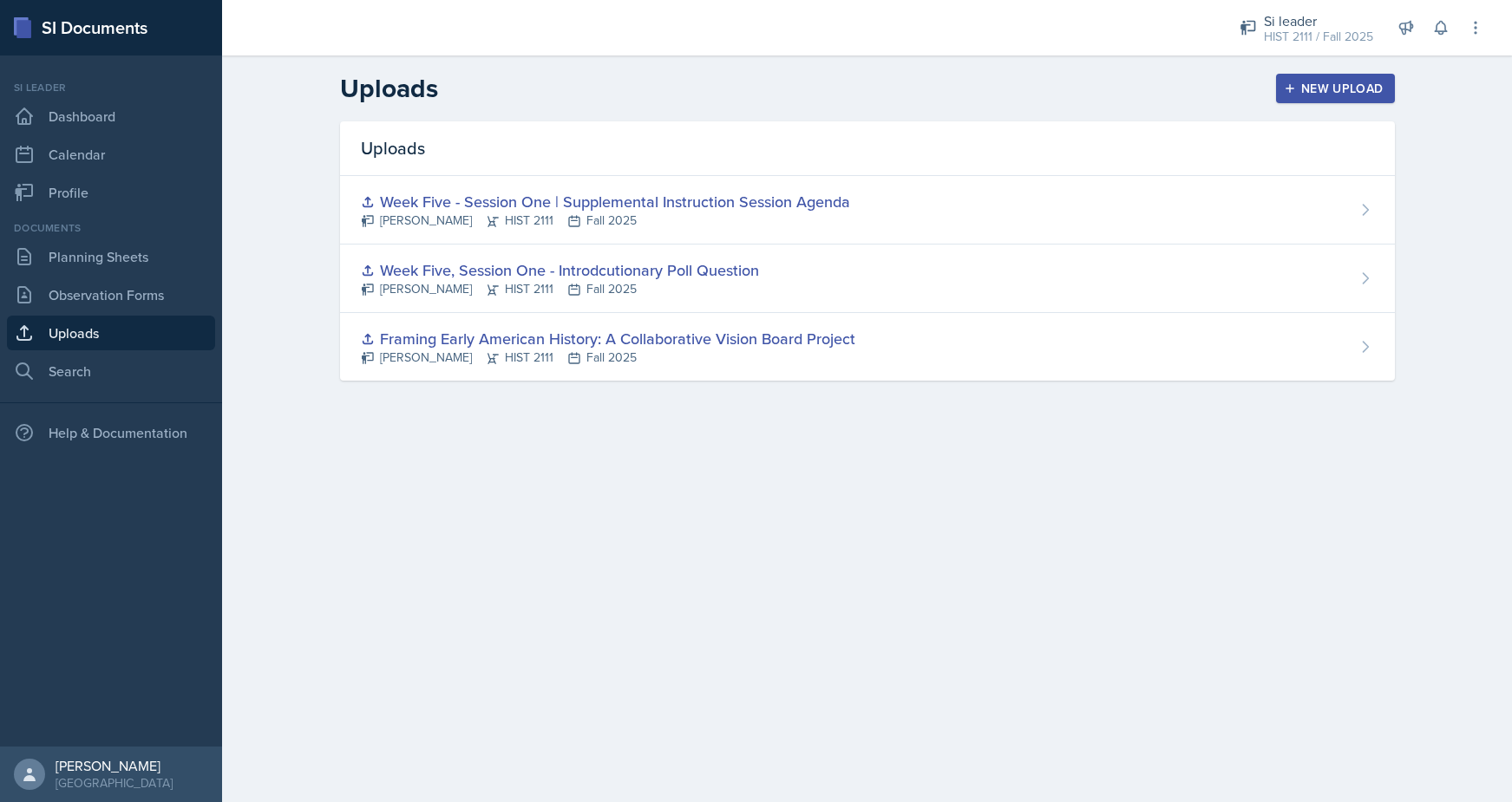
click at [120, 334] on link "Uploads" at bounding box center [111, 332] width 208 height 35
click at [117, 395] on nav "Si leader Dashboard Calendar Profile Documents Planning Sheets Observation Form…" at bounding box center [111, 401] width 222 height 691
click at [128, 375] on link "Search" at bounding box center [111, 371] width 208 height 35
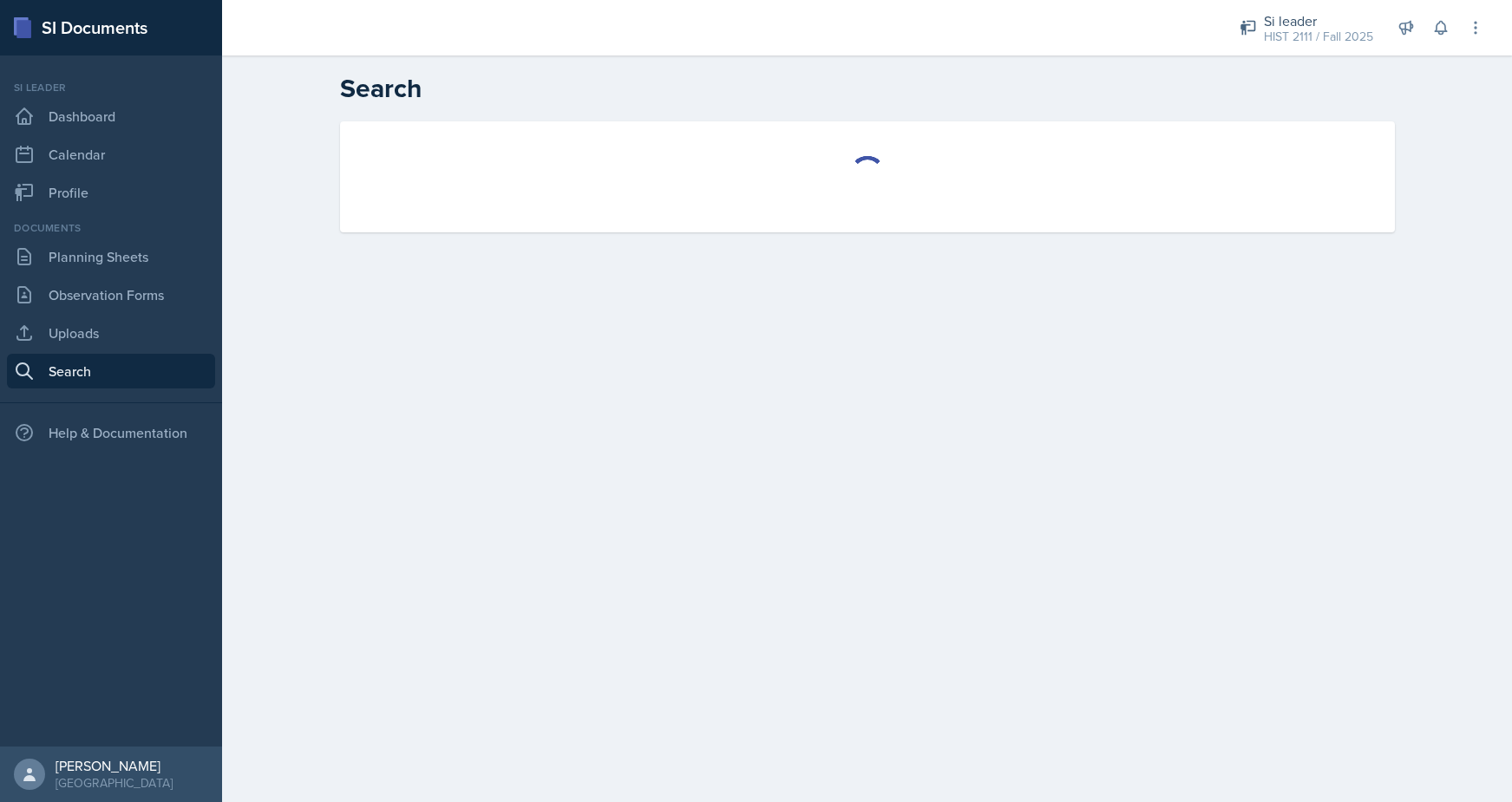
select select "all"
select select "1"
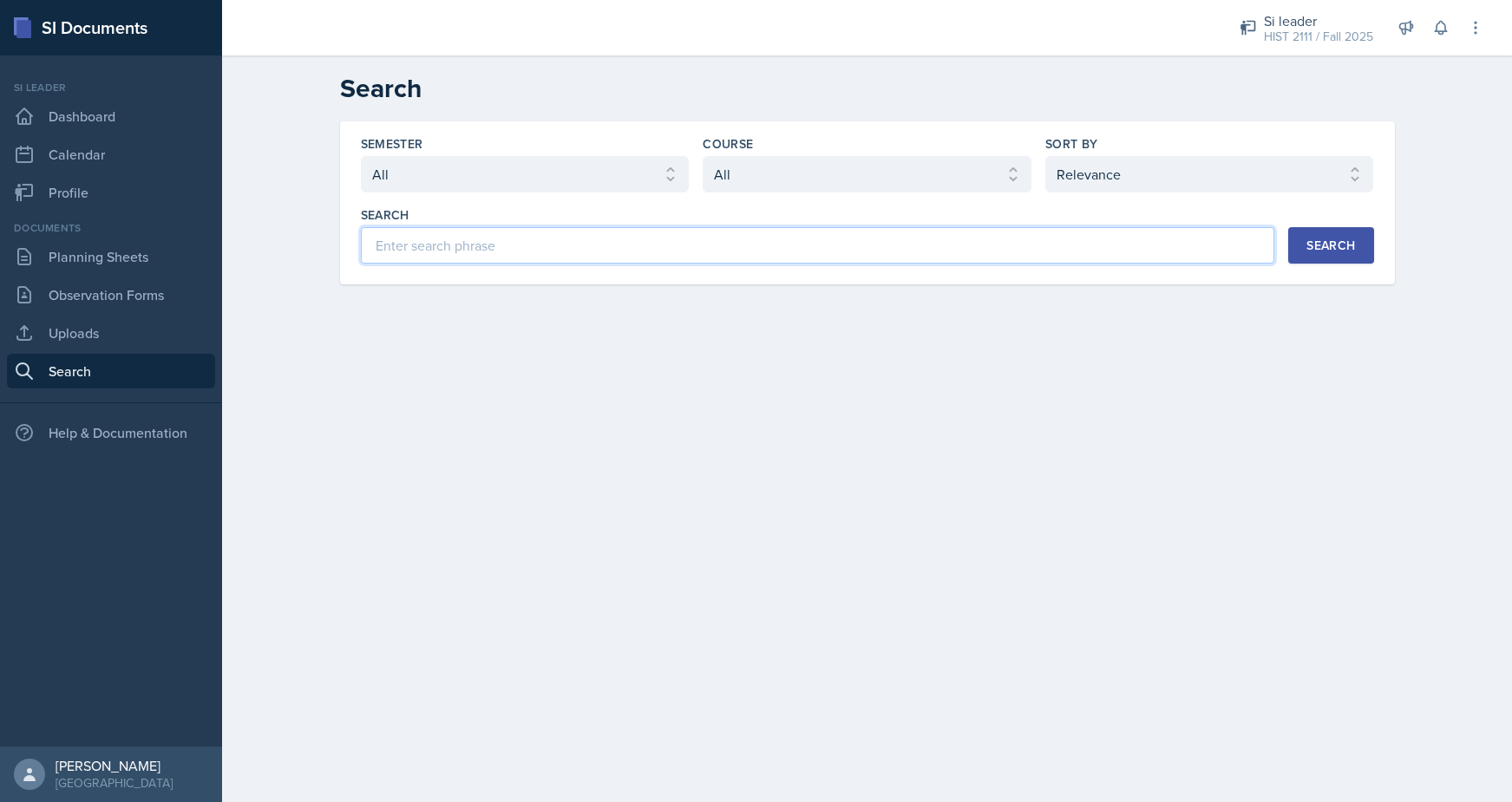
click at [434, 237] on input at bounding box center [818, 245] width 914 height 37
type input "w"
click at [1331, 248] on div "Search" at bounding box center [1330, 245] width 48 height 14
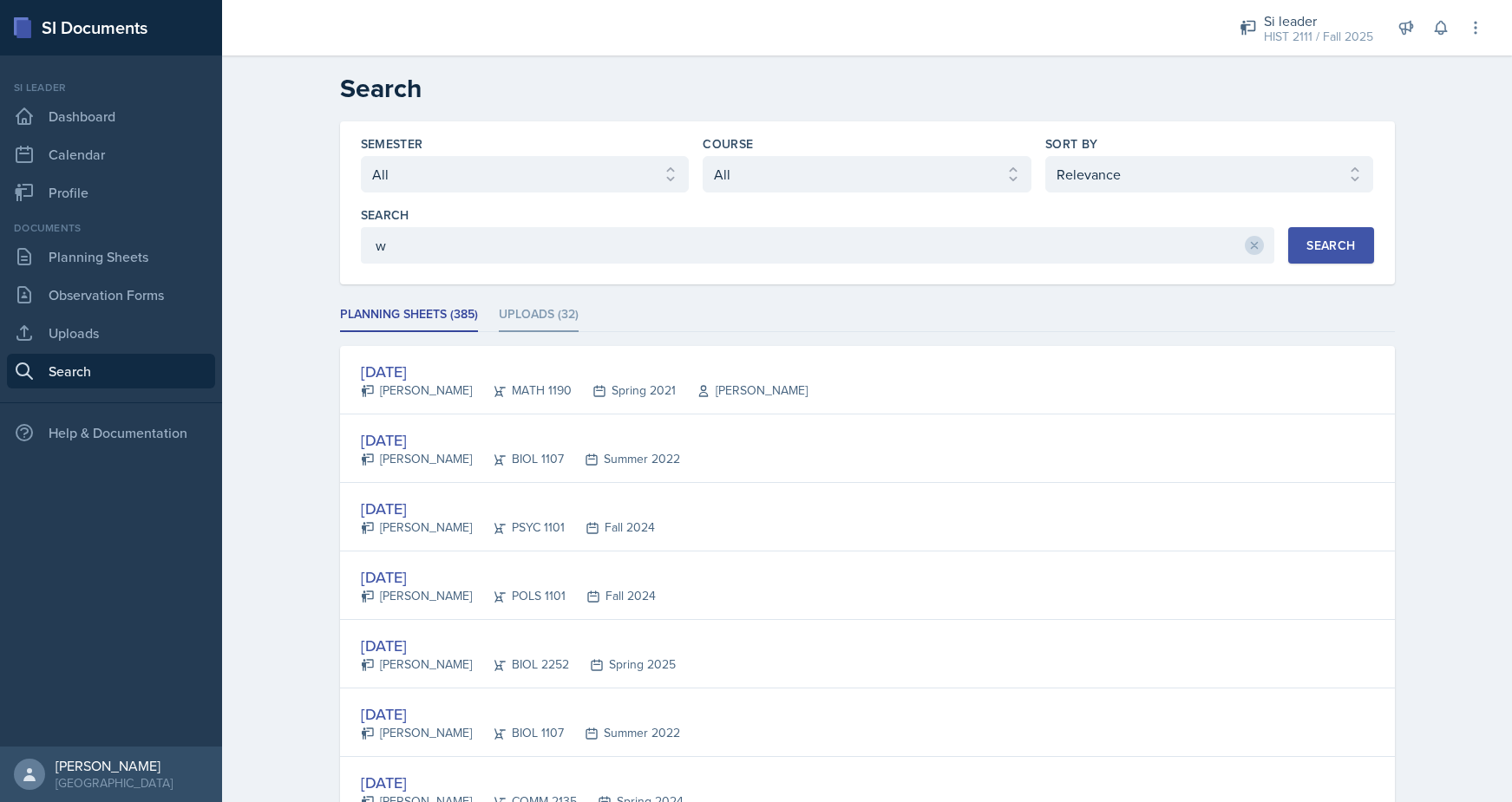
click at [521, 313] on li "Uploads (32)" at bounding box center [538, 315] width 80 height 34
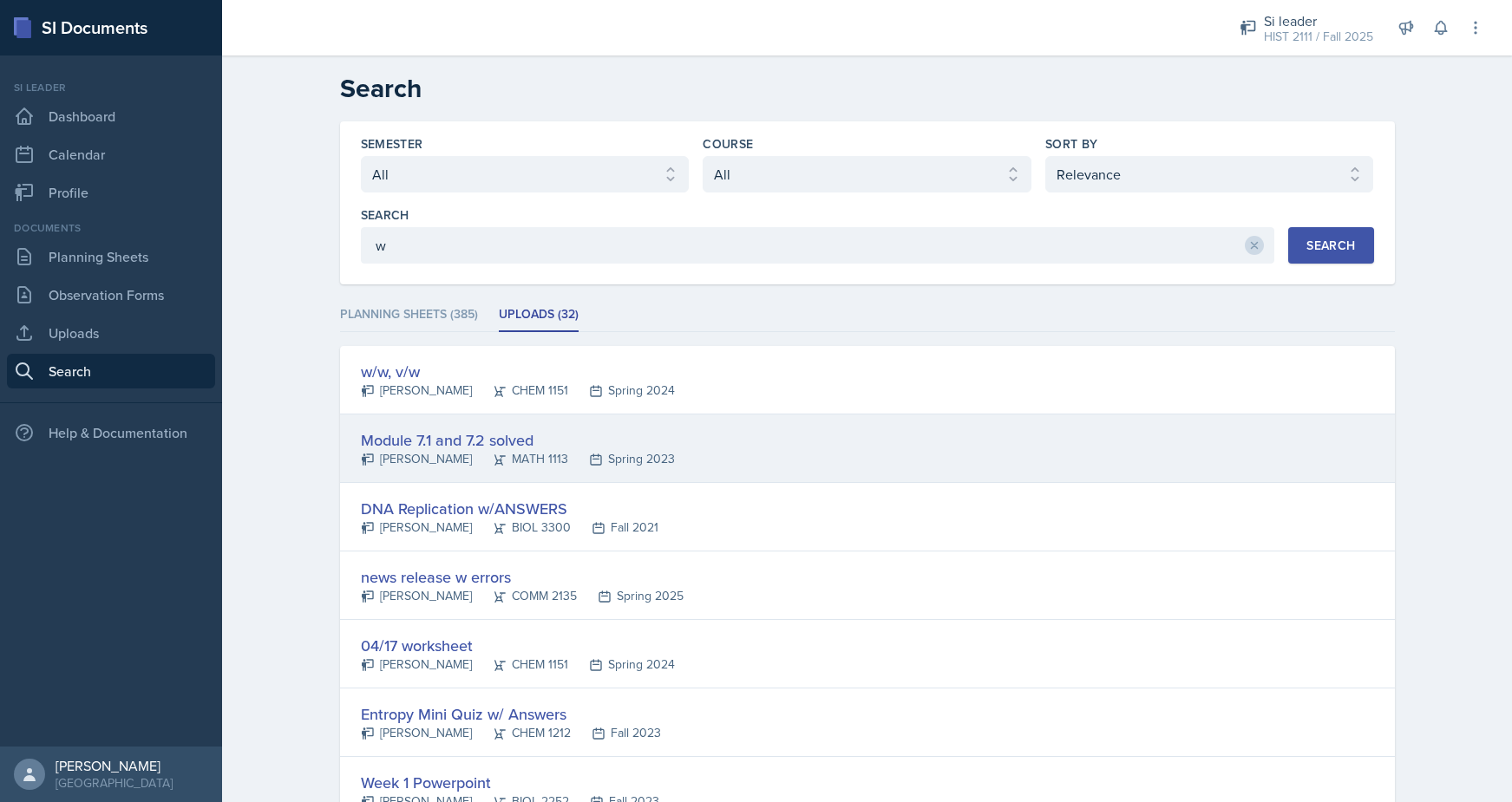
click at [385, 438] on div "Module 7.1 and 7.2 solved" at bounding box center [518, 440] width 314 height 24
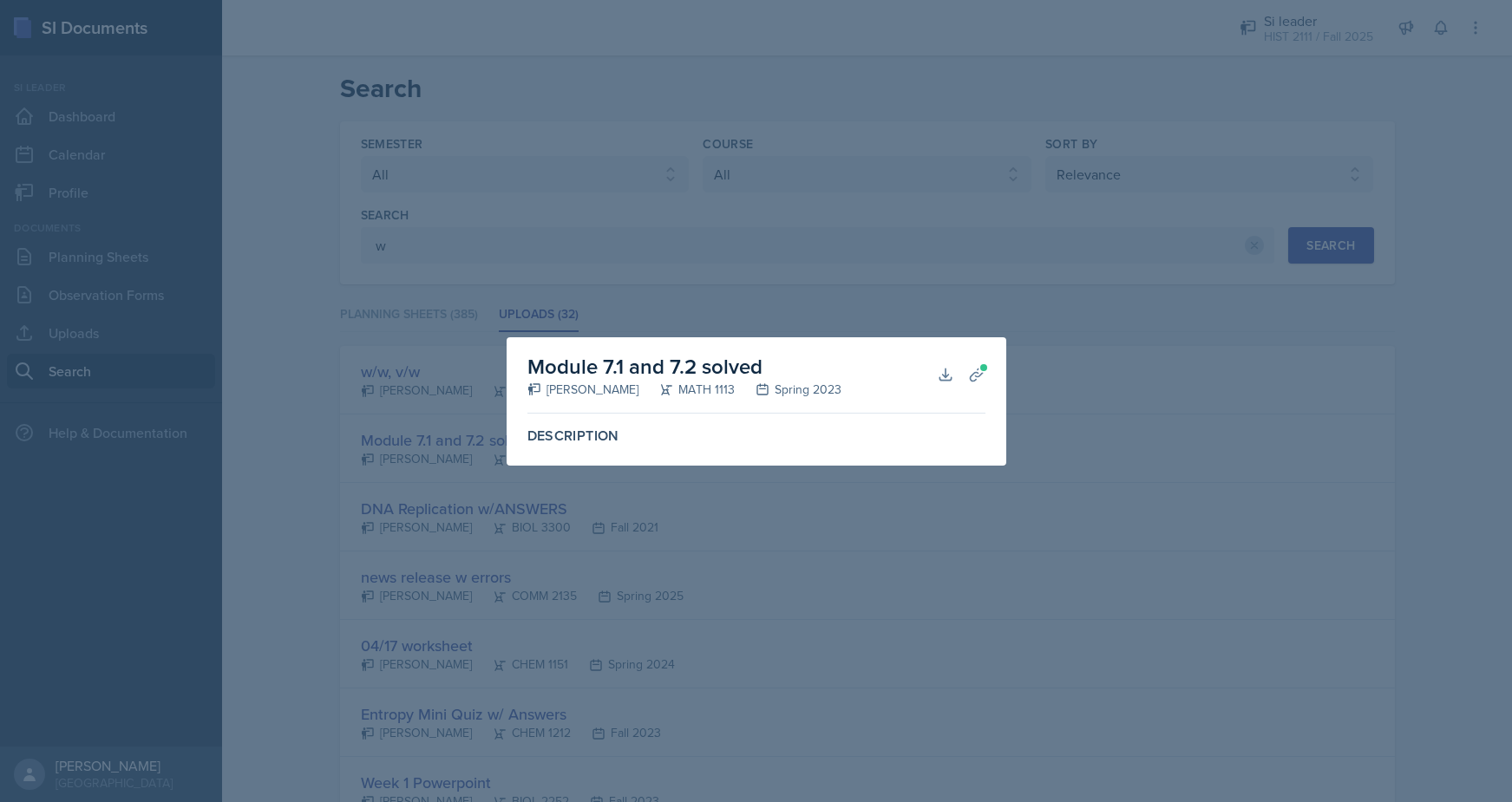
click at [476, 297] on div at bounding box center [756, 401] width 1512 height 802
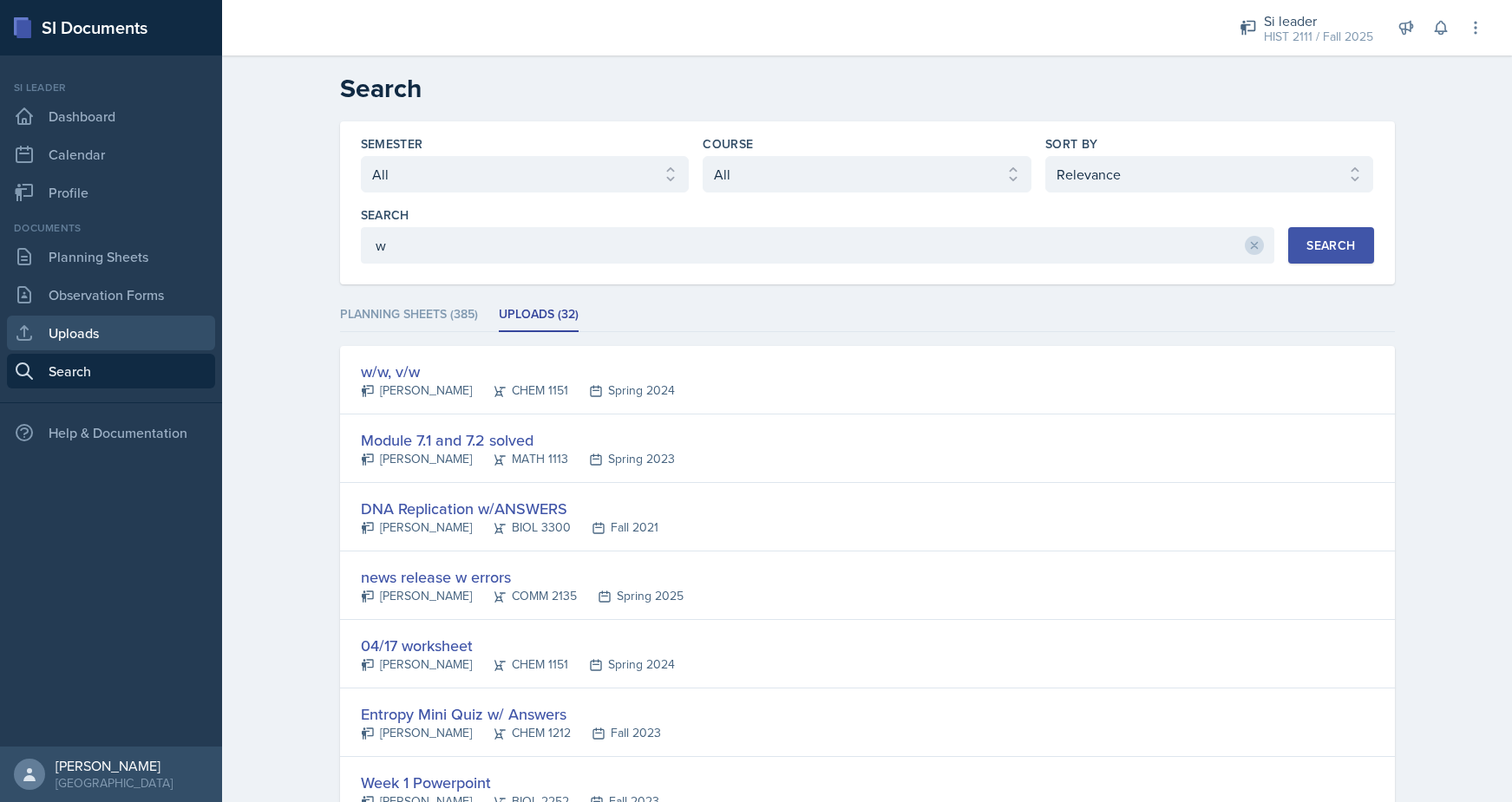
click at [119, 331] on link "Uploads" at bounding box center [111, 332] width 208 height 35
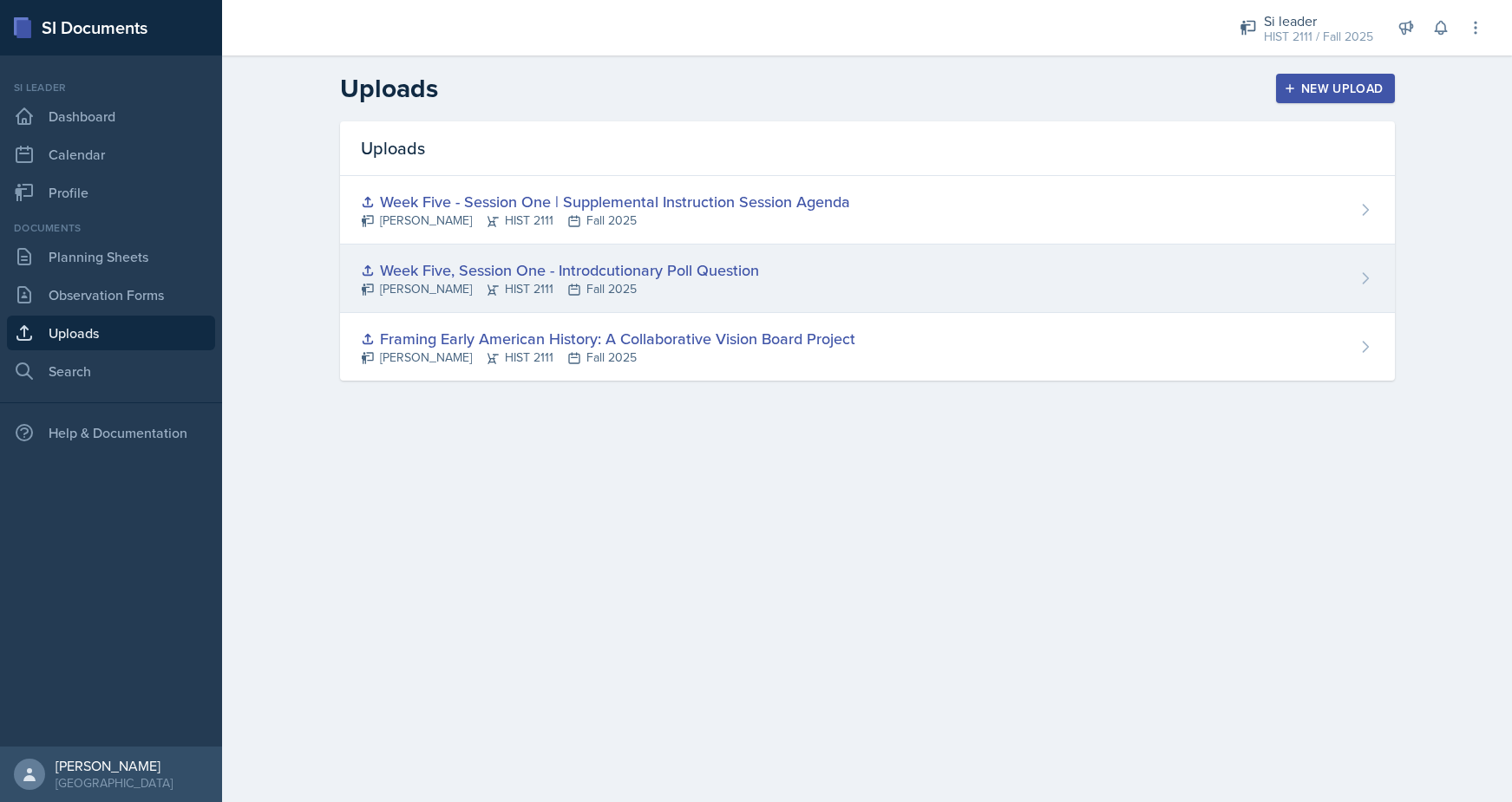
click at [460, 277] on div "Week Five, Session One - Introdcutionary Poll Question" at bounding box center [560, 270] width 399 height 24
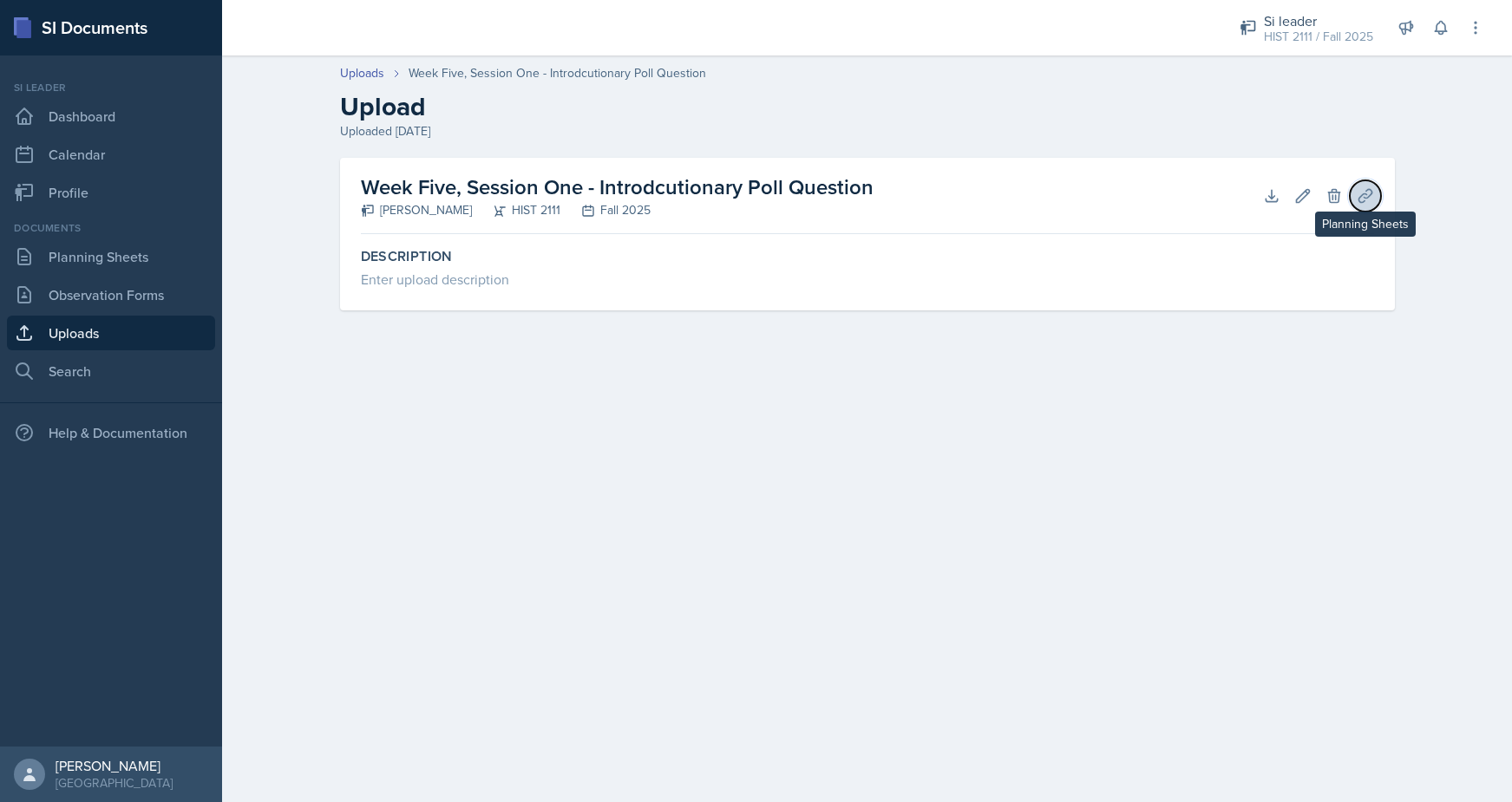
click at [1370, 196] on icon at bounding box center [1366, 196] width 18 height 18
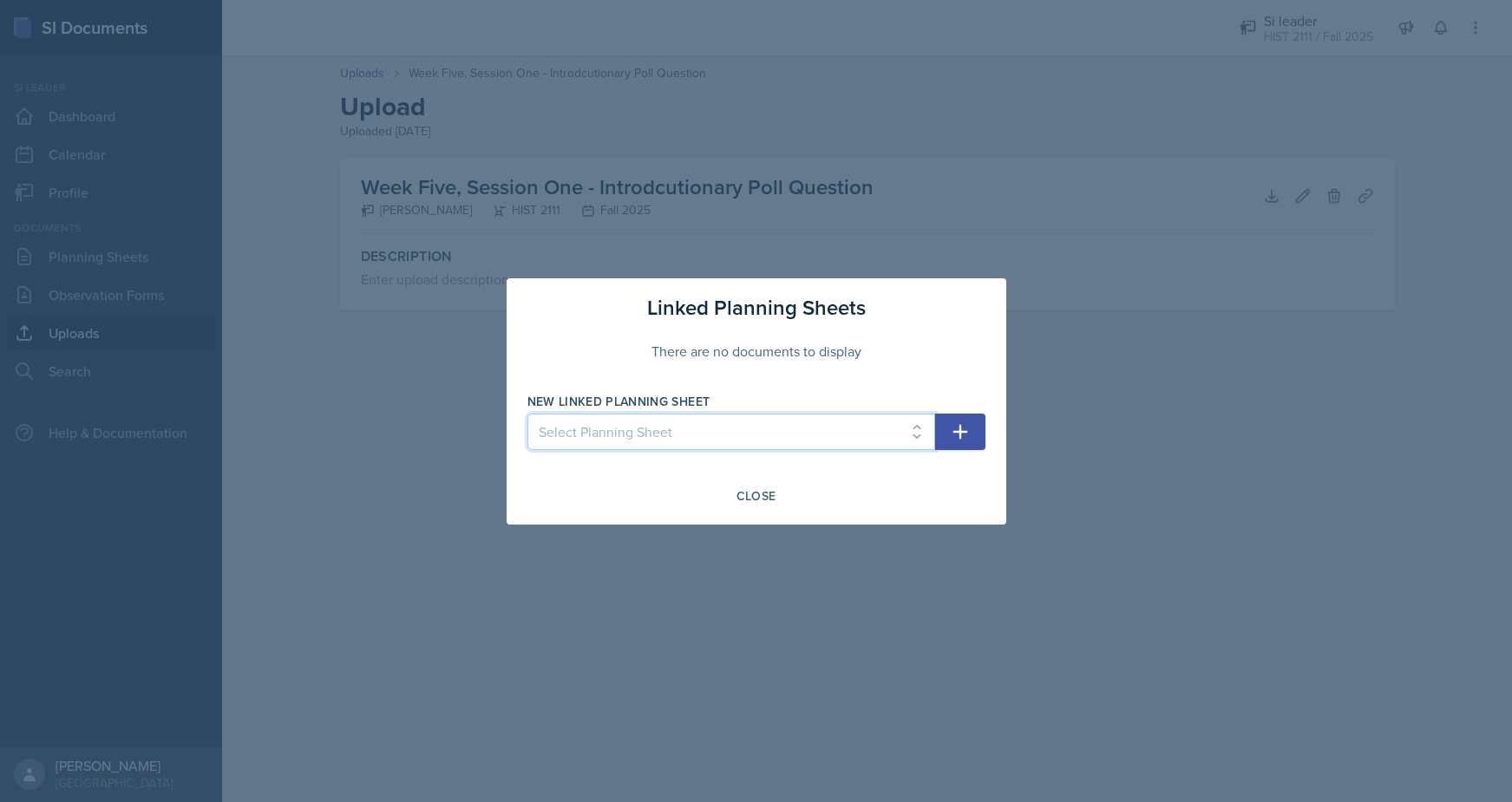
click at [912, 442] on select "Select Planning Sheet Sep 15th, 2025 Sep 10th, 2025 Sep 8th, 2025 Sep 3rd, 2025…" at bounding box center [731, 431] width 407 height 37
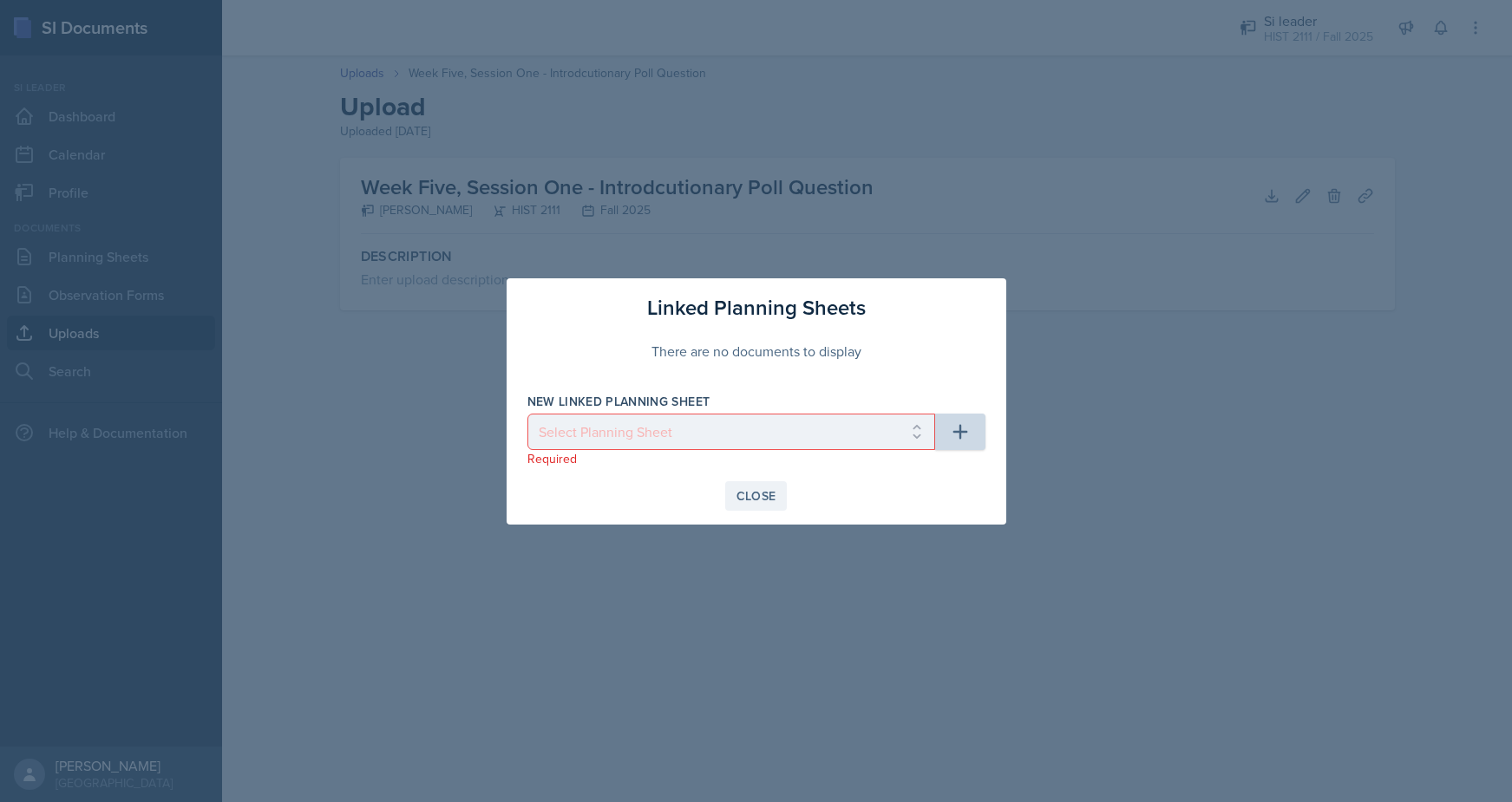
click at [772, 494] on div "Close" at bounding box center [756, 496] width 40 height 14
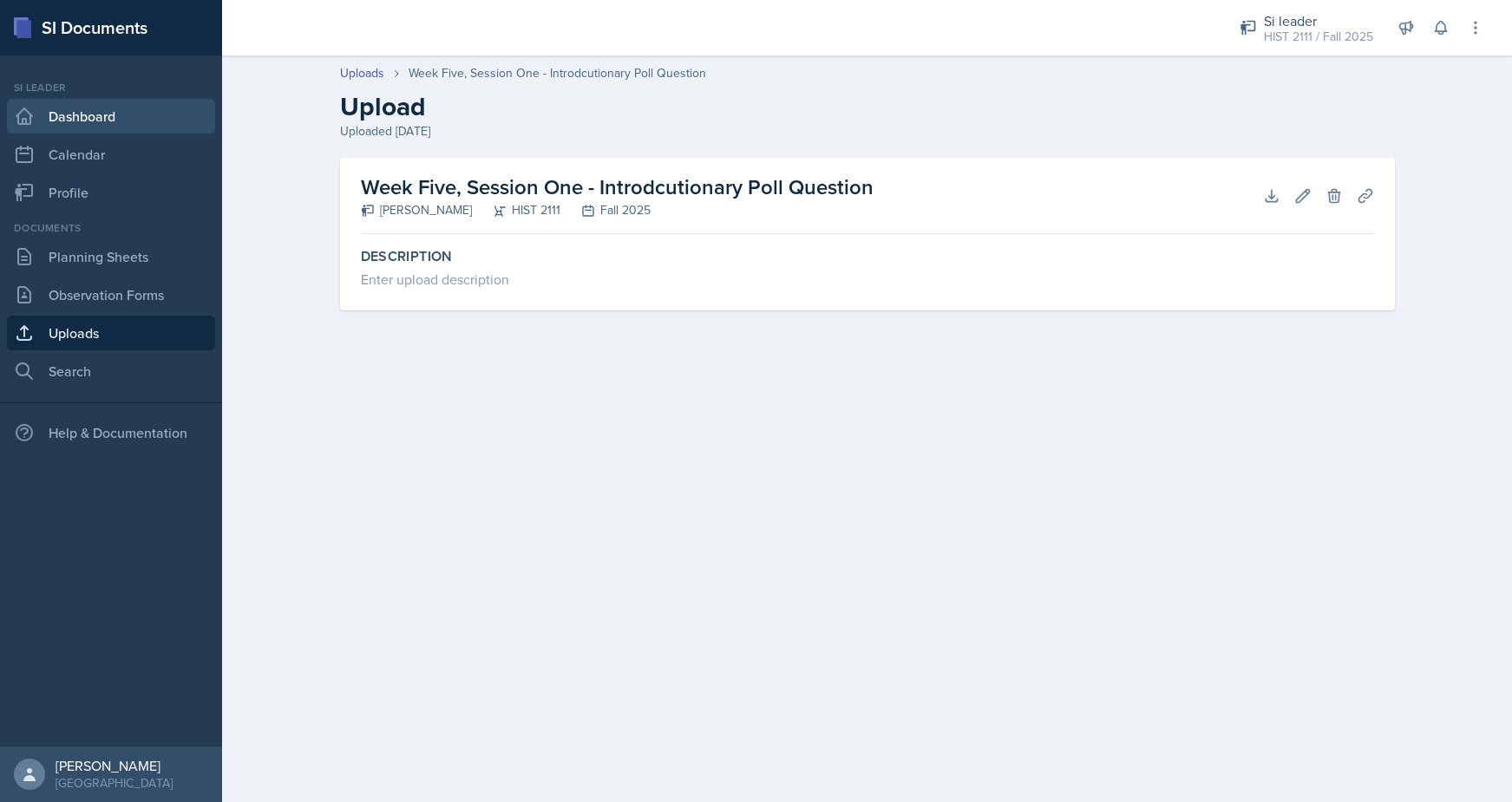
click at [42, 116] on link "Dashboard" at bounding box center [111, 116] width 208 height 35
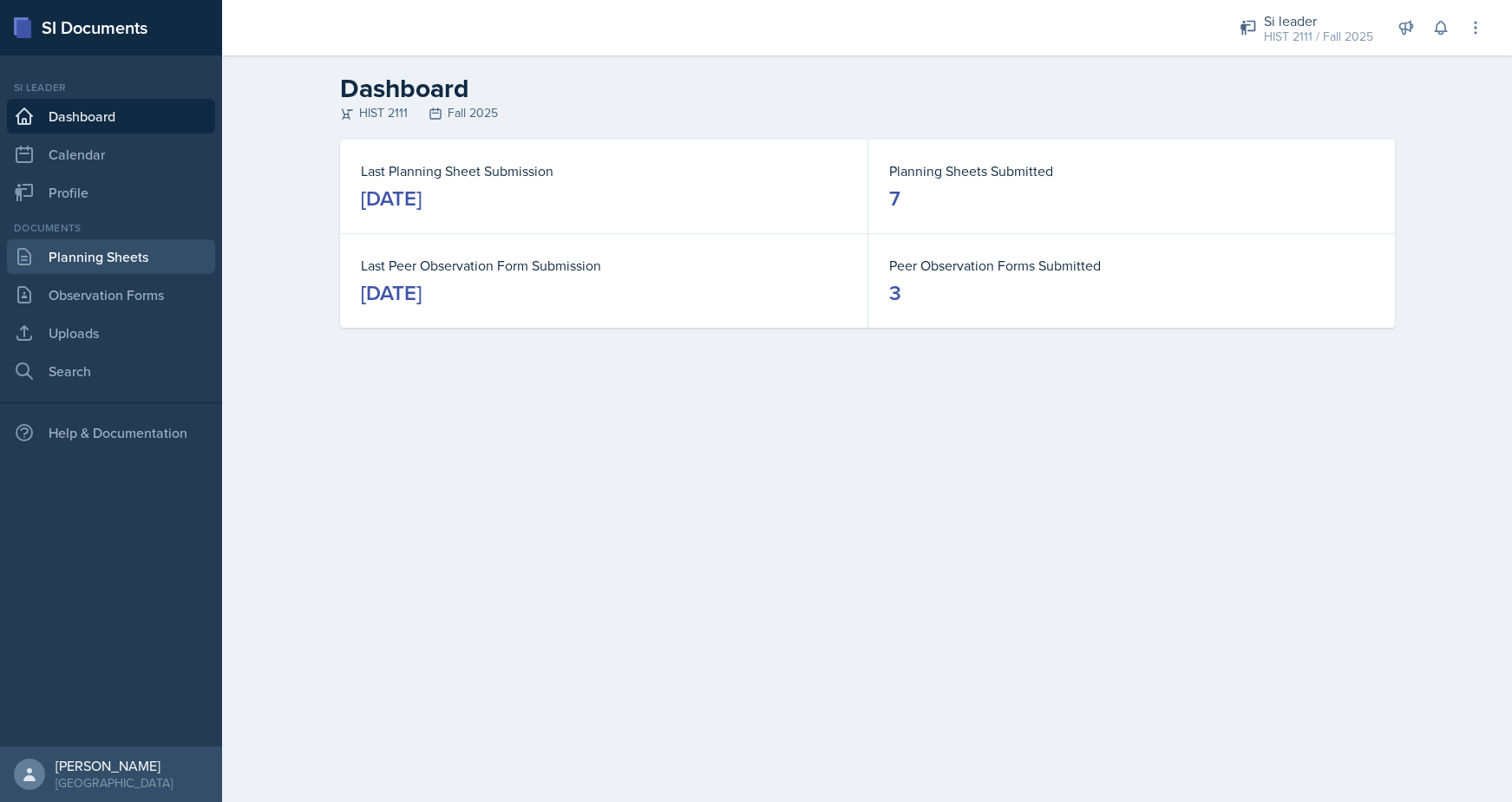
click at [61, 254] on link "Planning Sheets" at bounding box center [111, 256] width 208 height 35
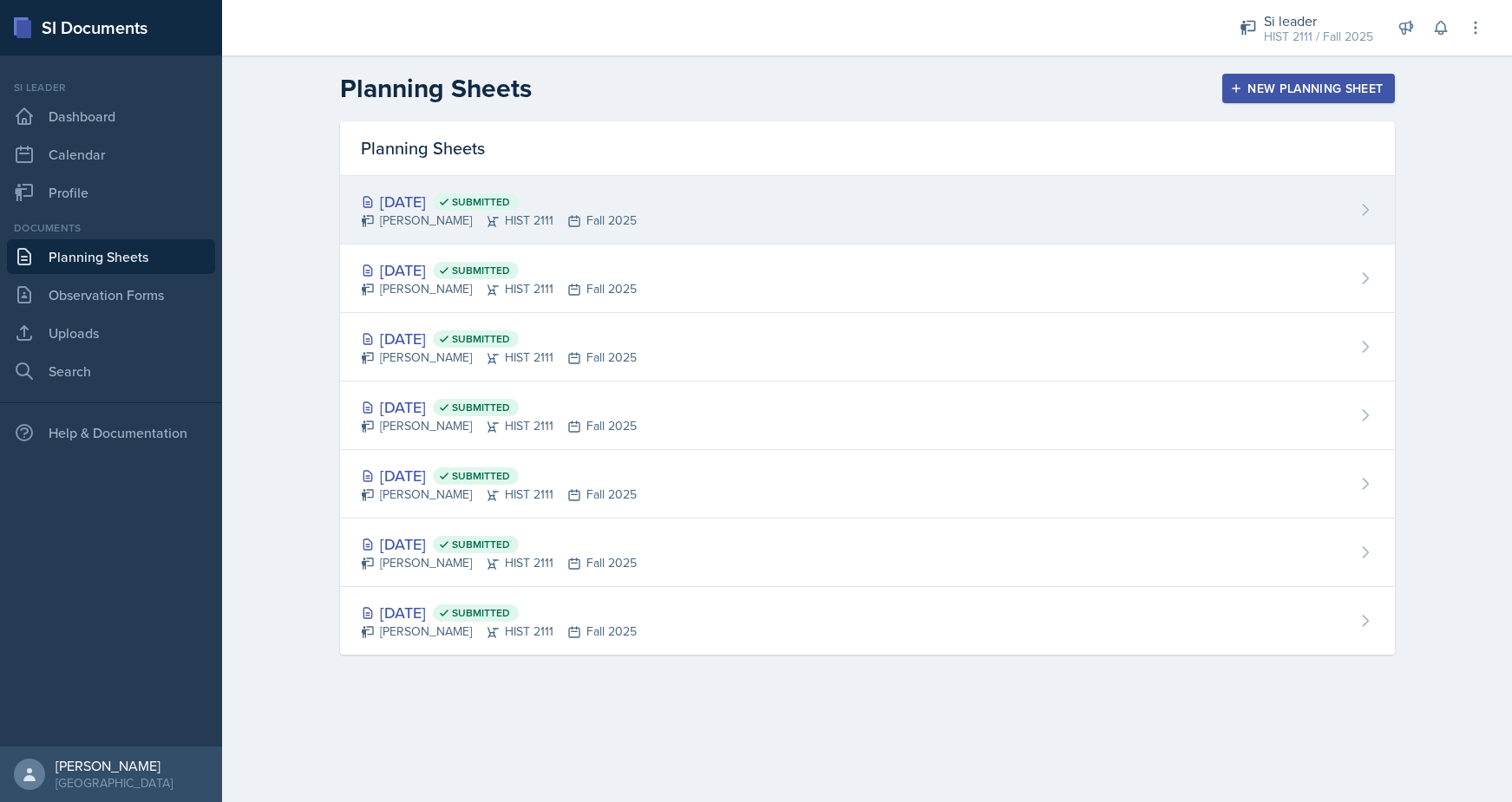
click at [459, 205] on div "Sep 15th, 2025 Submitted" at bounding box center [498, 202] width 276 height 24
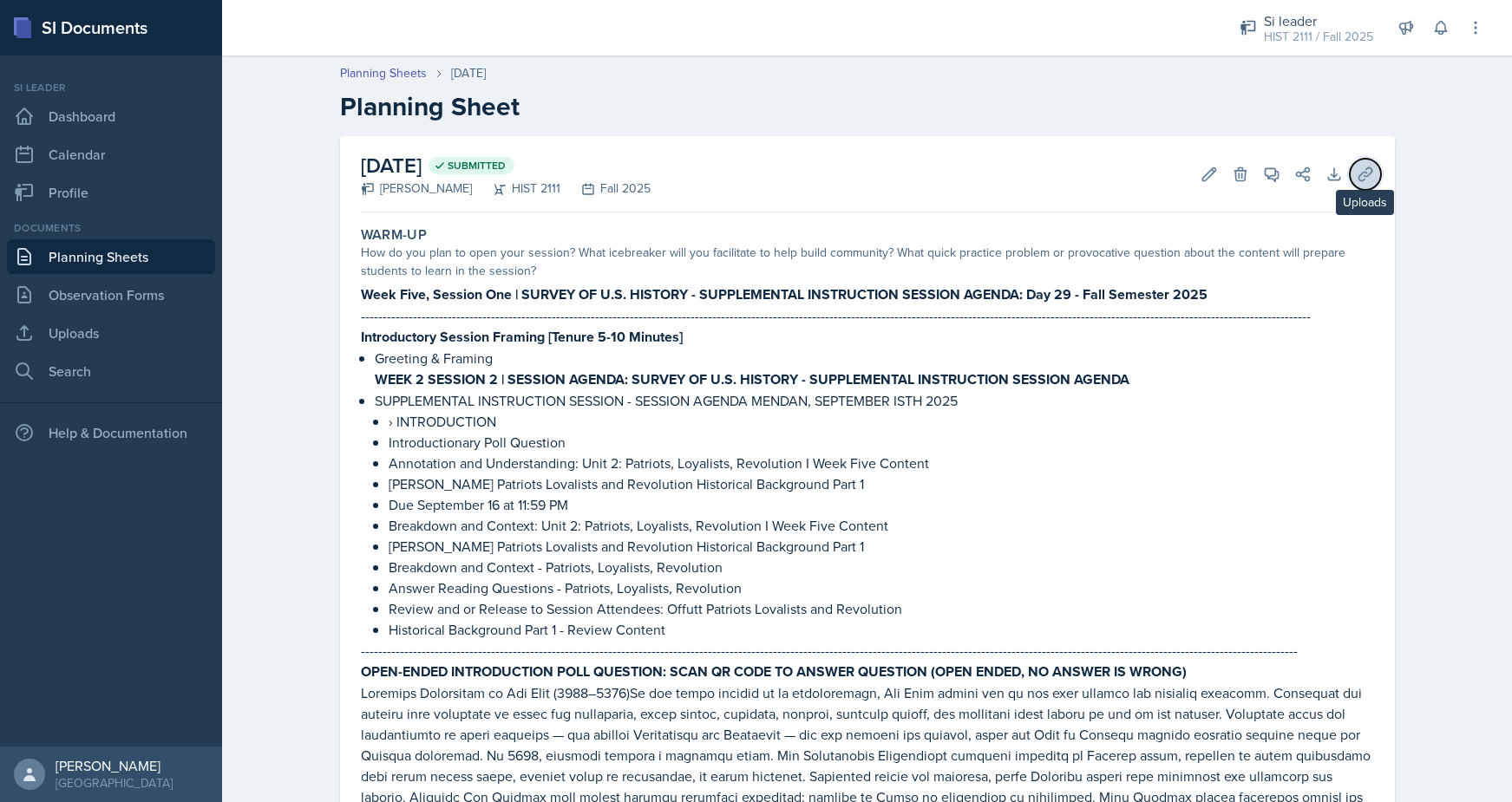
click at [1359, 173] on icon at bounding box center [1366, 175] width 18 height 18
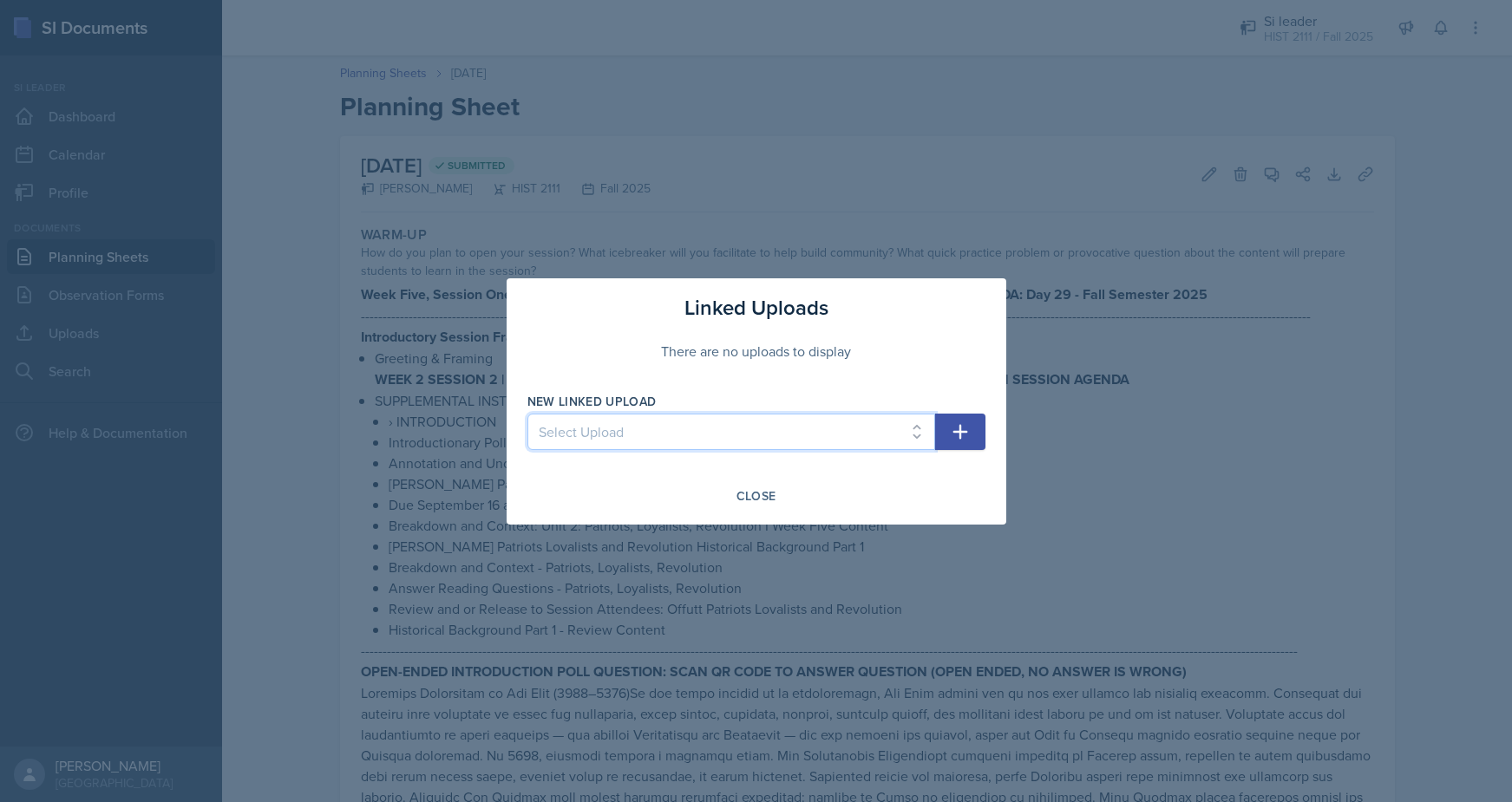
click at [908, 434] on select "Select Upload Framing Early American History: A Collaborative Vision Board Proj…" at bounding box center [731, 431] width 407 height 37
select select "8ae54a3b-098d-41c1-b0c0-17511977c01d"
click at [527, 413] on select "Select Upload Framing Early American History: A Collaborative Vision Board Proj…" at bounding box center [731, 431] width 407 height 37
click at [951, 436] on icon "button" at bounding box center [959, 431] width 21 height 21
select select
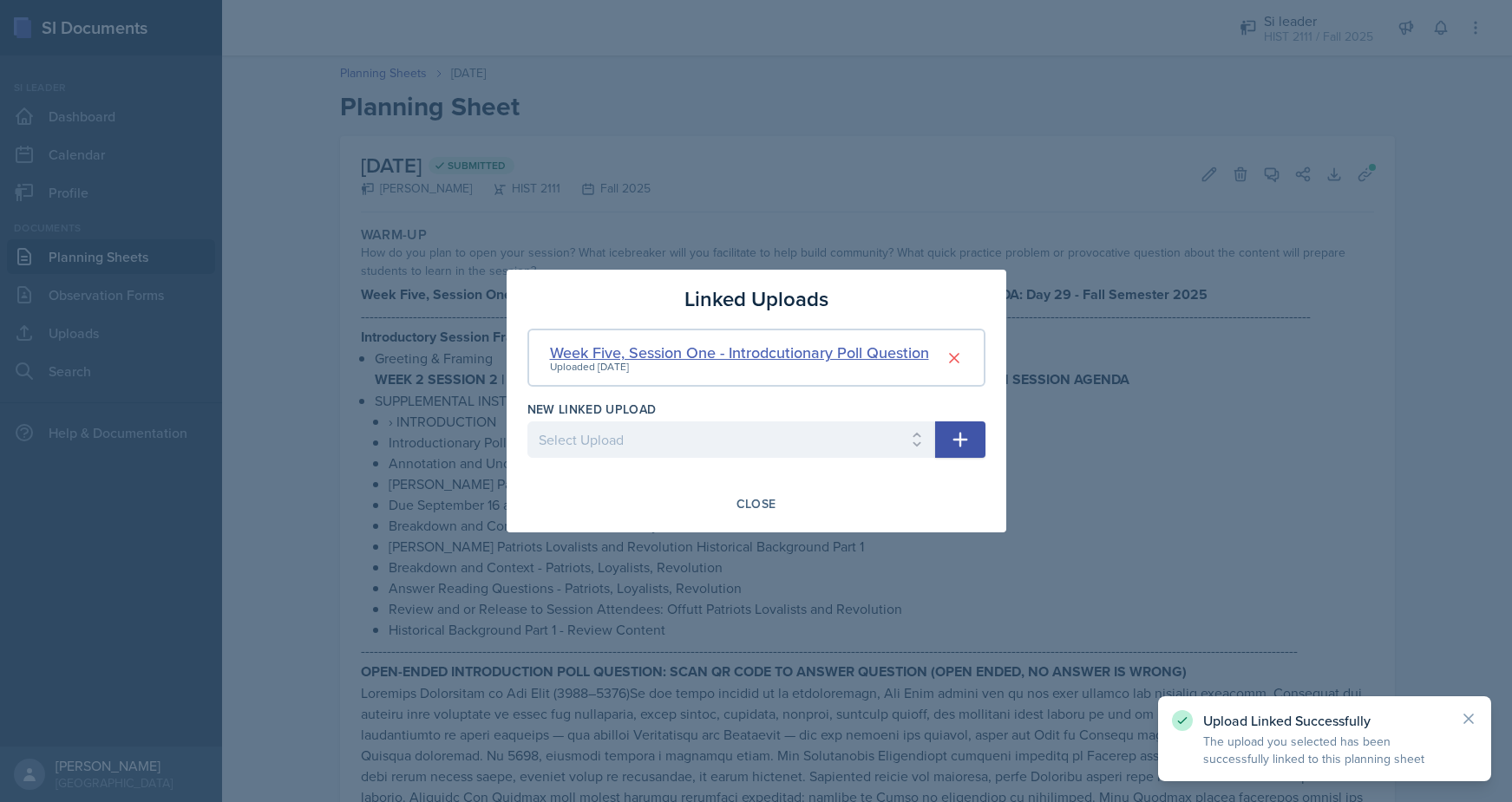
click at [886, 354] on div "Week Five, Session One - Introdcutionary Poll Question" at bounding box center [739, 353] width 379 height 24
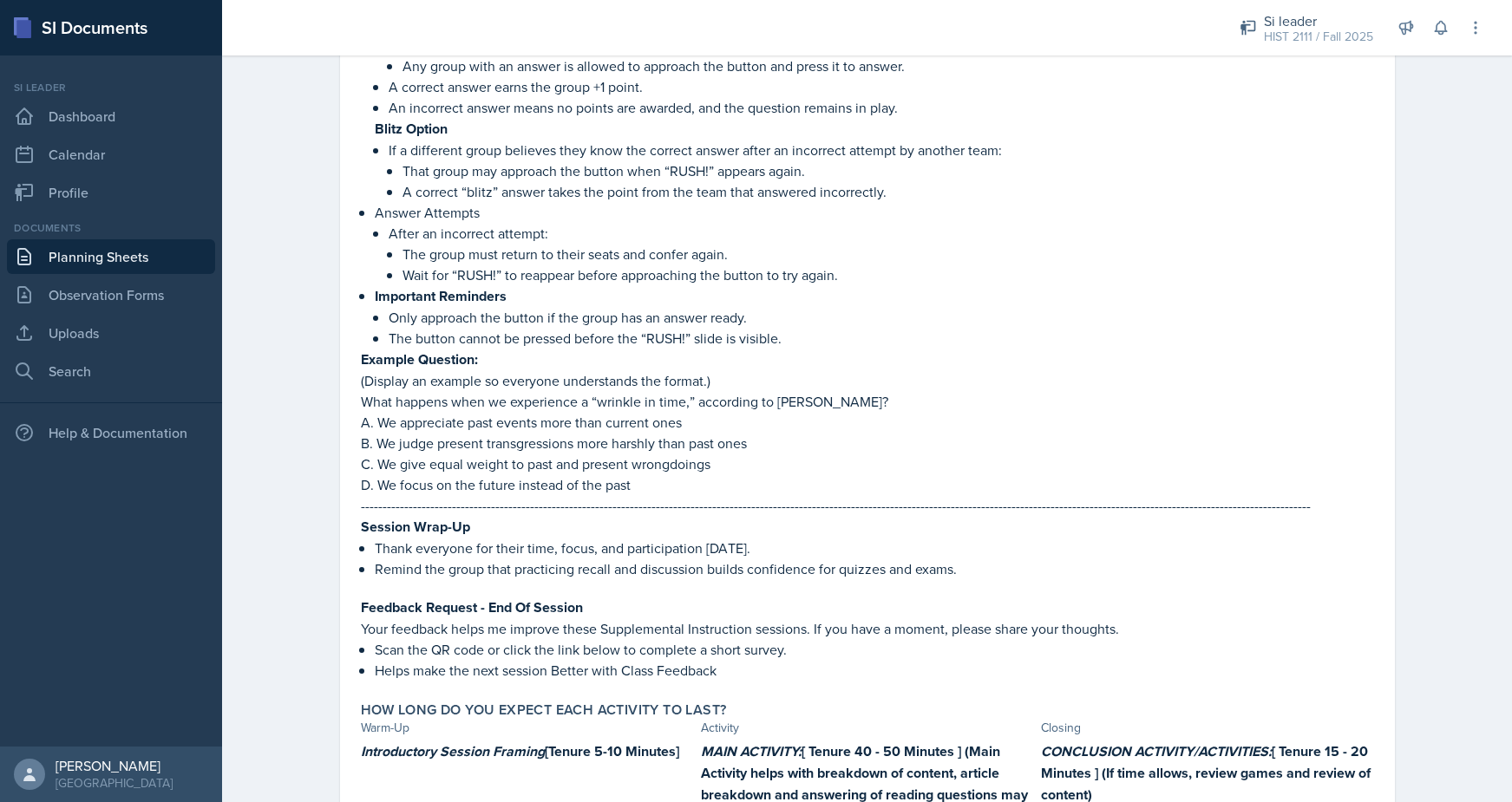
scroll to position [4220, 0]
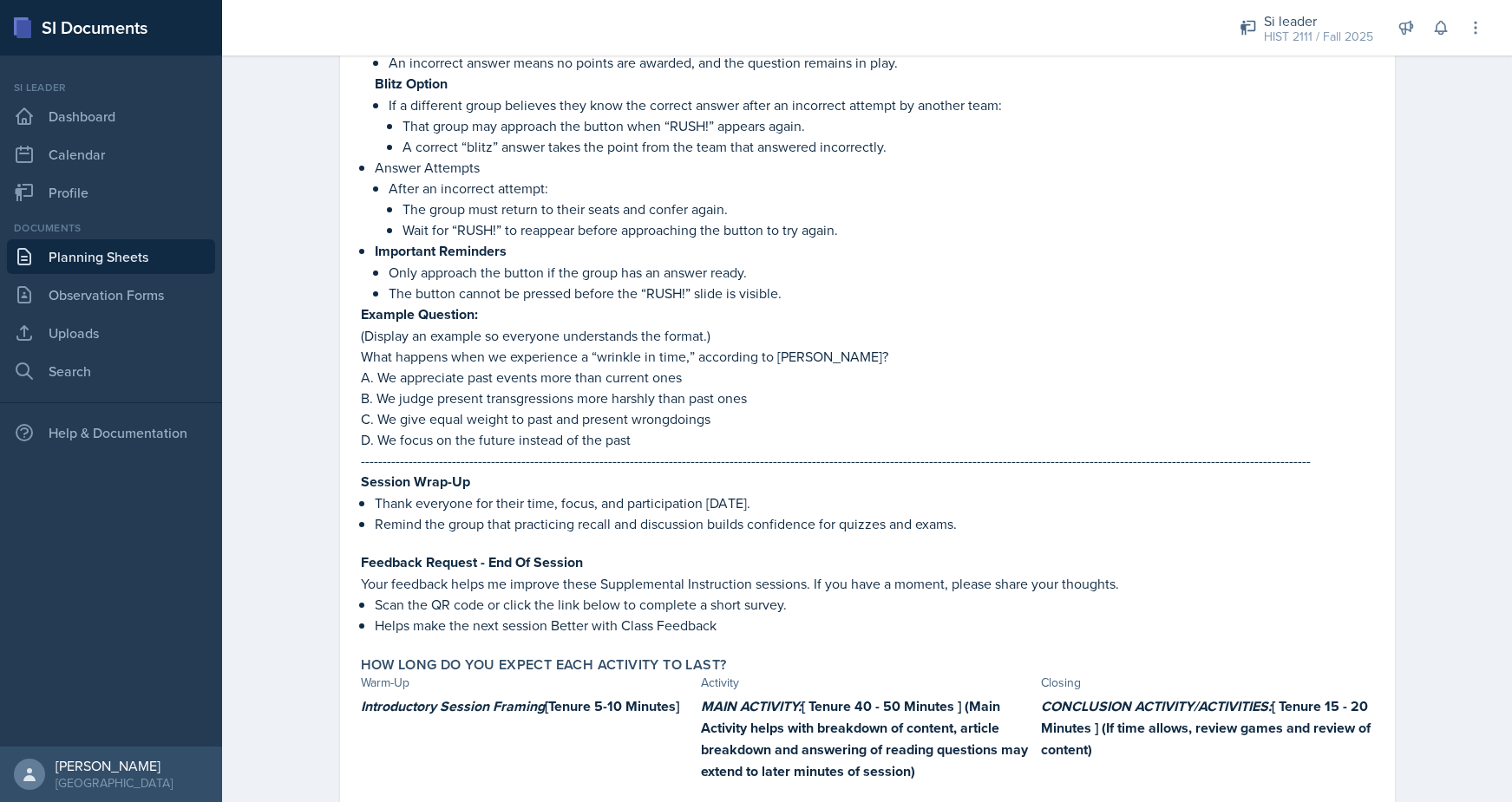
click at [551, 695] on div "Introductory Session Framing [Tenure 5-10 Minutes]" at bounding box center [527, 739] width 333 height 87
click at [557, 696] on strong "Introductory Session Framing [Tenure 5-10 Minutes]" at bounding box center [520, 706] width 318 height 20
drag, startPoint x: 683, startPoint y: 656, endPoint x: 353, endPoint y: 654, distance: 330.0
click at [354, 654] on div "How long do you expect each activity to last? Warm-Up Activity Closing Introduc…" at bounding box center [867, 719] width 1026 height 139
copy strong "Introductory Session Framing [Tenure 5-10 Minutes]"
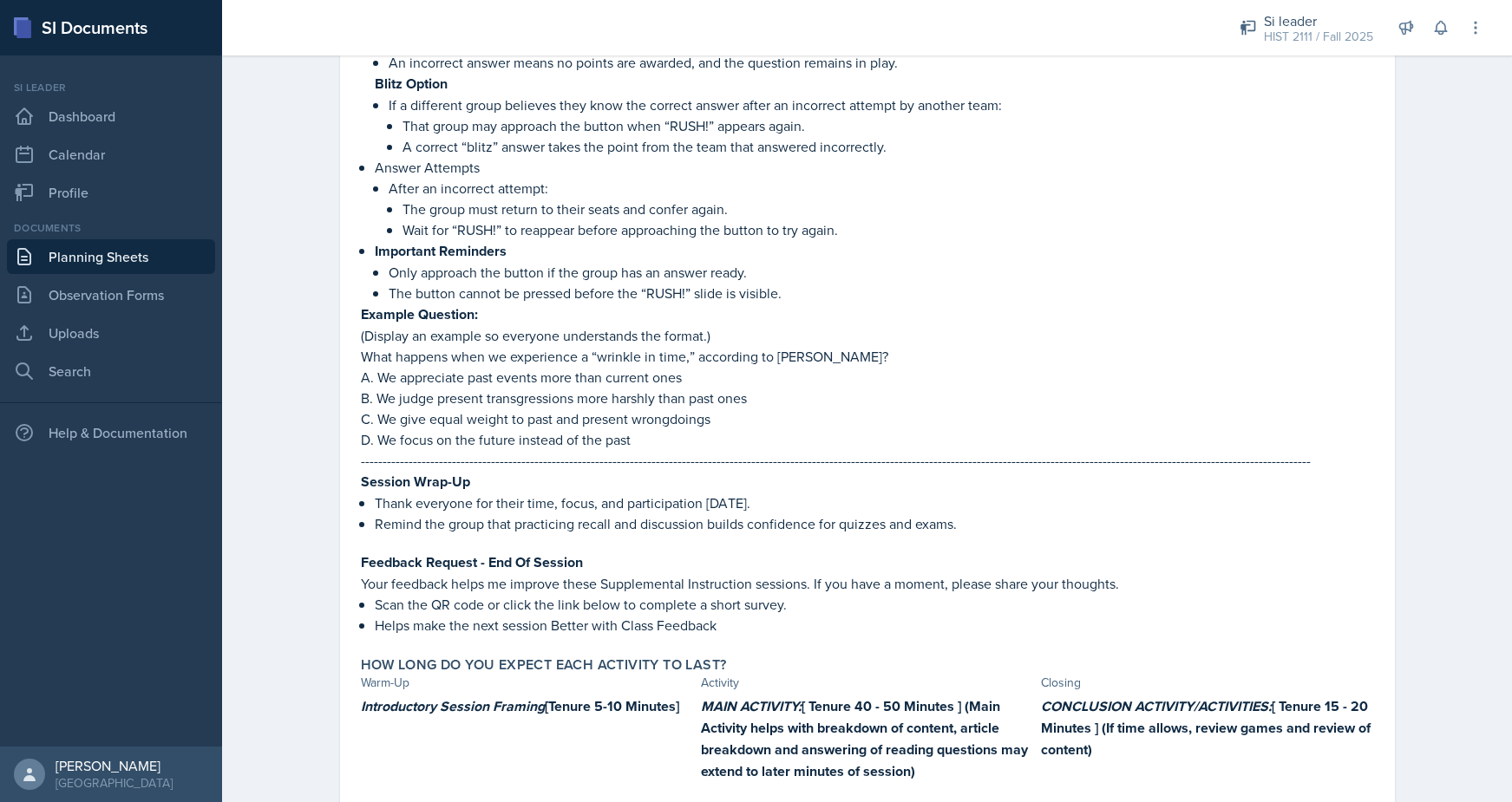
drag, startPoint x: 911, startPoint y: 724, endPoint x: 697, endPoint y: 658, distance: 223.9
click at [697, 695] on div "Introductory Session Framing [Tenure 5-10 Minutes] MAIN ACTIVITY: [ Tenure 40 -…" at bounding box center [867, 739] width 1013 height 87
copy strong "MAIN ACTIVITY: [ Tenure 40 - 50 Minutes ] (Main Activity helps with breakdown o…"
drag, startPoint x: 1168, startPoint y: 696, endPoint x: 1044, endPoint y: 666, distance: 127.6
click at [1044, 695] on p "CONCLUSION ACTIVITY/ACTIVITIES: [ Tenure 15 - 20 Minutes ] (If time allows, rev…" at bounding box center [1206, 728] width 333 height 65
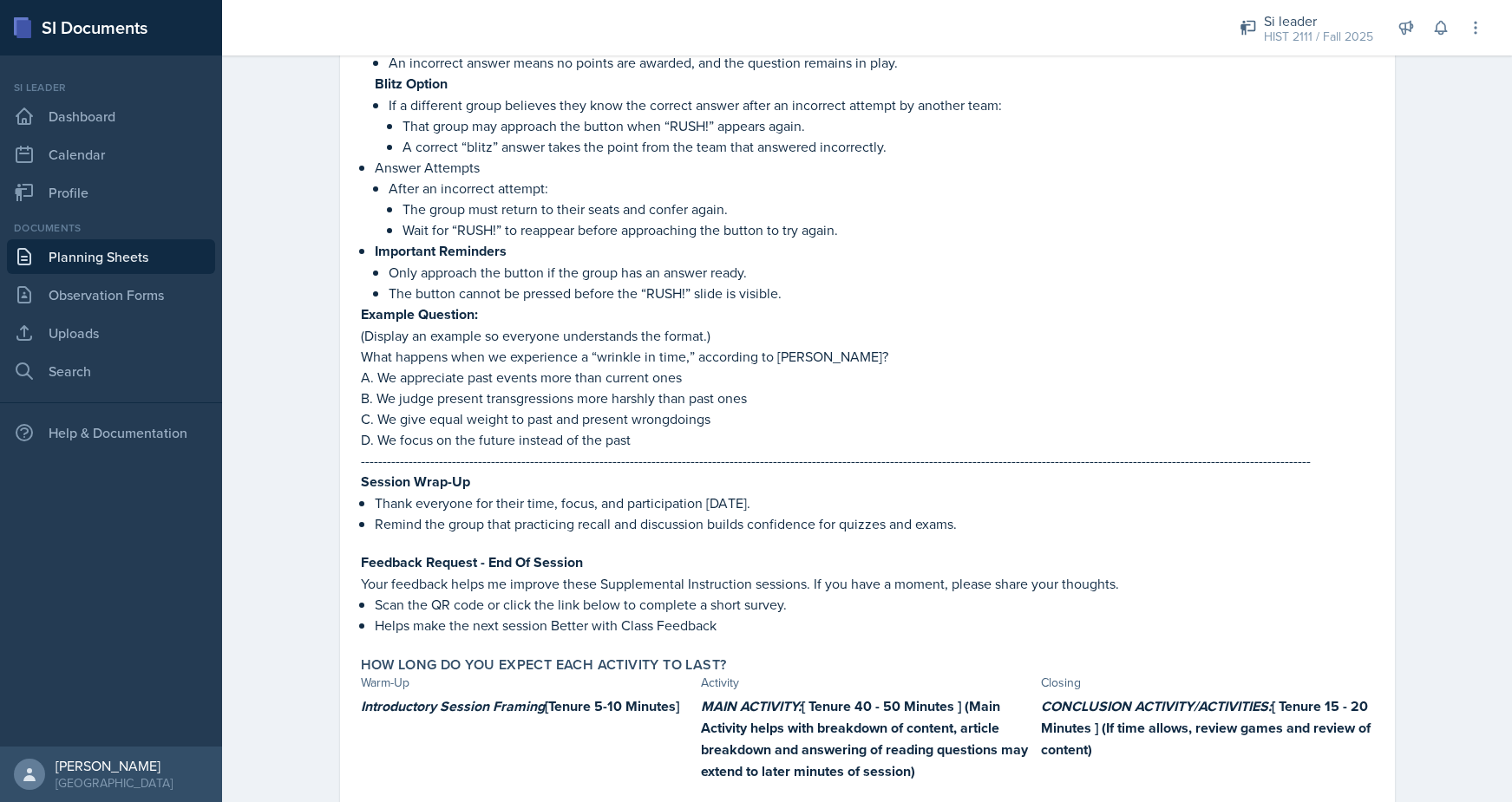
copy strong "CONCLUSION ACTIVITY/ACTIVITIES: [ Tenure 15 - 20 Minutes ] (If time allows, rev…"
